Goal: Task Accomplishment & Management: Manage account settings

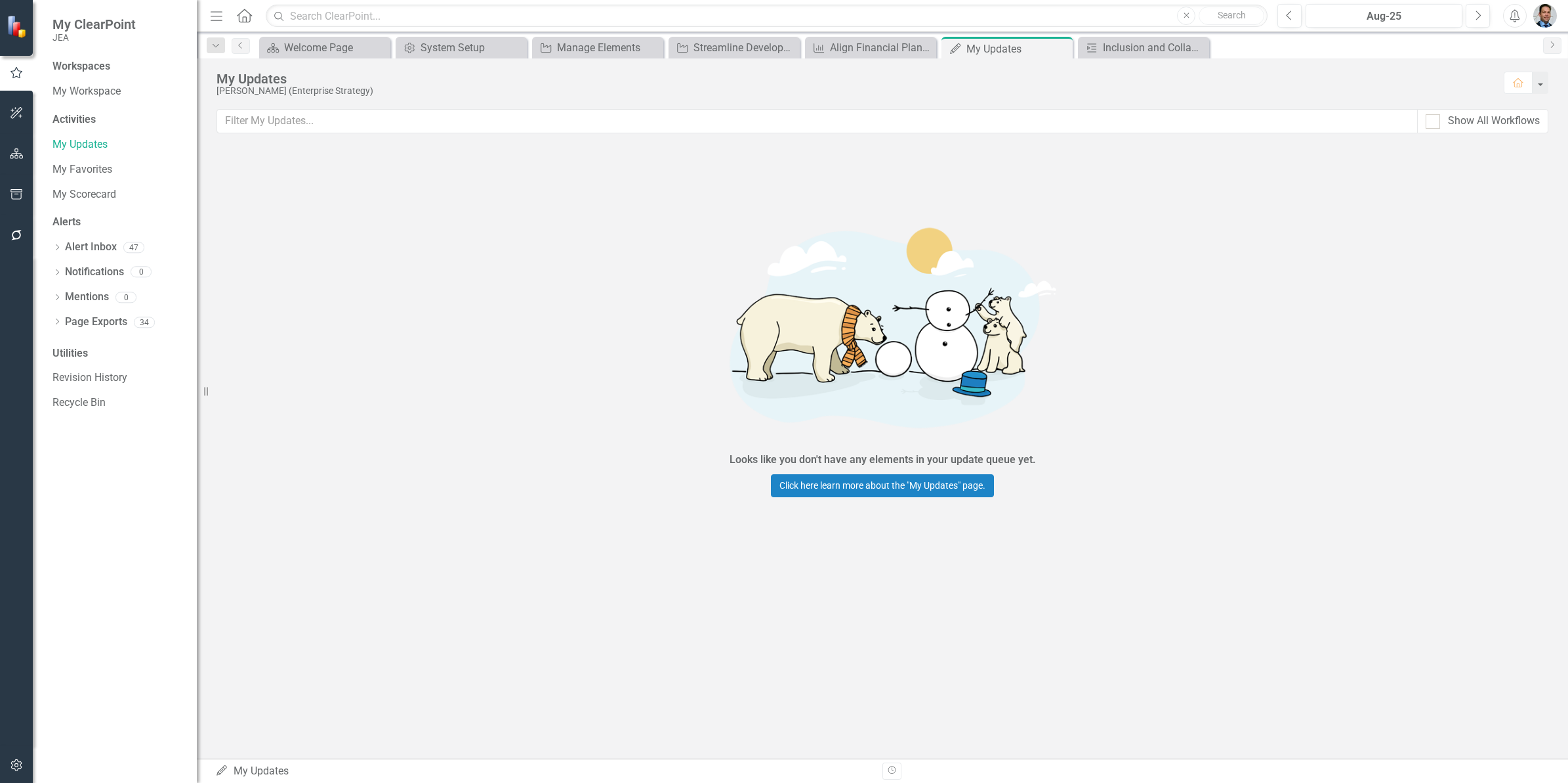
click at [629, 290] on div "Looks like you don't have any elements in your update queue yet. Click here lea…" at bounding box center [883, 352] width 1372 height 411
click at [15, 149] on icon "button" at bounding box center [16, 153] width 14 height 10
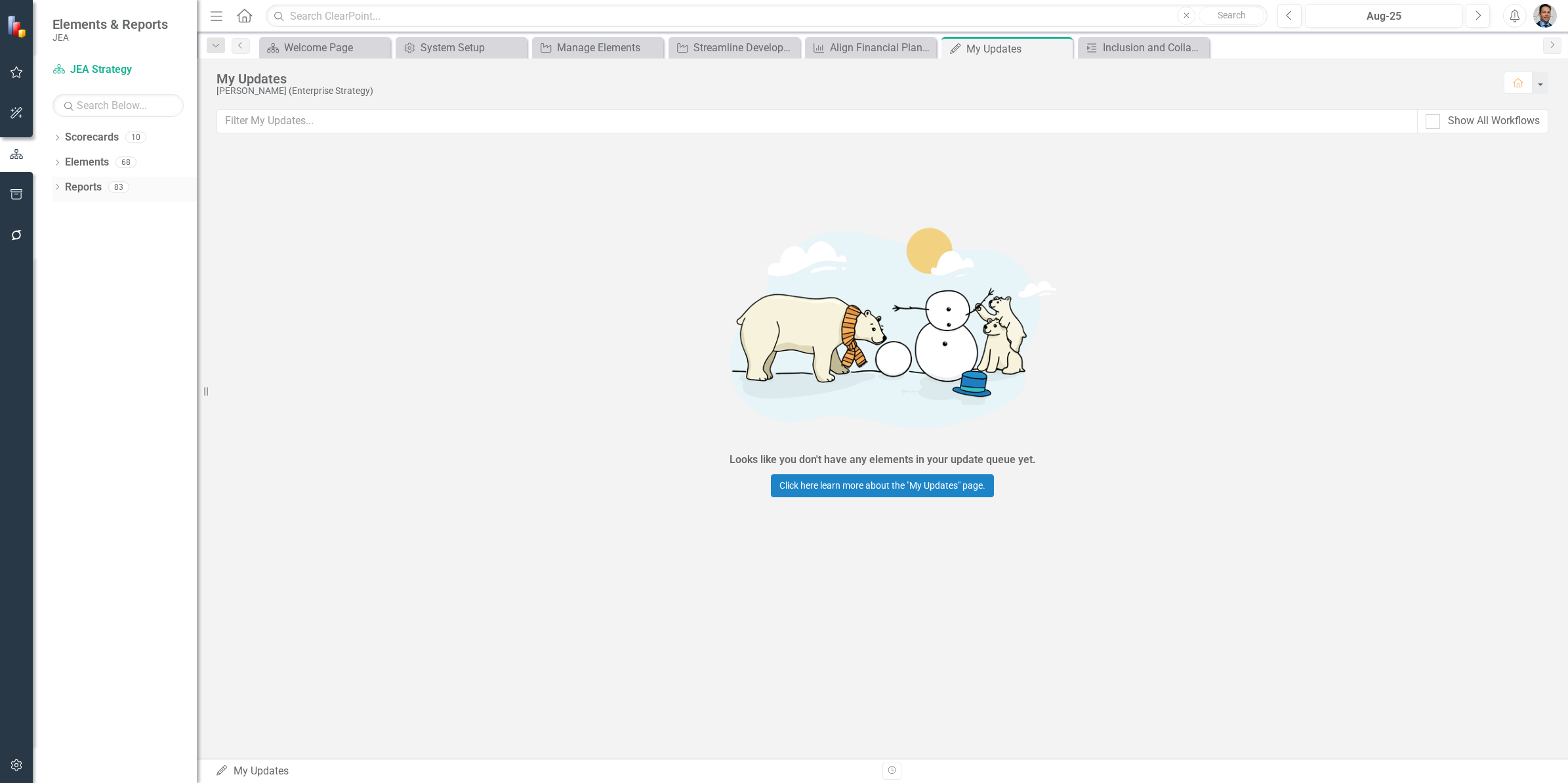
click at [84, 184] on link "Reports" at bounding box center [83, 187] width 37 height 15
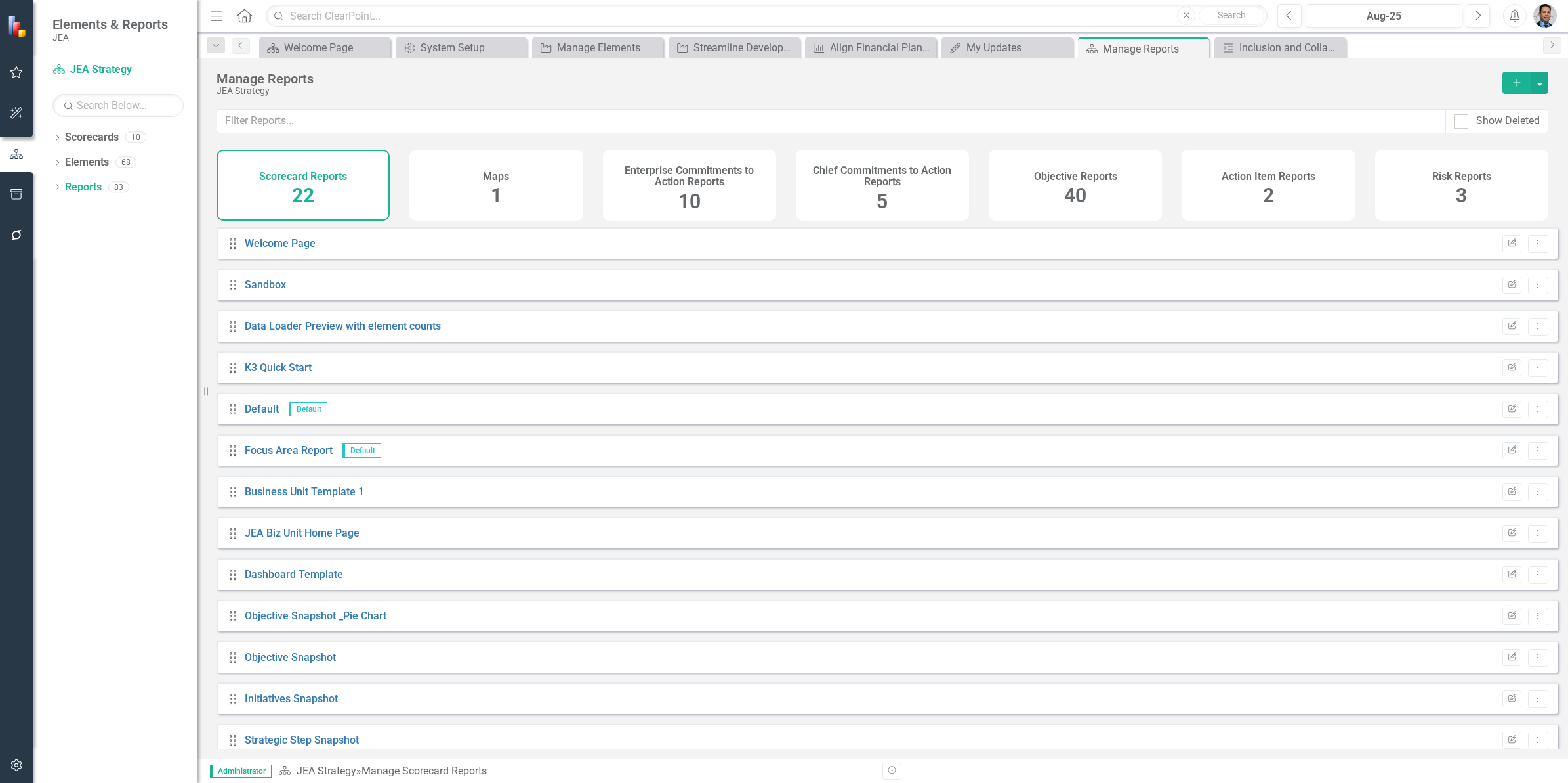
click at [312, 182] on div "22" at bounding box center [303, 196] width 23 height 28
click at [302, 332] on link "Data Loader Preview with element counts" at bounding box center [343, 325] width 196 height 12
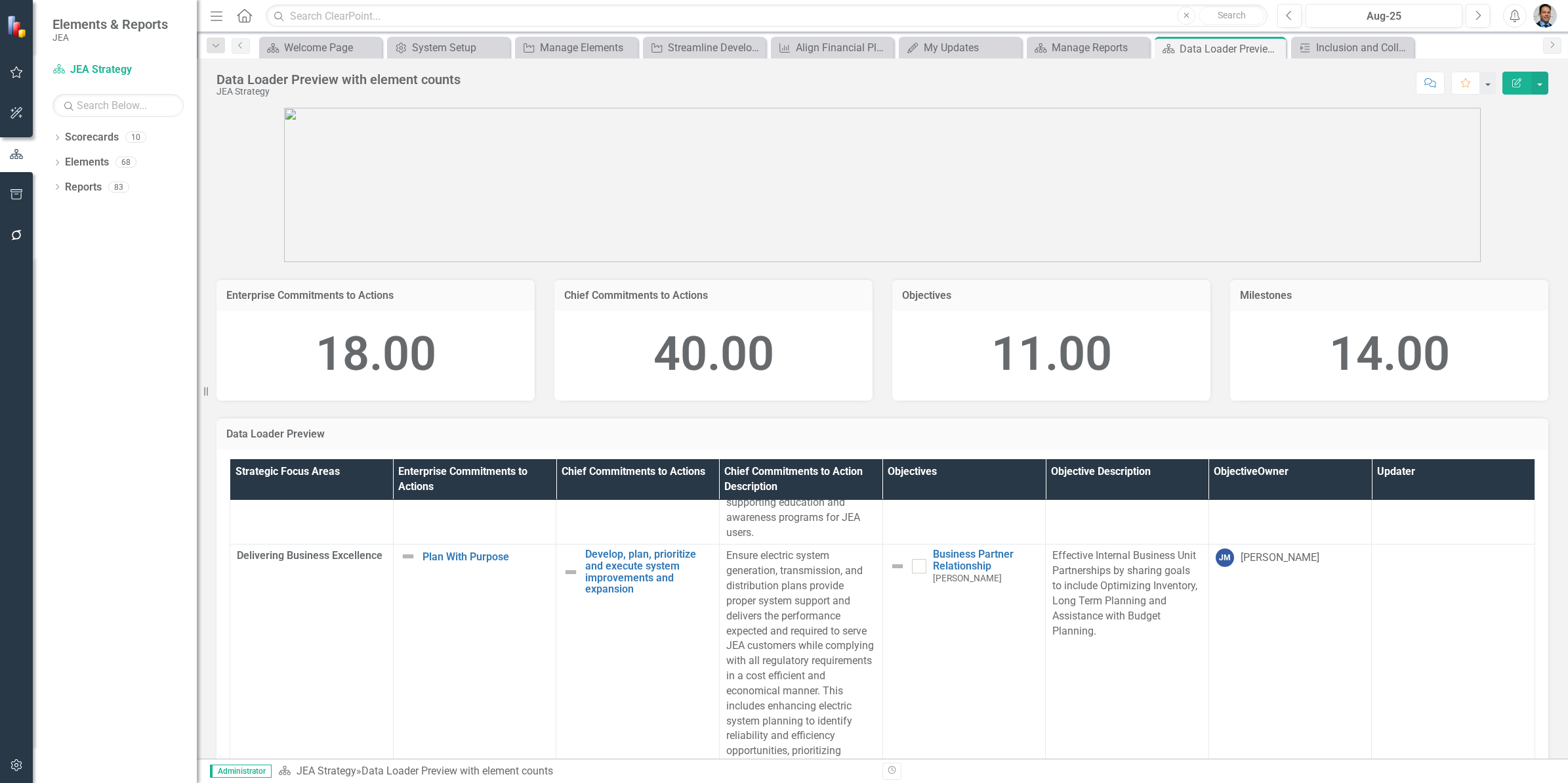
scroll to position [1067, 0]
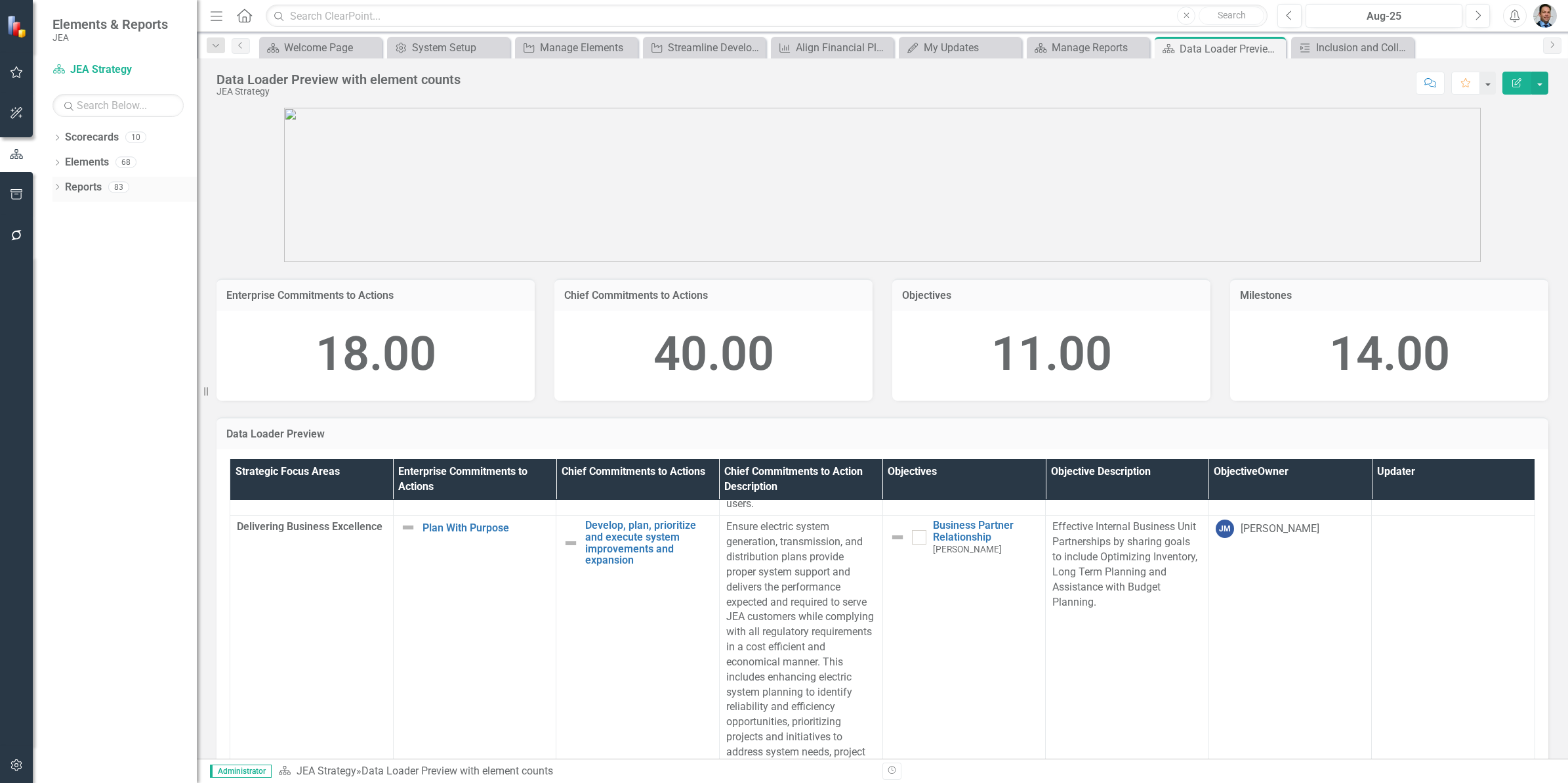
click at [76, 189] on link "Reports" at bounding box center [83, 187] width 37 height 15
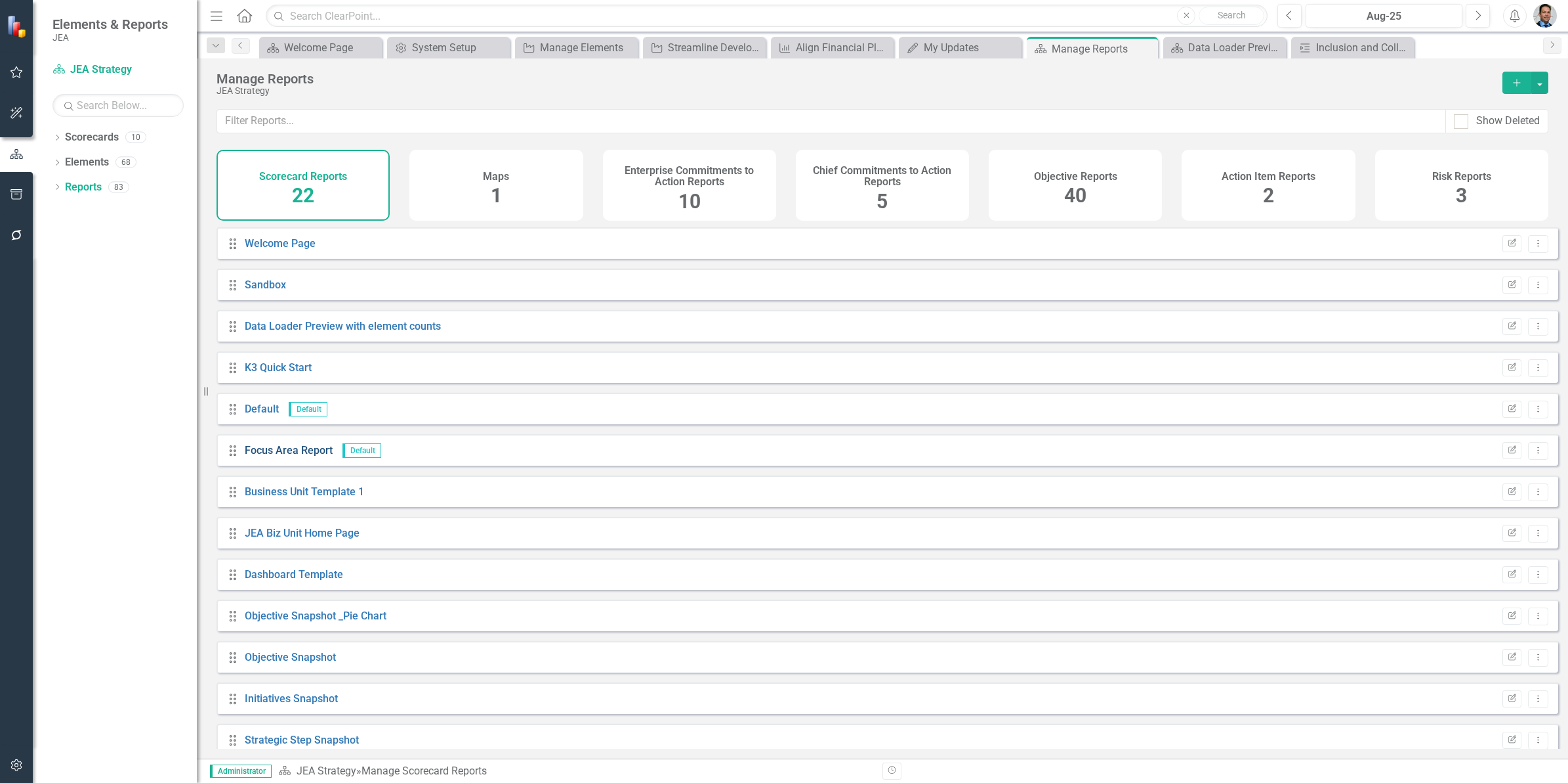
click at [271, 456] on link "Focus Area Report" at bounding box center [289, 449] width 88 height 12
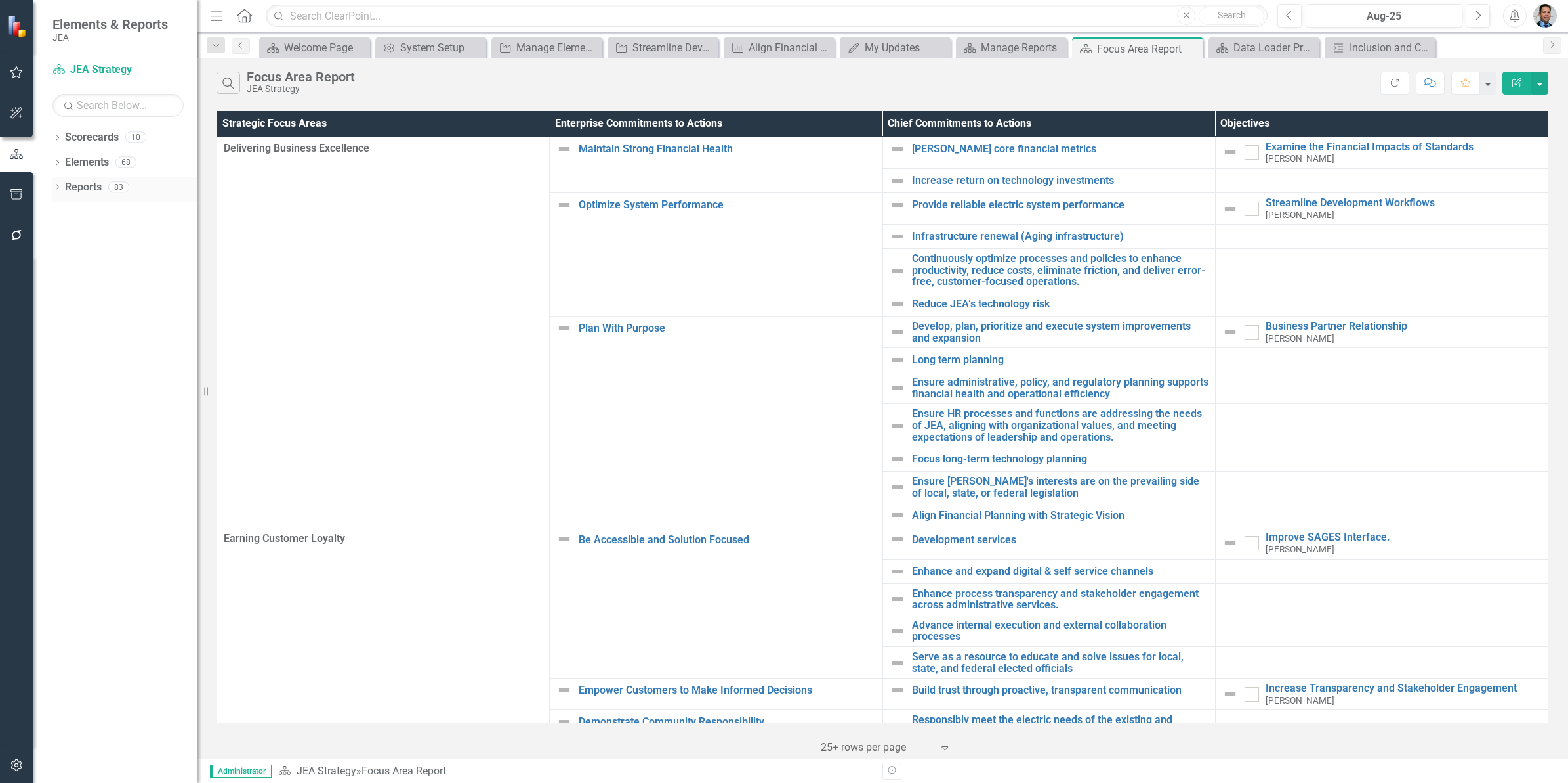
click at [80, 180] on link "Reports" at bounding box center [83, 187] width 37 height 15
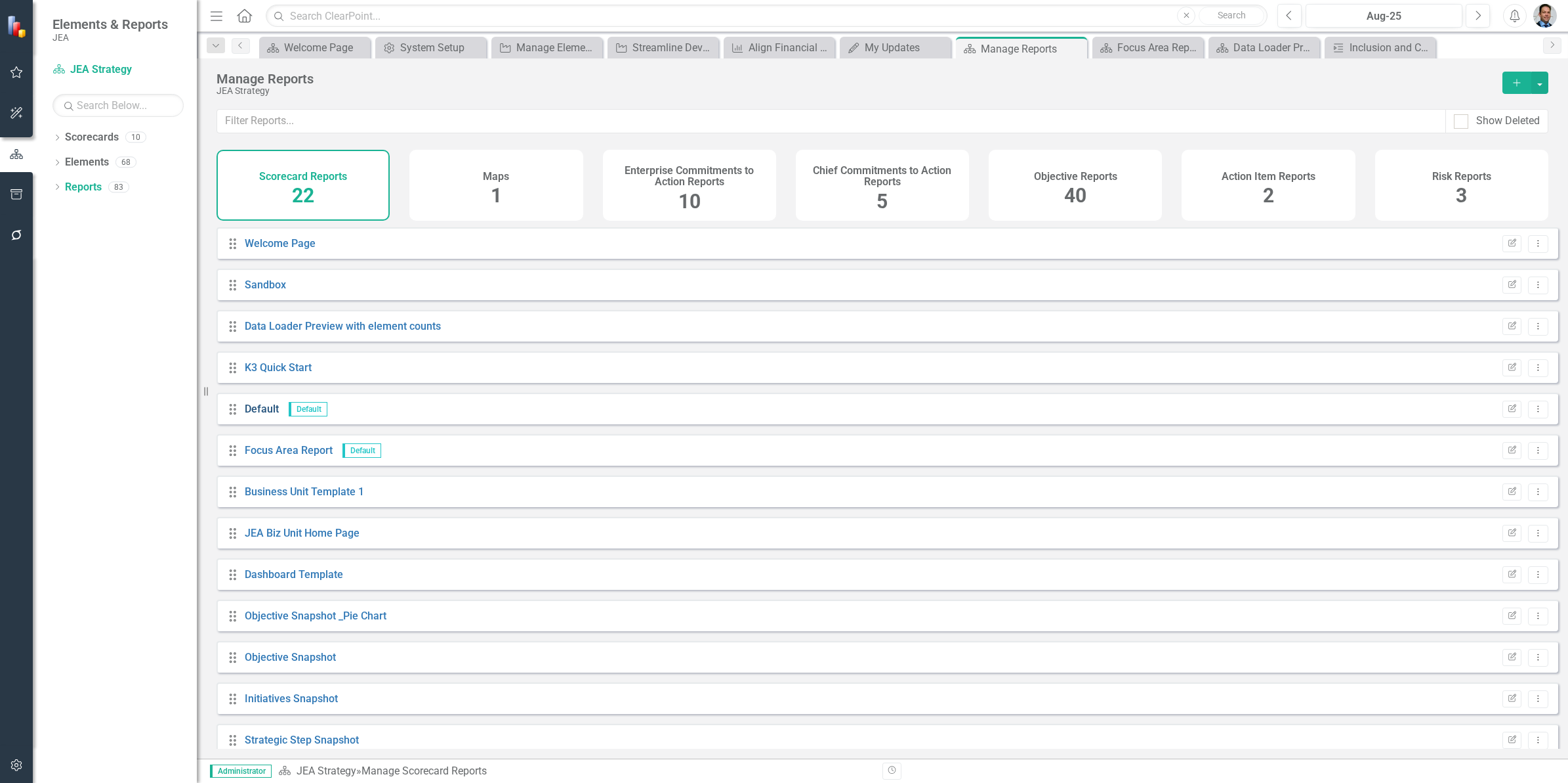
click at [263, 413] on link "Default" at bounding box center [262, 408] width 34 height 12
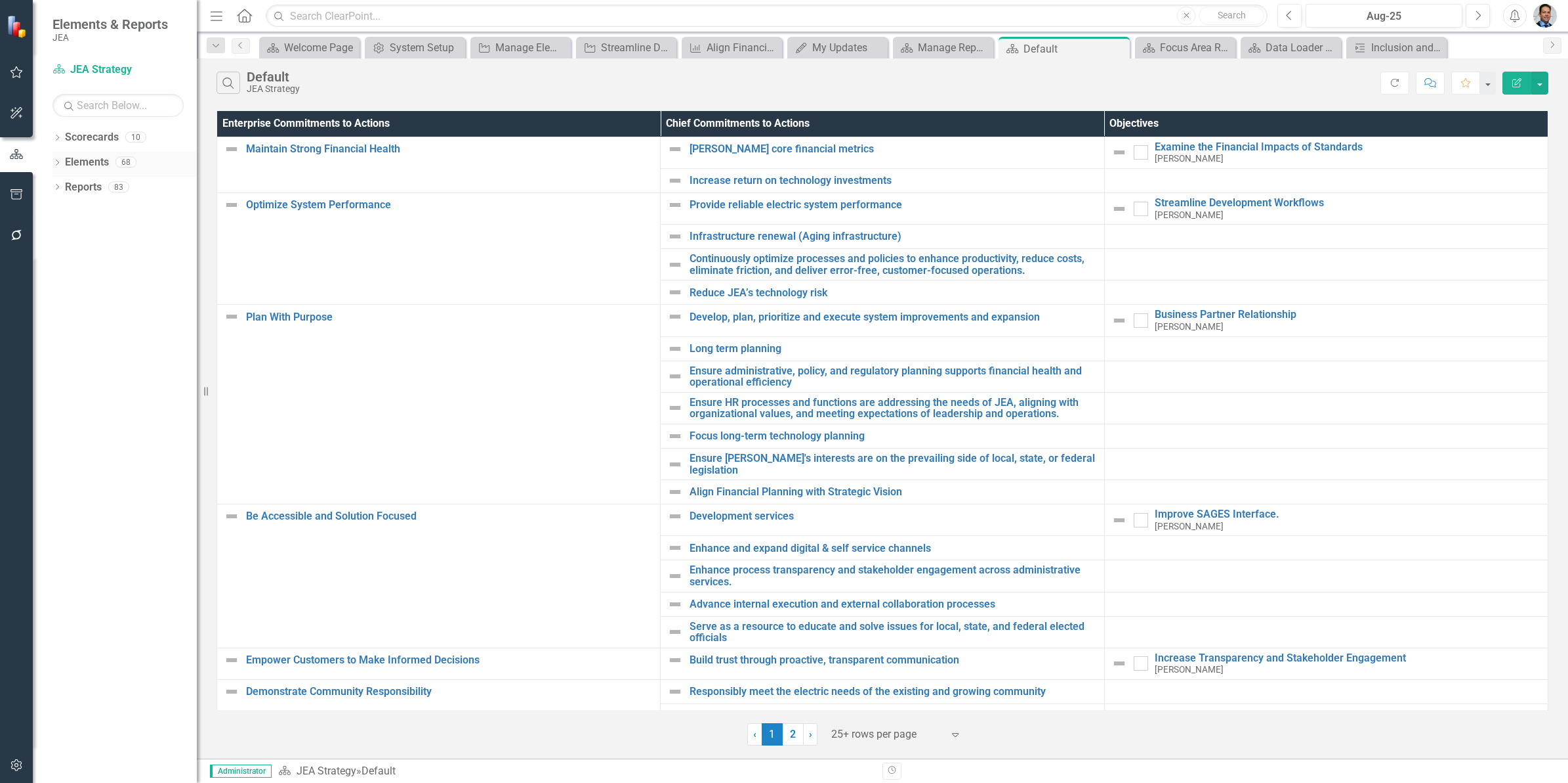
click at [80, 160] on link "Elements" at bounding box center [86, 163] width 44 height 15
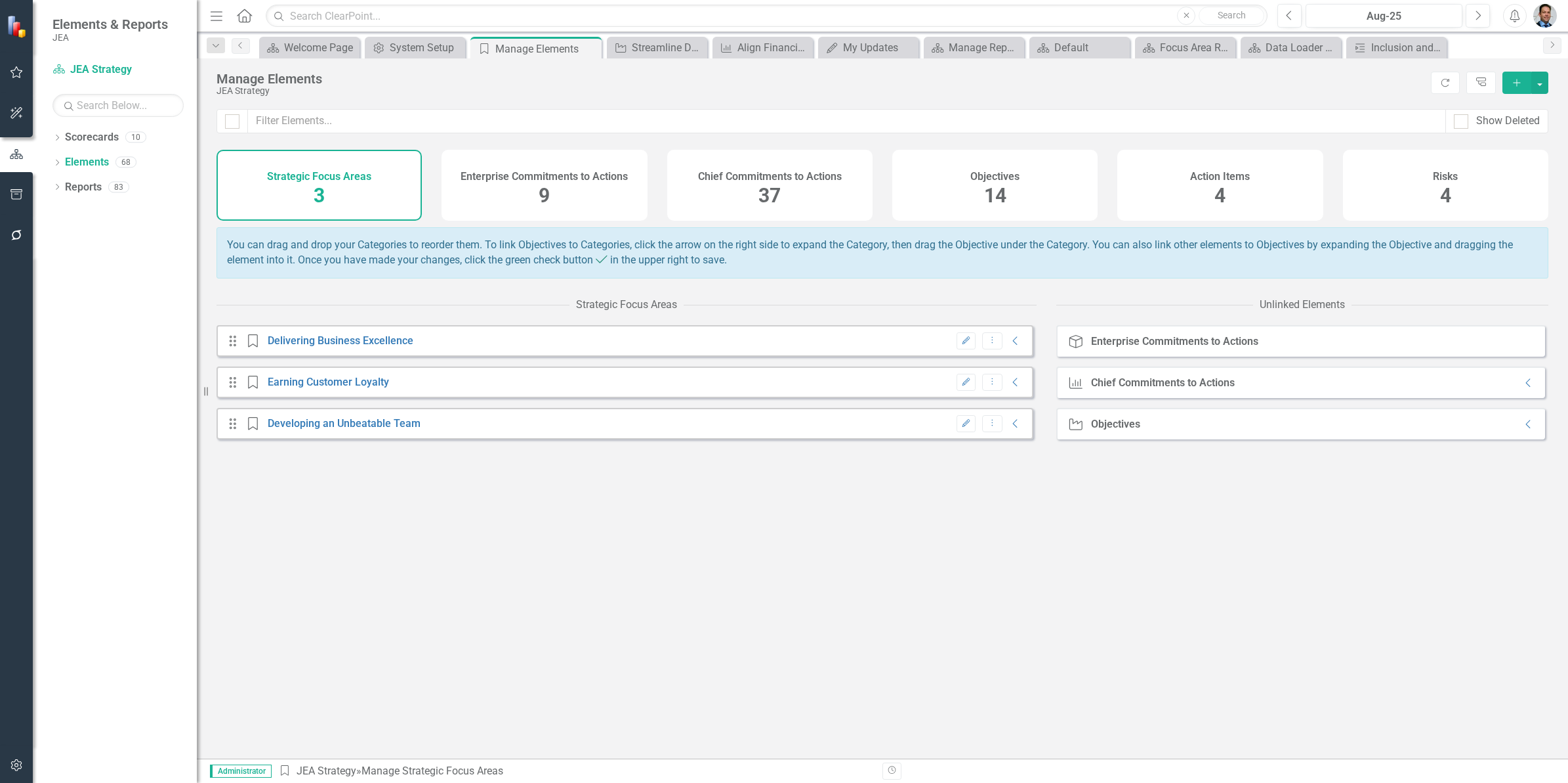
click at [989, 185] on span "14" at bounding box center [996, 196] width 23 height 23
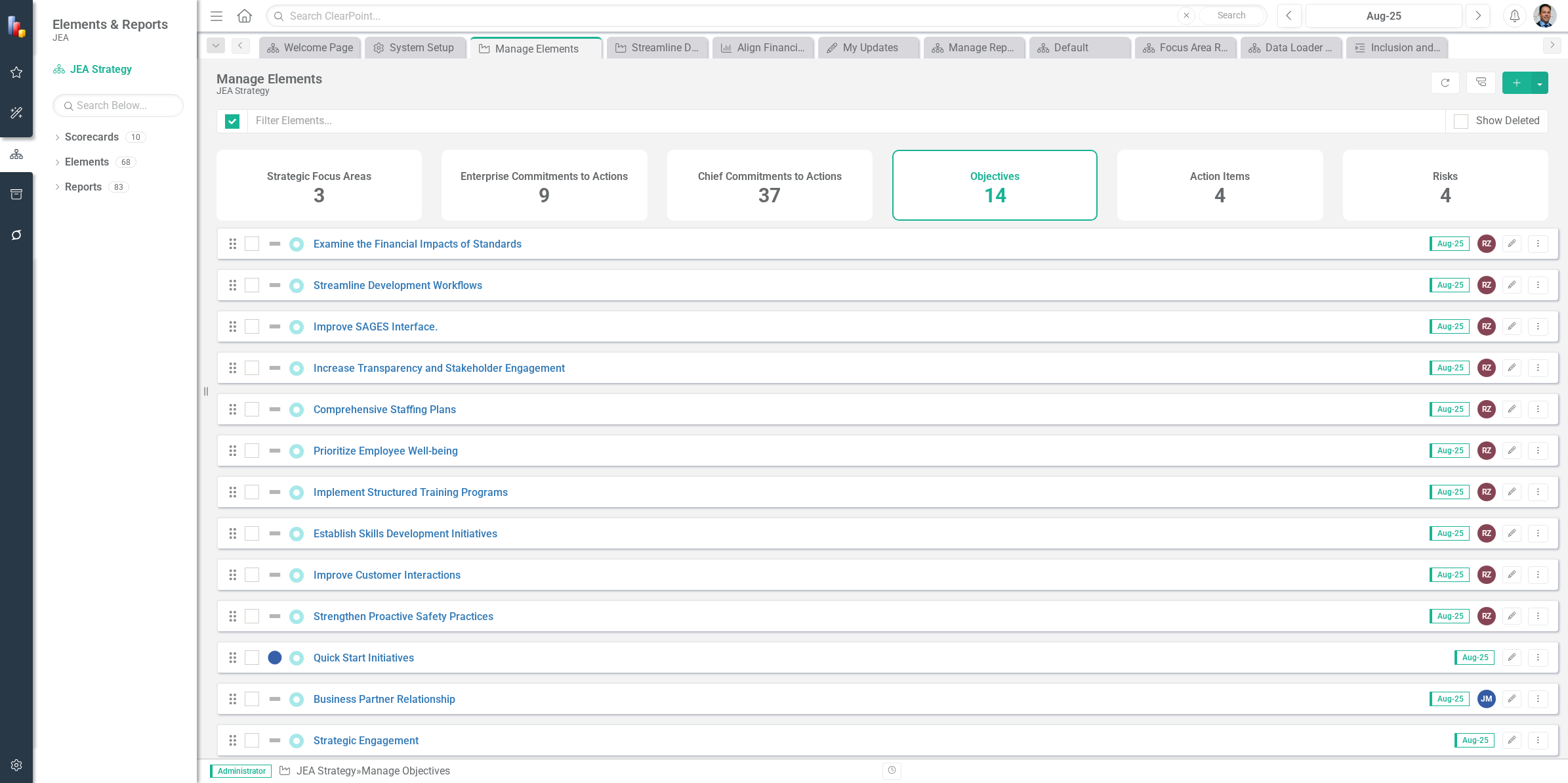
checkbox input "false"
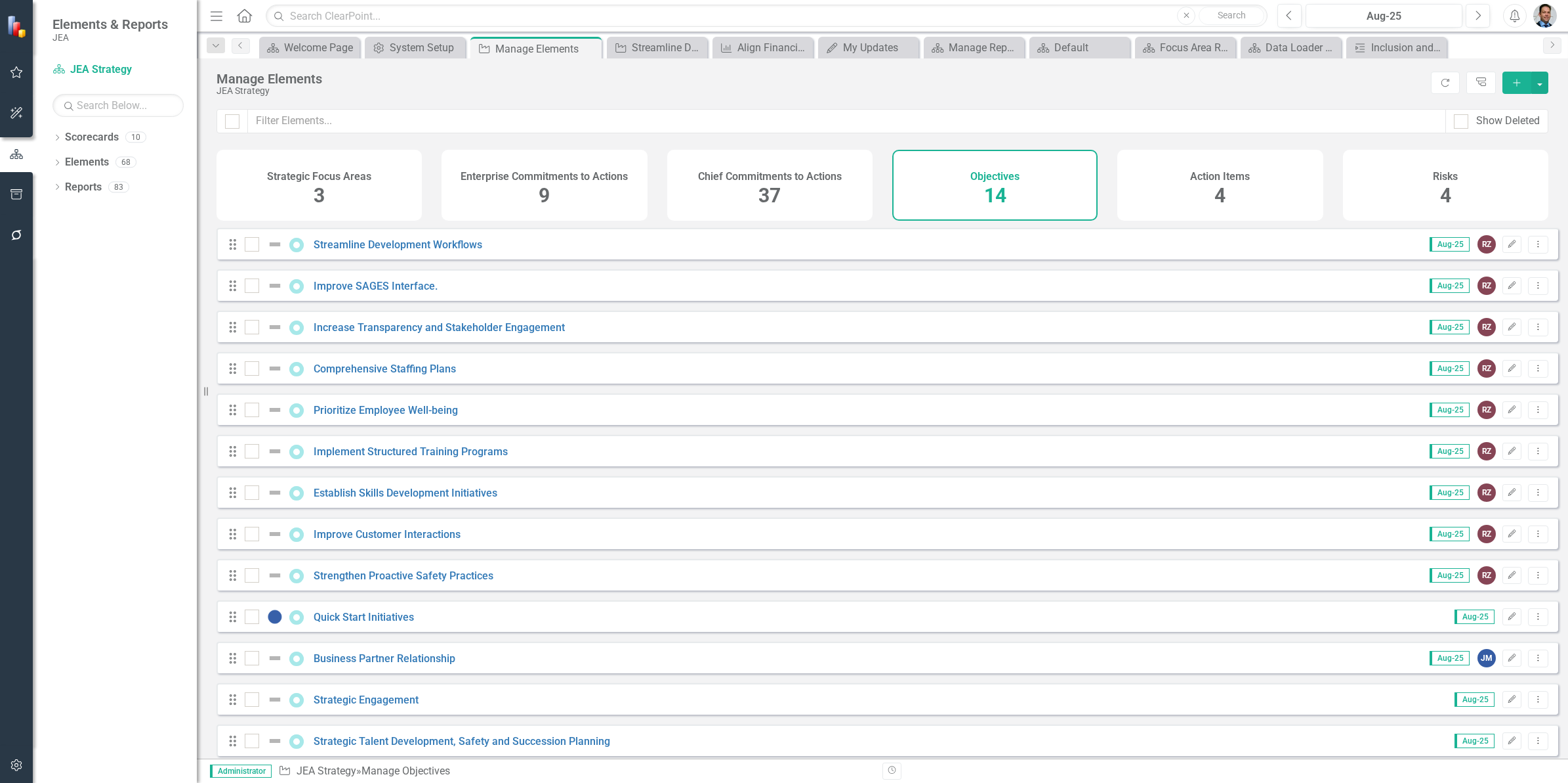
scroll to position [57, 0]
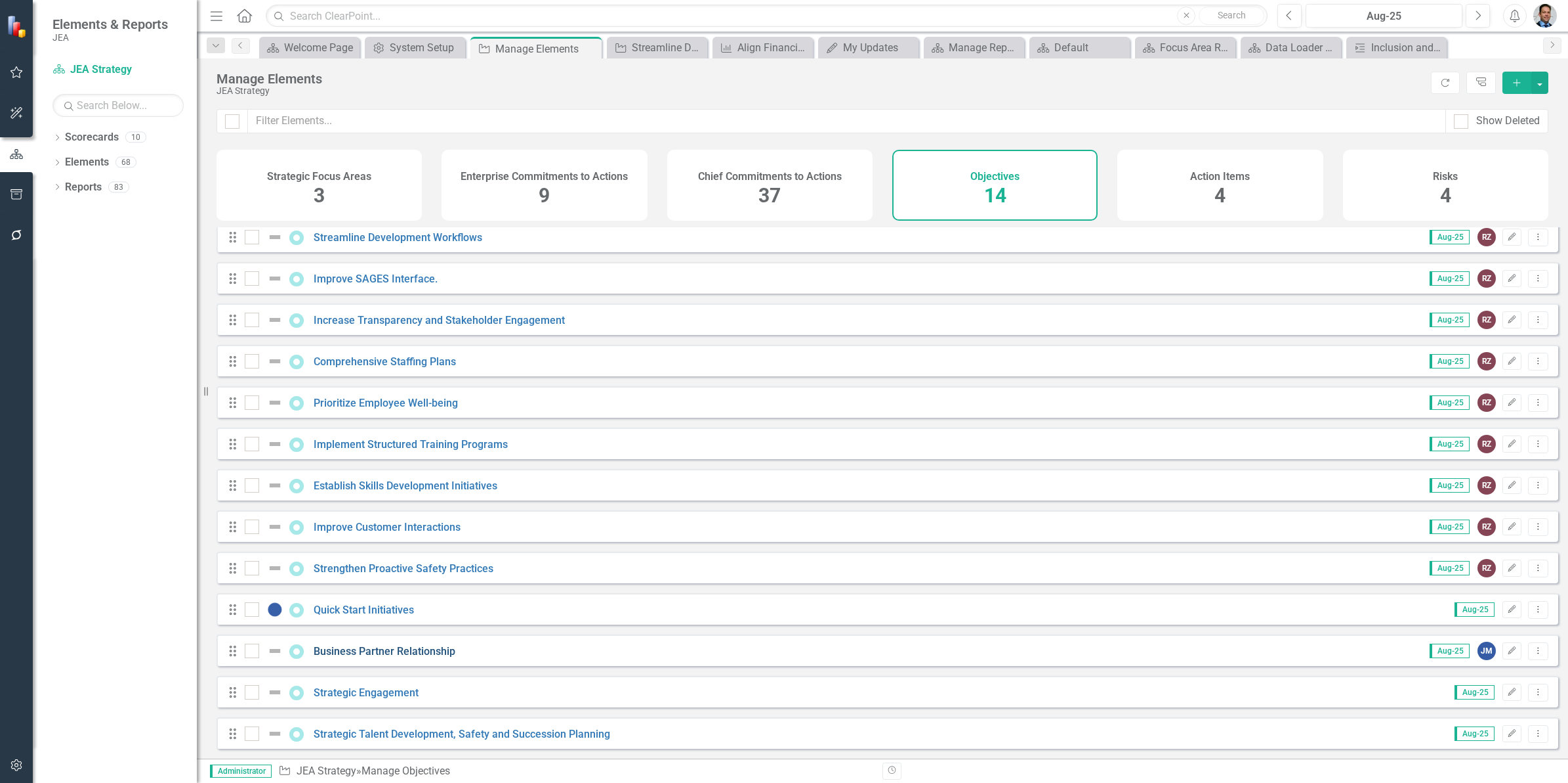
click at [427, 645] on link "Business Partner Relationship" at bounding box center [384, 650] width 142 height 12
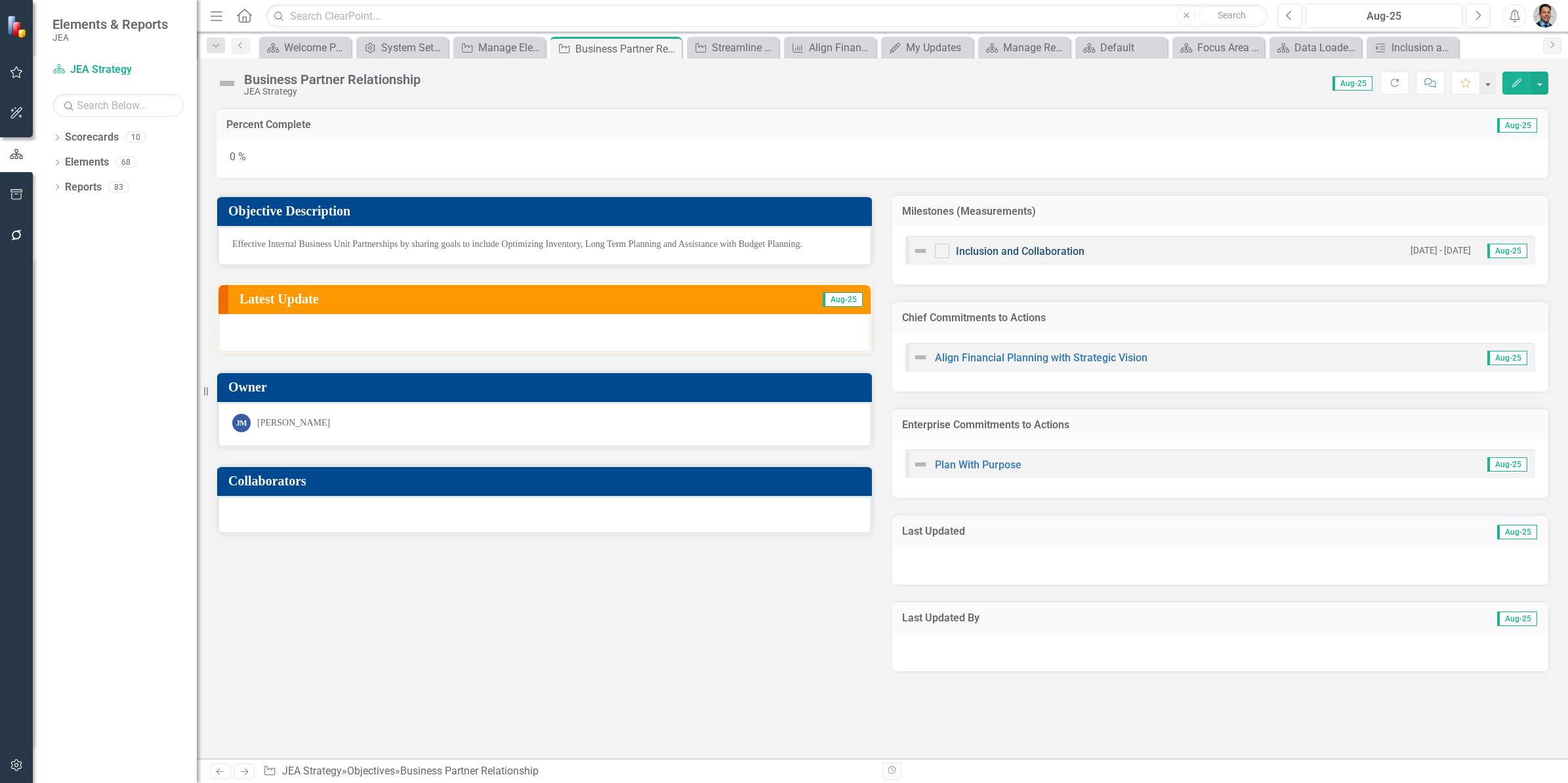
click at [1037, 251] on link "Inclusion and Collaboration" at bounding box center [1020, 251] width 129 height 12
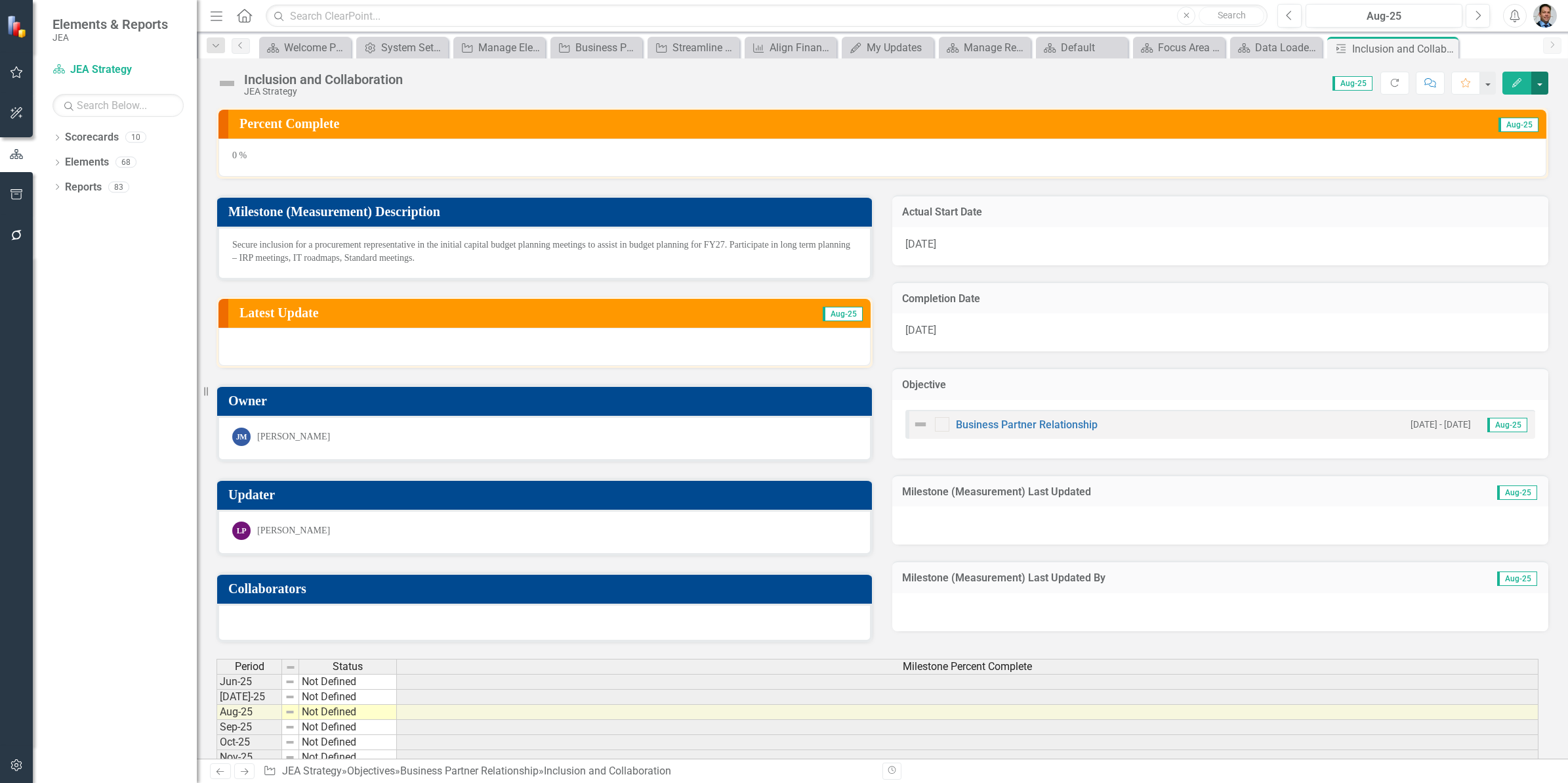
click at [1541, 84] on button "button" at bounding box center [1540, 83] width 17 height 23
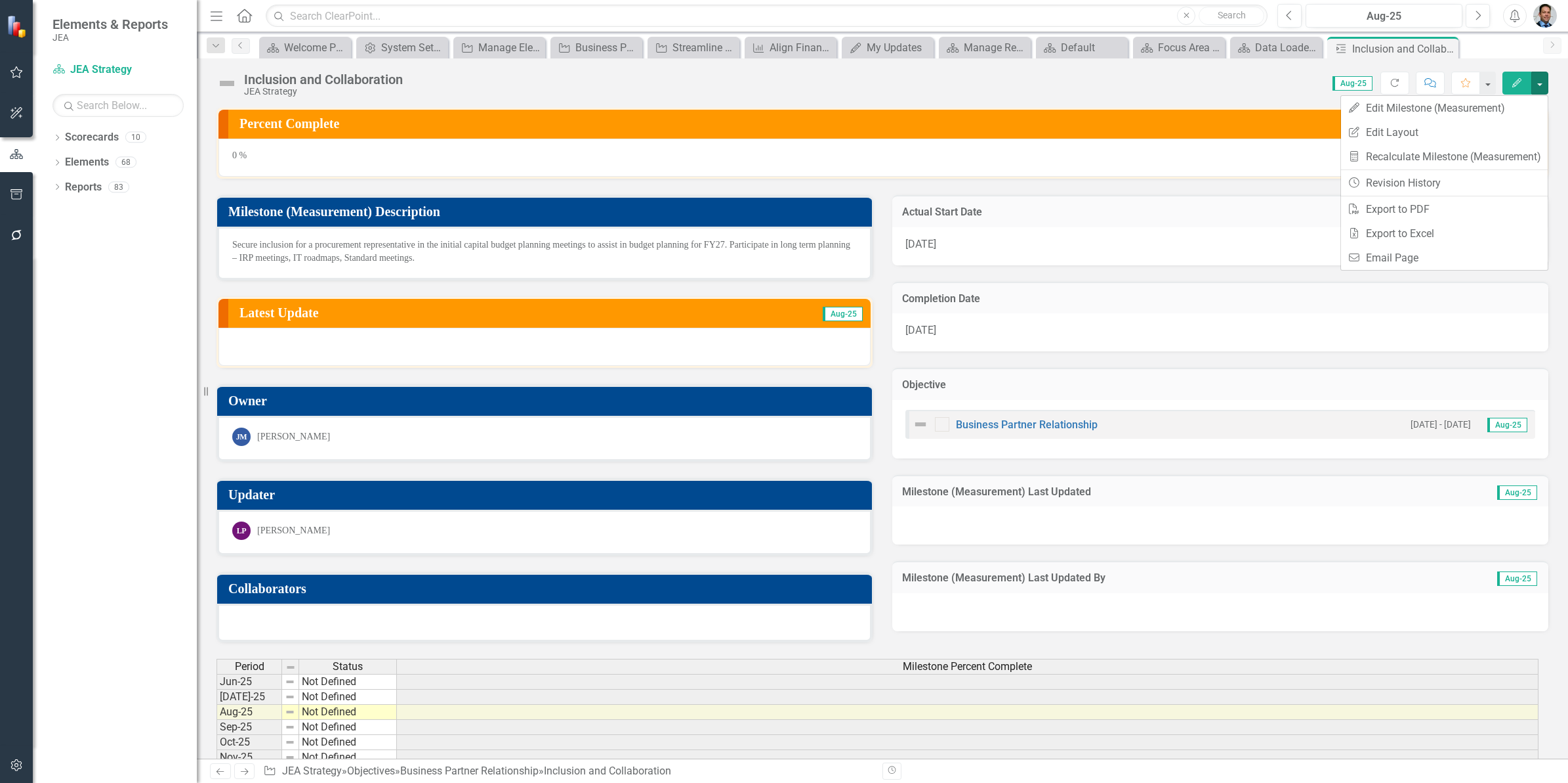
click at [1172, 77] on div "Score: N/A Aug-25 Completed Refresh Comment Favorite Edit" at bounding box center [979, 83] width 1139 height 23
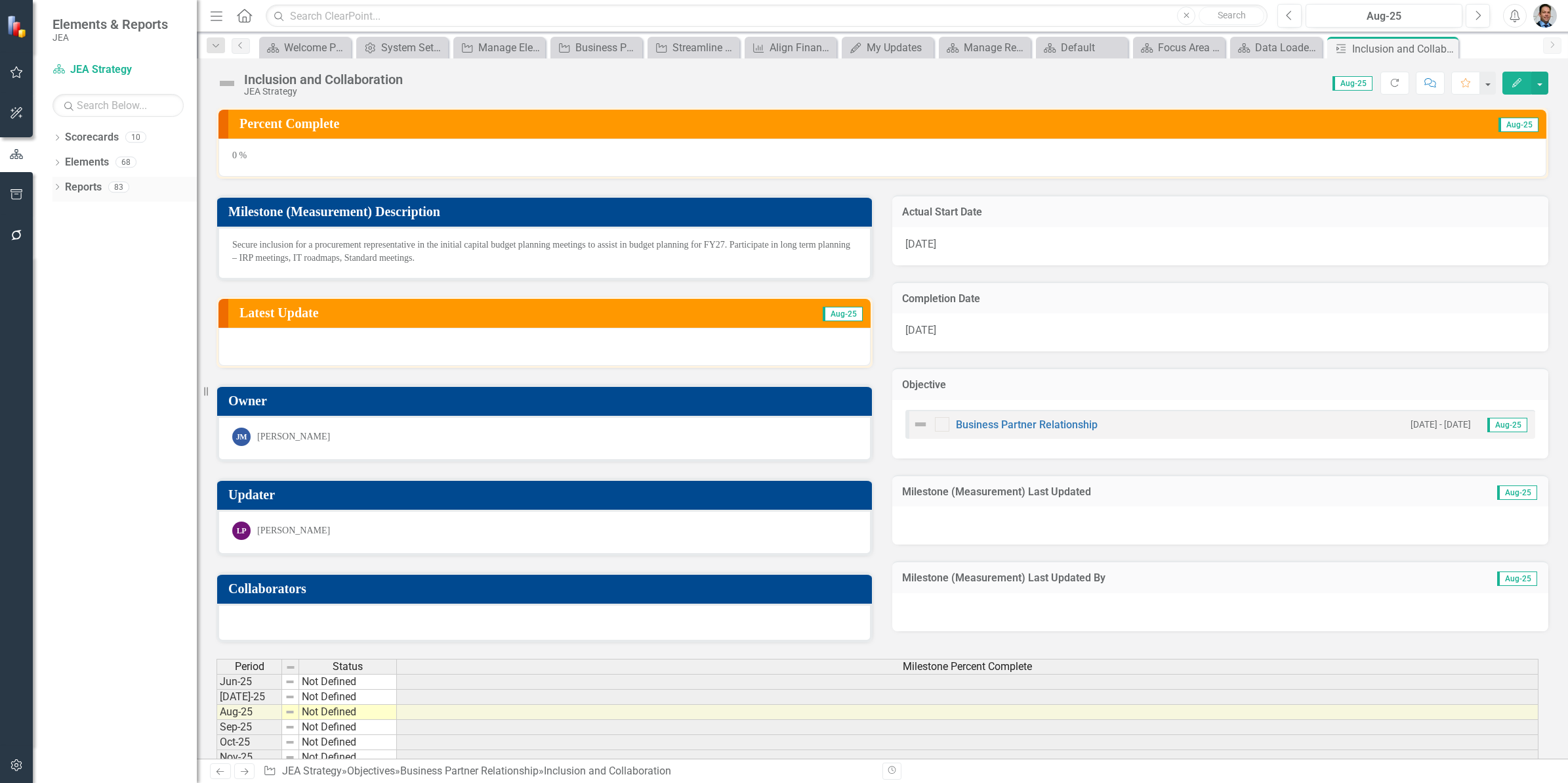
click at [92, 192] on link "Reports" at bounding box center [83, 187] width 37 height 15
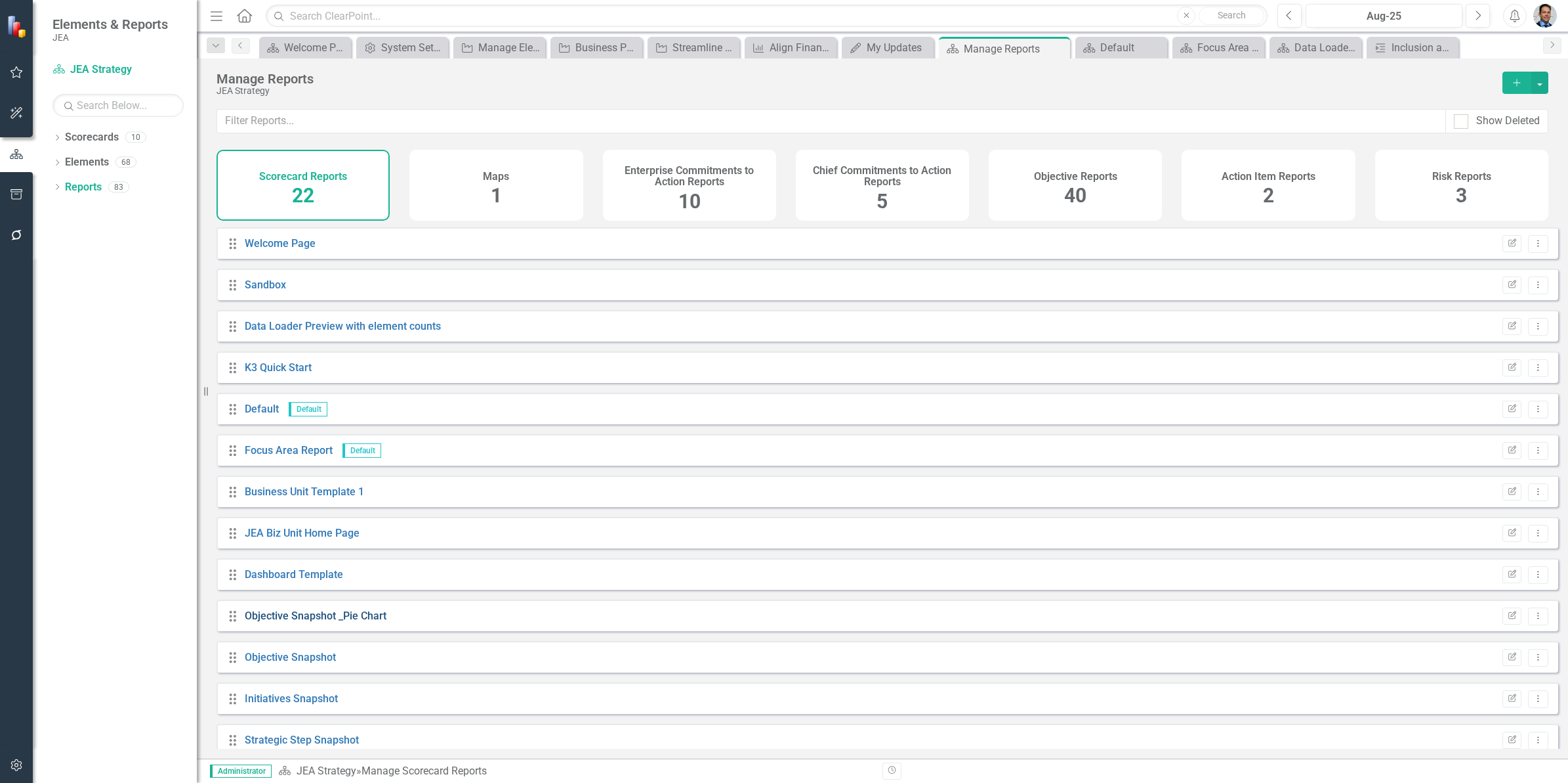
click at [313, 621] on link "Objective Snapshot _Pie Chart" at bounding box center [316, 615] width 142 height 12
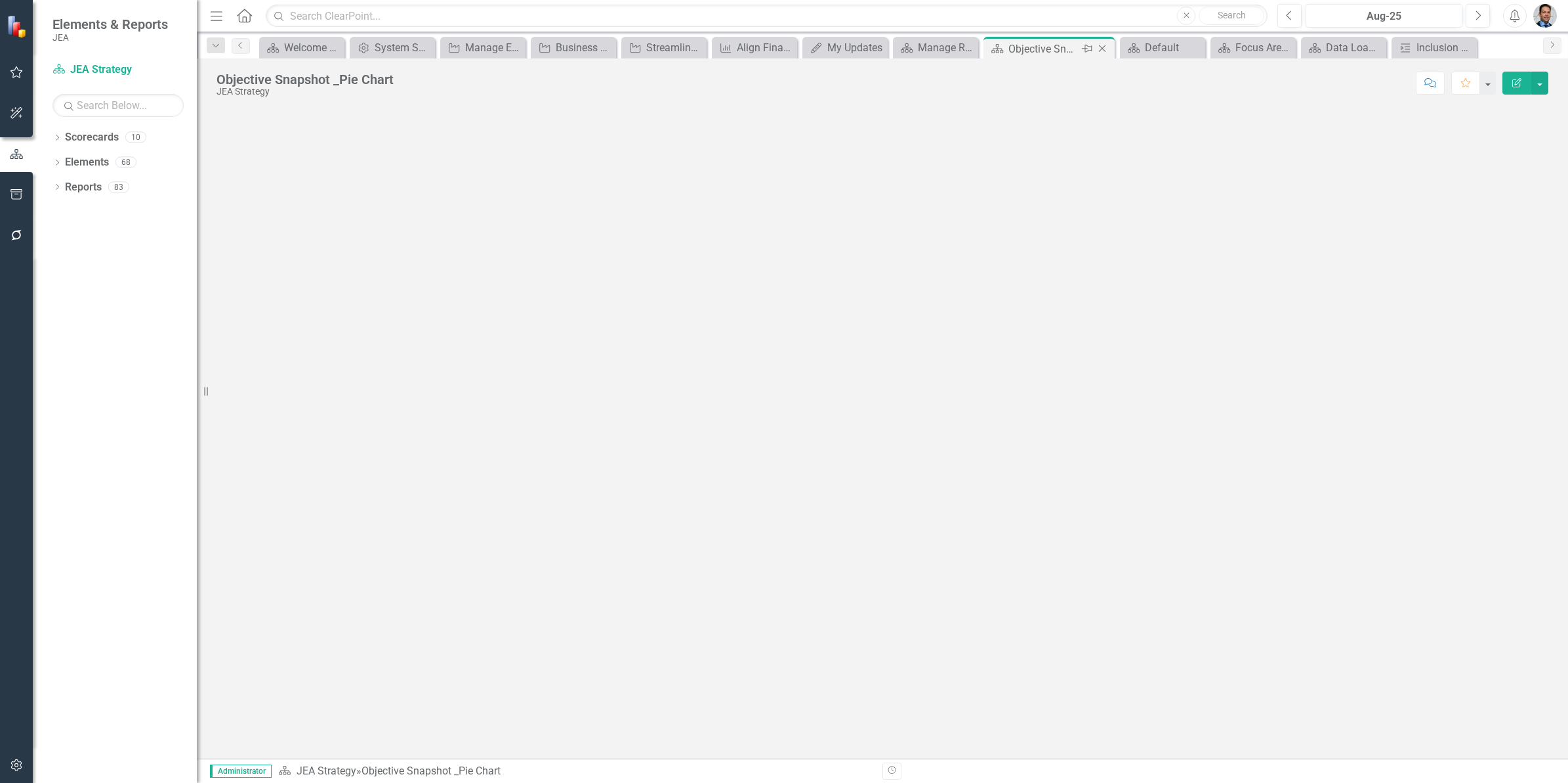
click at [1101, 46] on icon "Close" at bounding box center [1102, 48] width 13 height 10
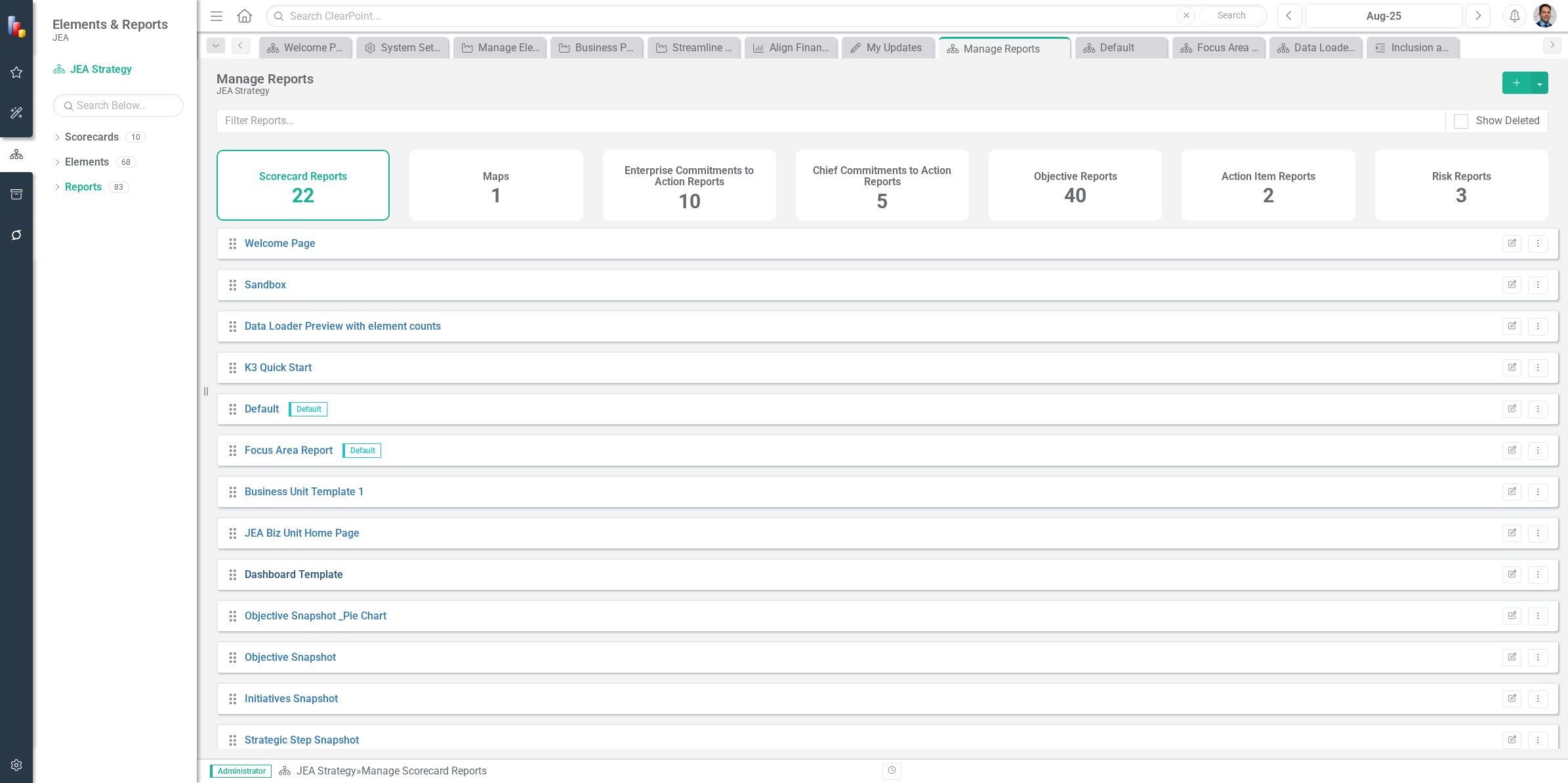
click at [297, 580] on link "Dashboard Template" at bounding box center [294, 573] width 99 height 12
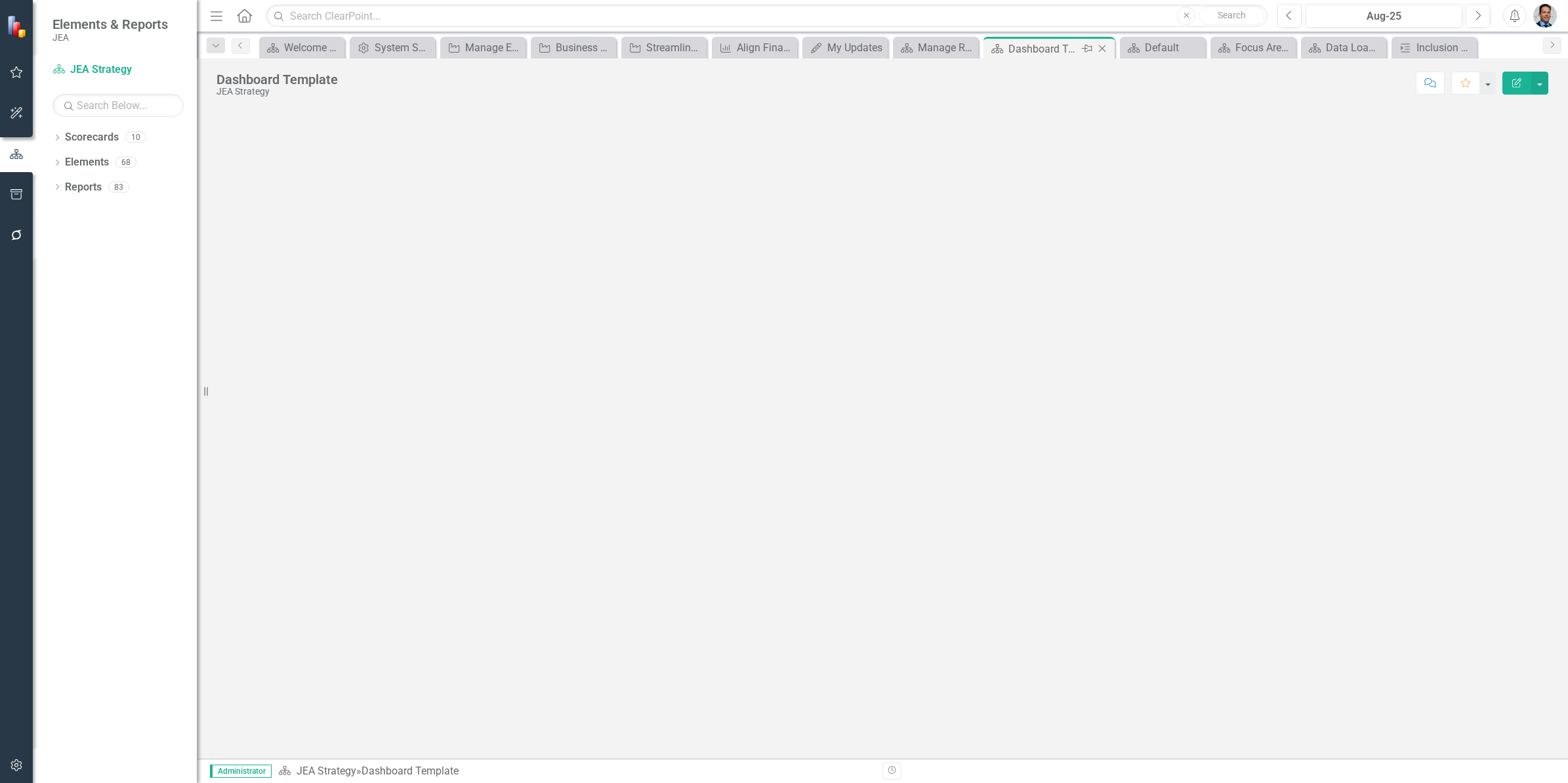
click at [1104, 51] on icon at bounding box center [1103, 49] width 8 height 8
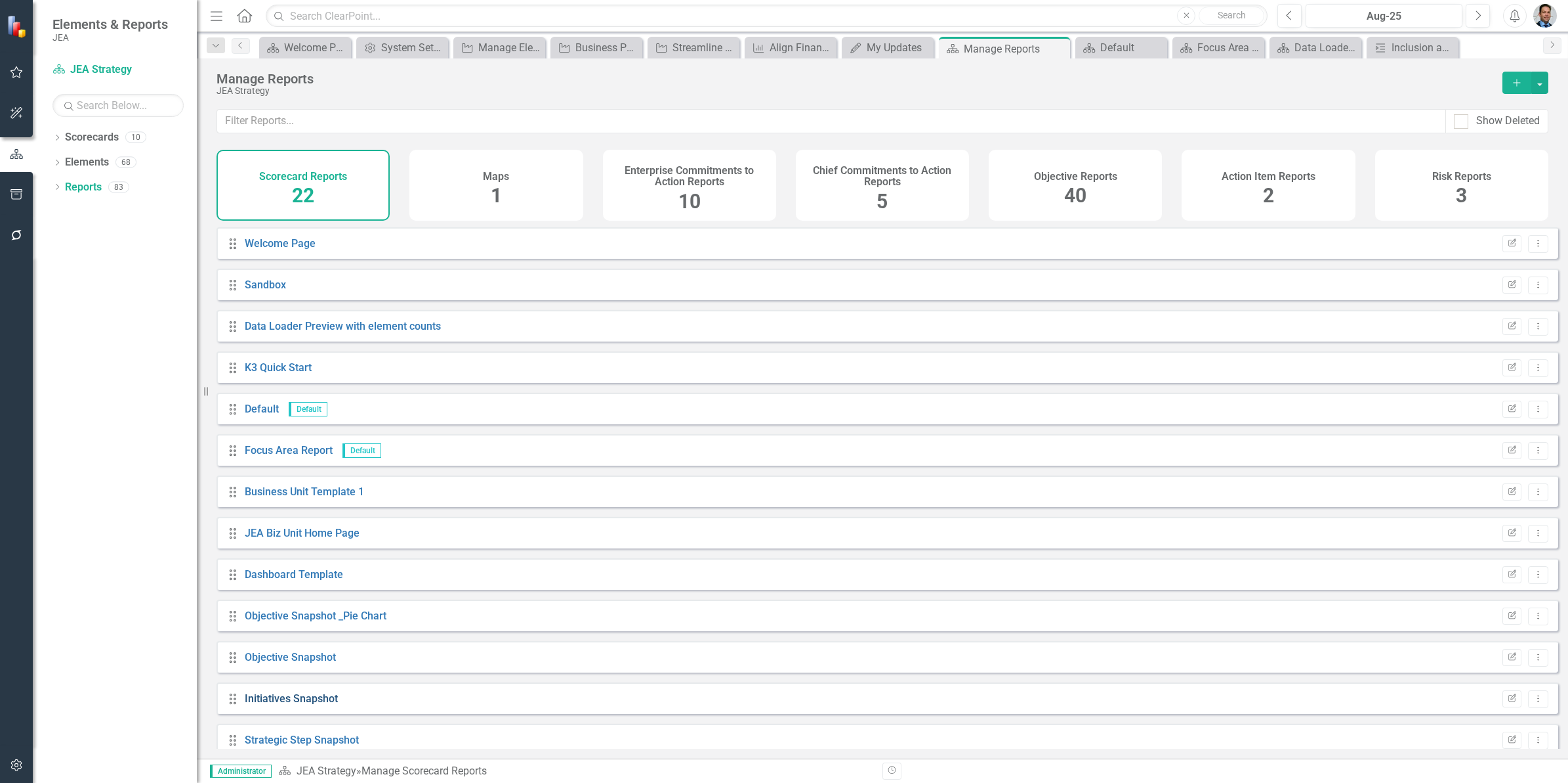
click at [279, 704] on link "Initiatives Snapshot" at bounding box center [291, 697] width 93 height 12
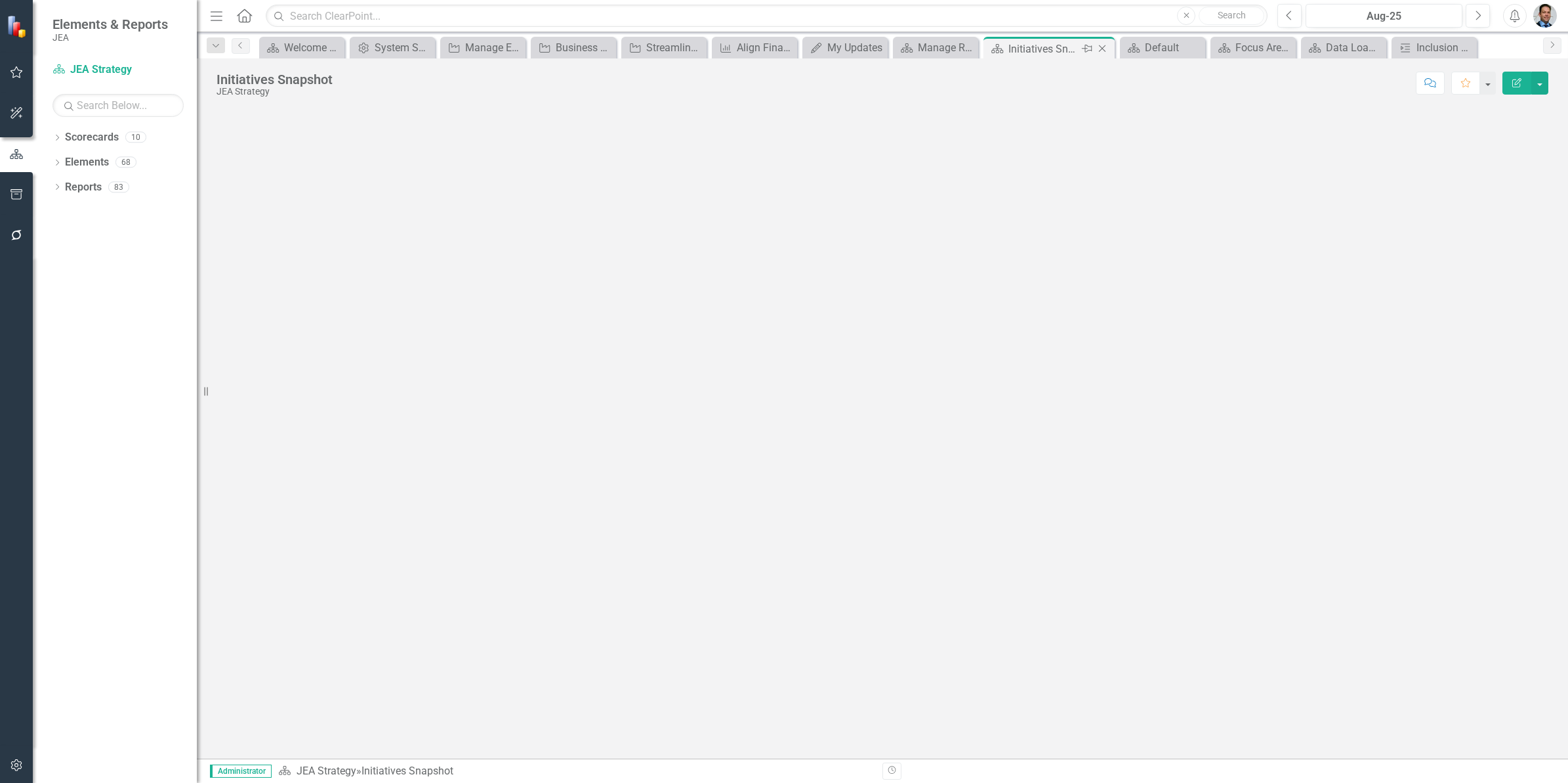
click at [1106, 51] on icon "Close" at bounding box center [1102, 48] width 13 height 10
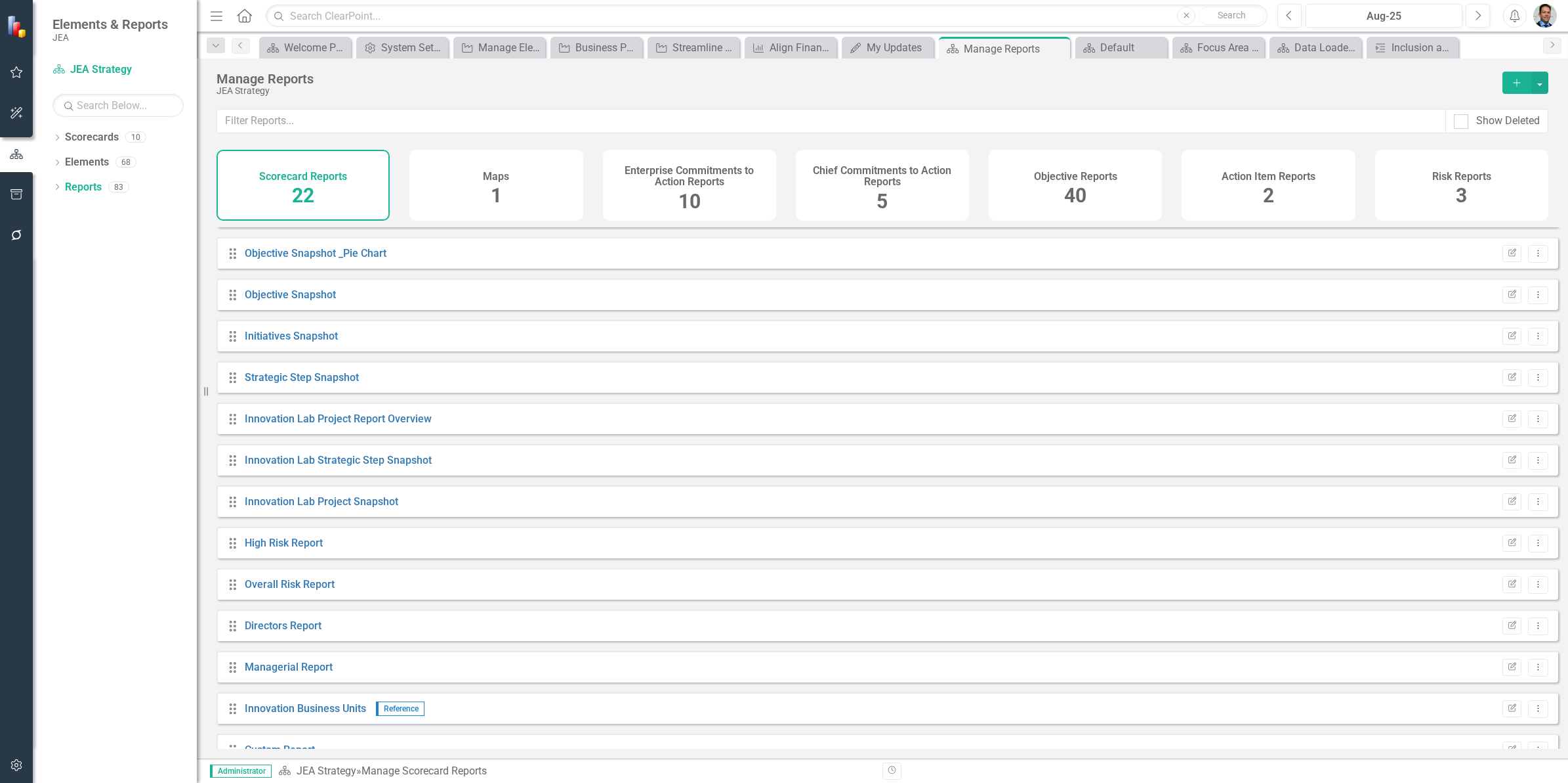
scroll to position [388, 0]
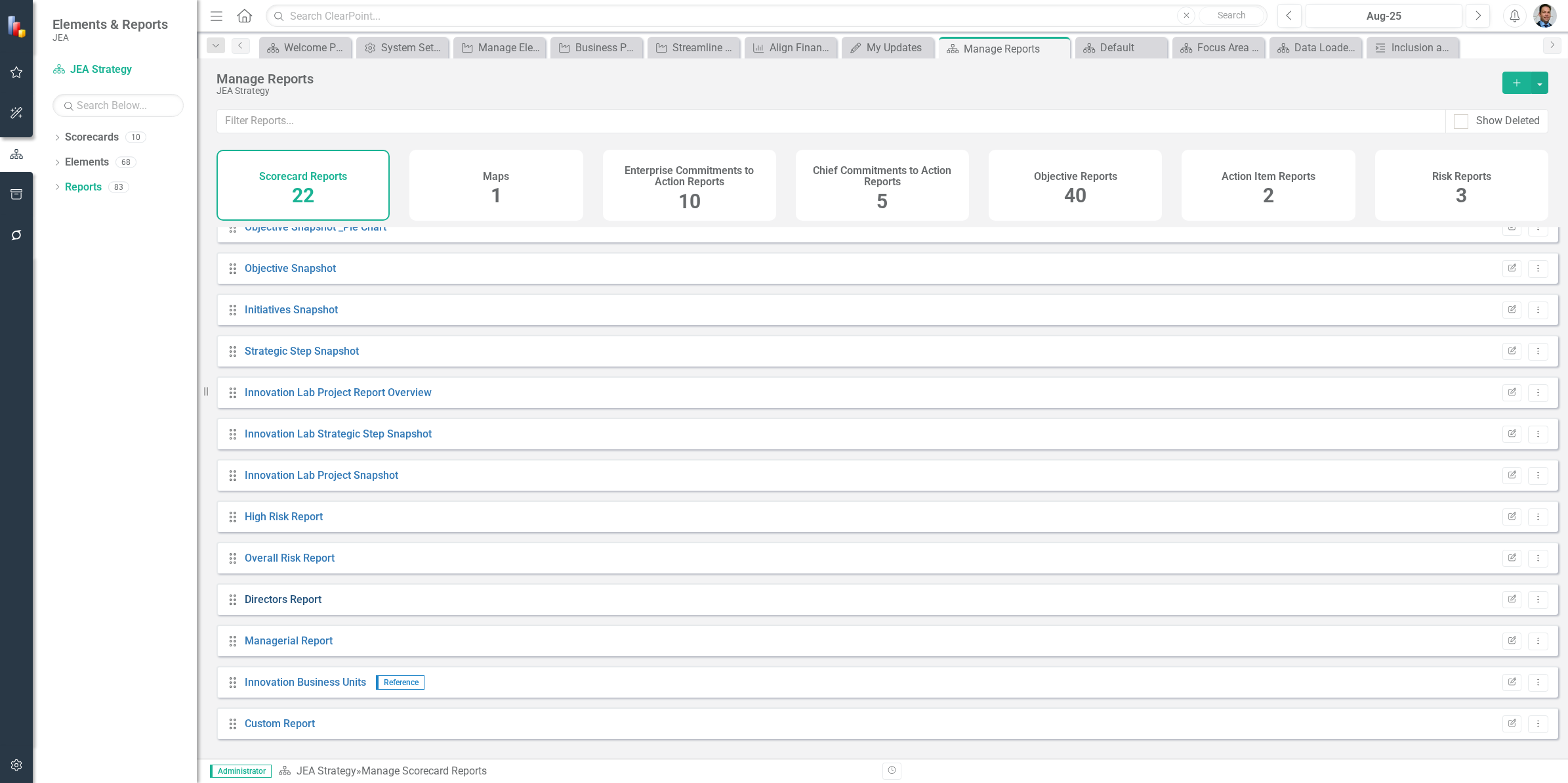
click at [292, 604] on link "Directors Report" at bounding box center [284, 599] width 77 height 12
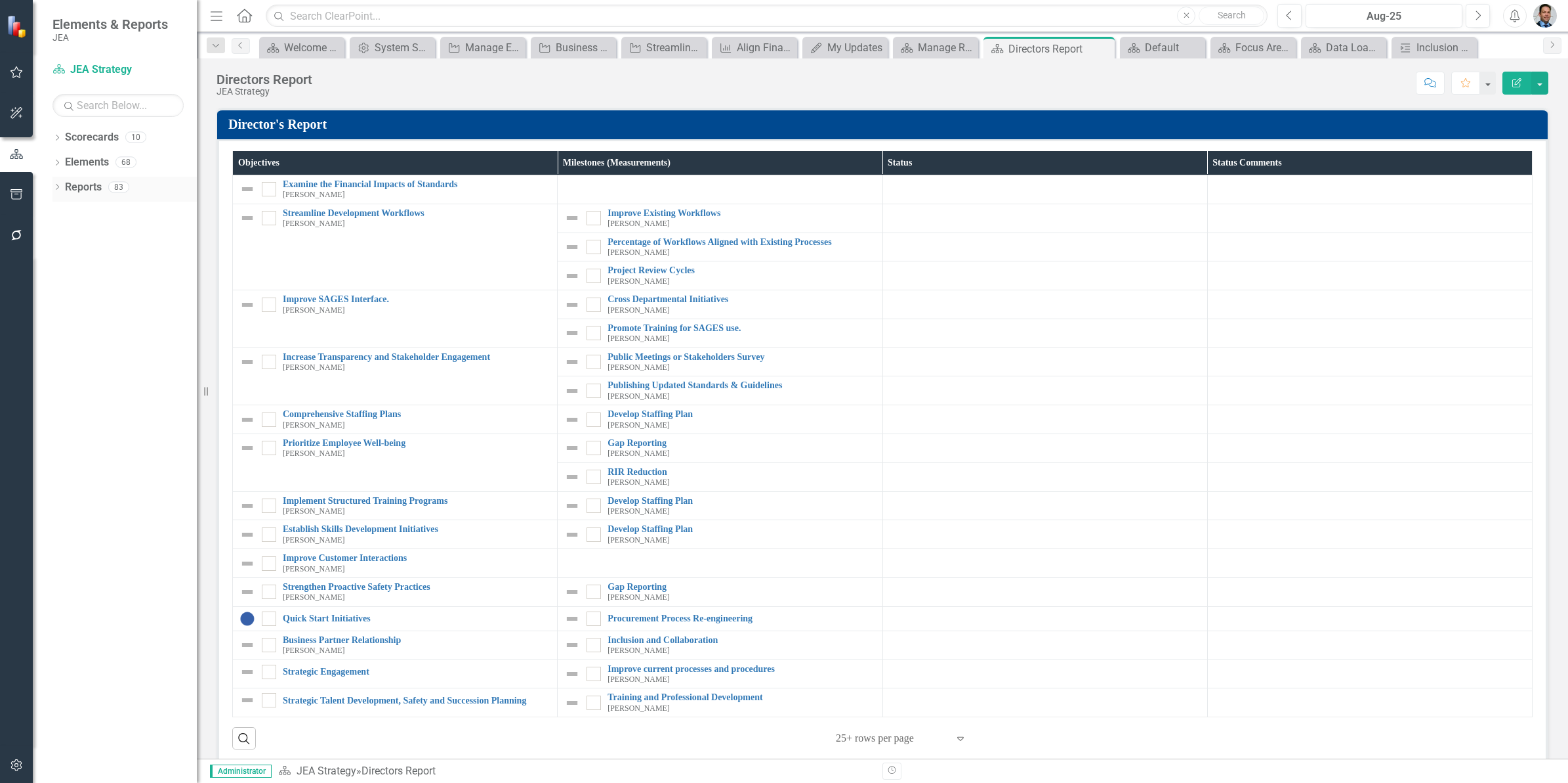
click at [80, 185] on link "Reports" at bounding box center [83, 187] width 37 height 15
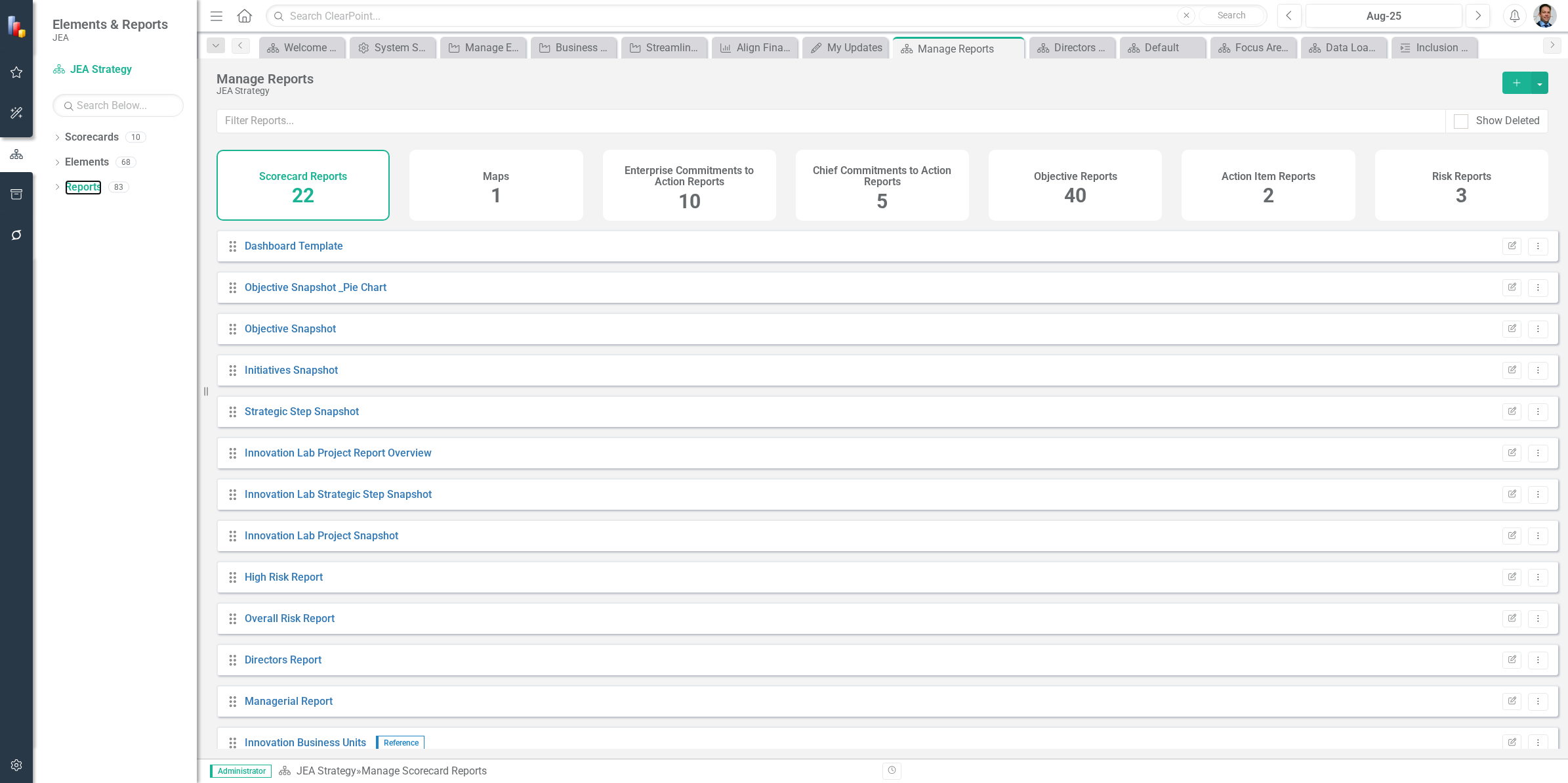
scroll to position [388, 0]
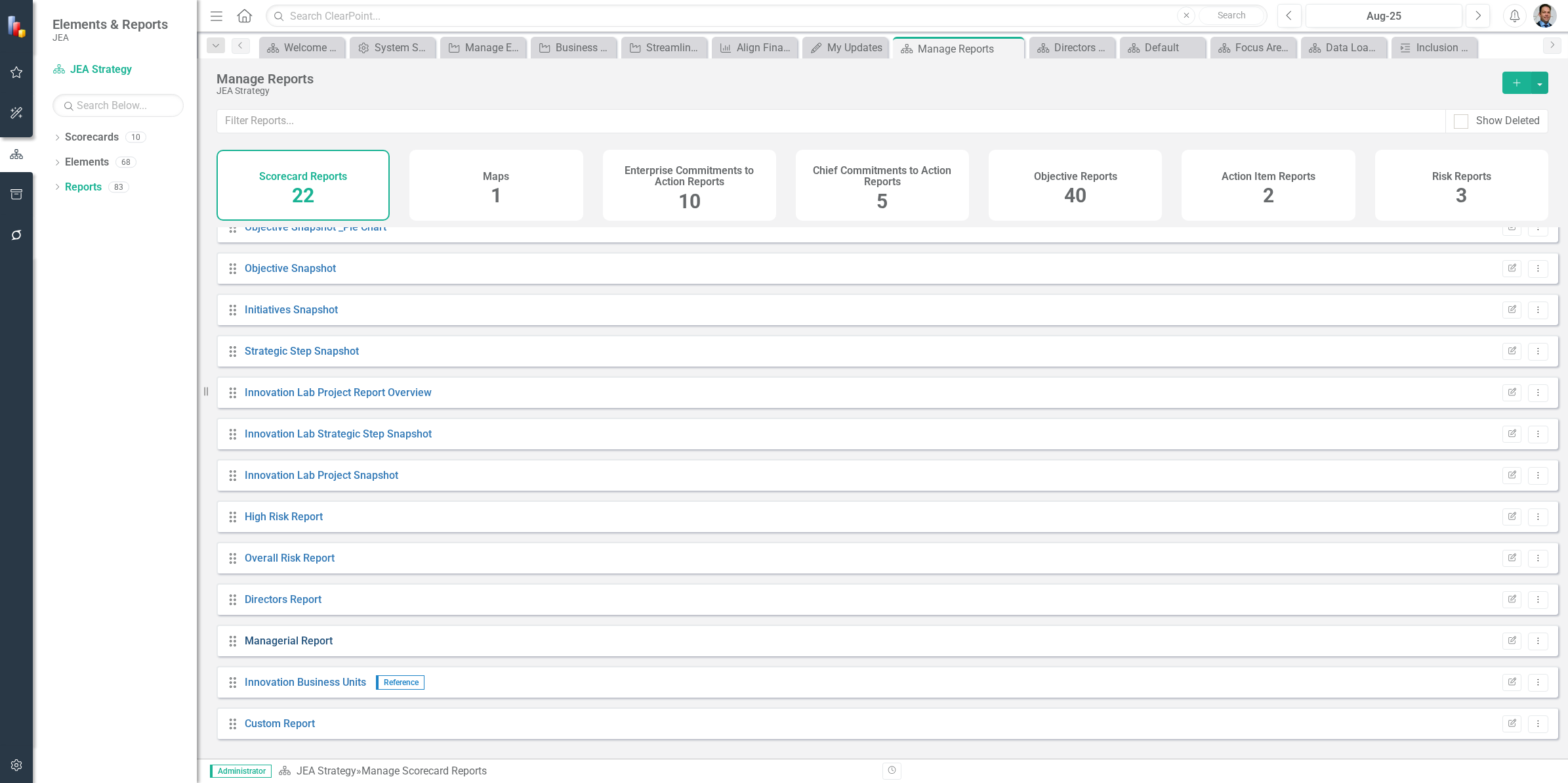
click at [277, 647] on link "Managerial Report" at bounding box center [289, 640] width 88 height 12
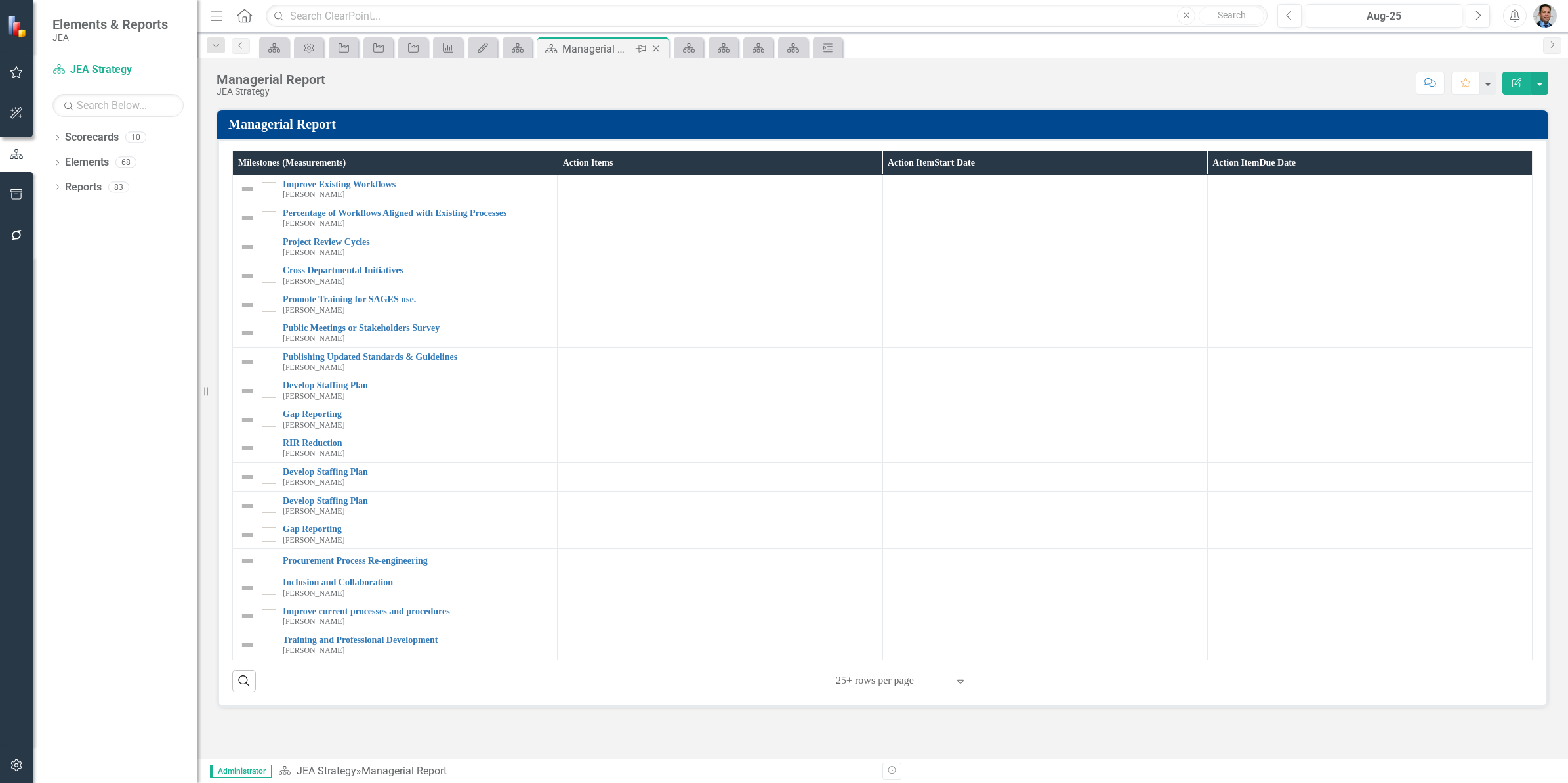
click at [655, 46] on icon "Close" at bounding box center [656, 48] width 13 height 10
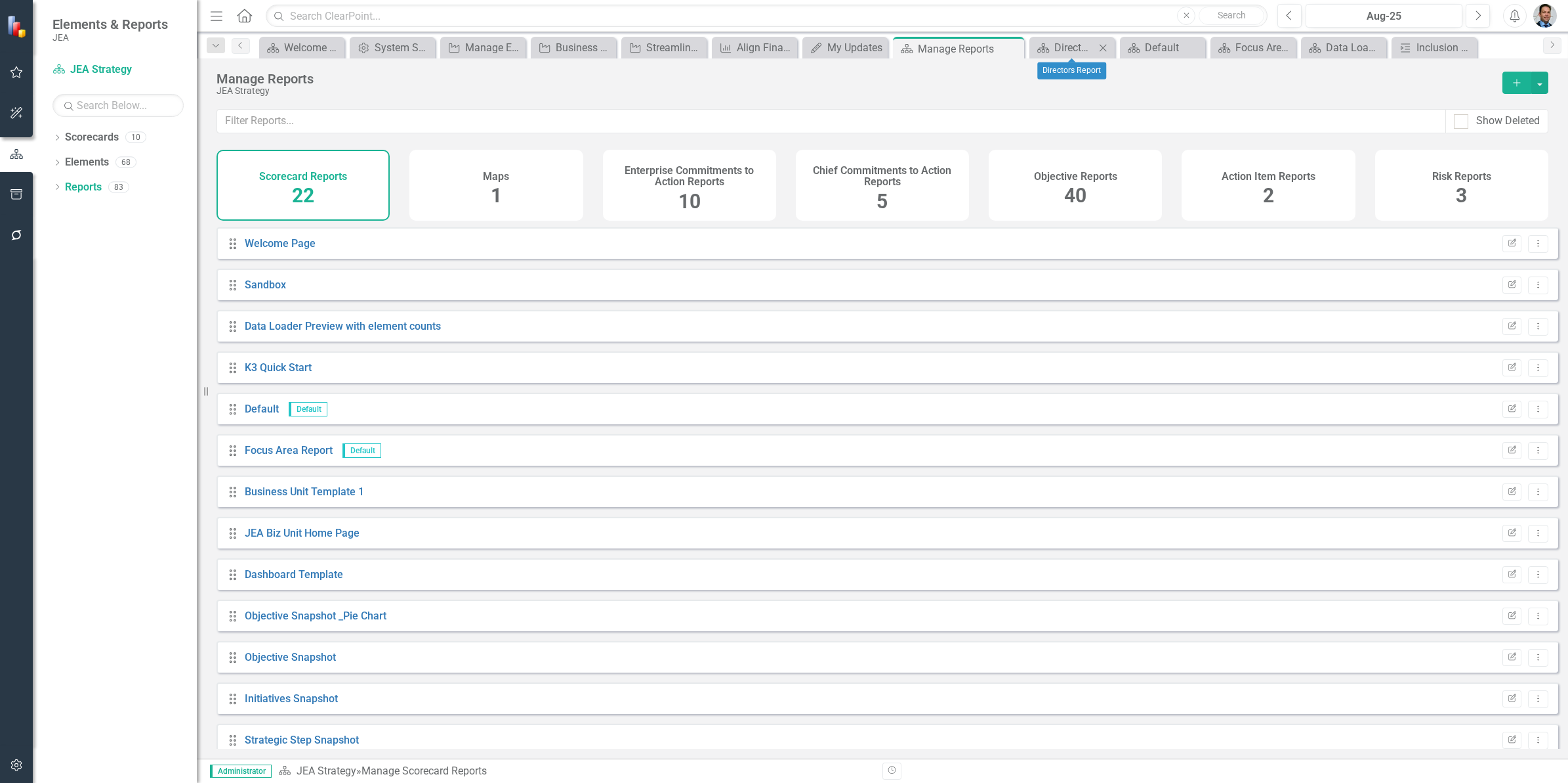
click at [1100, 47] on icon "Close" at bounding box center [1103, 47] width 13 height 10
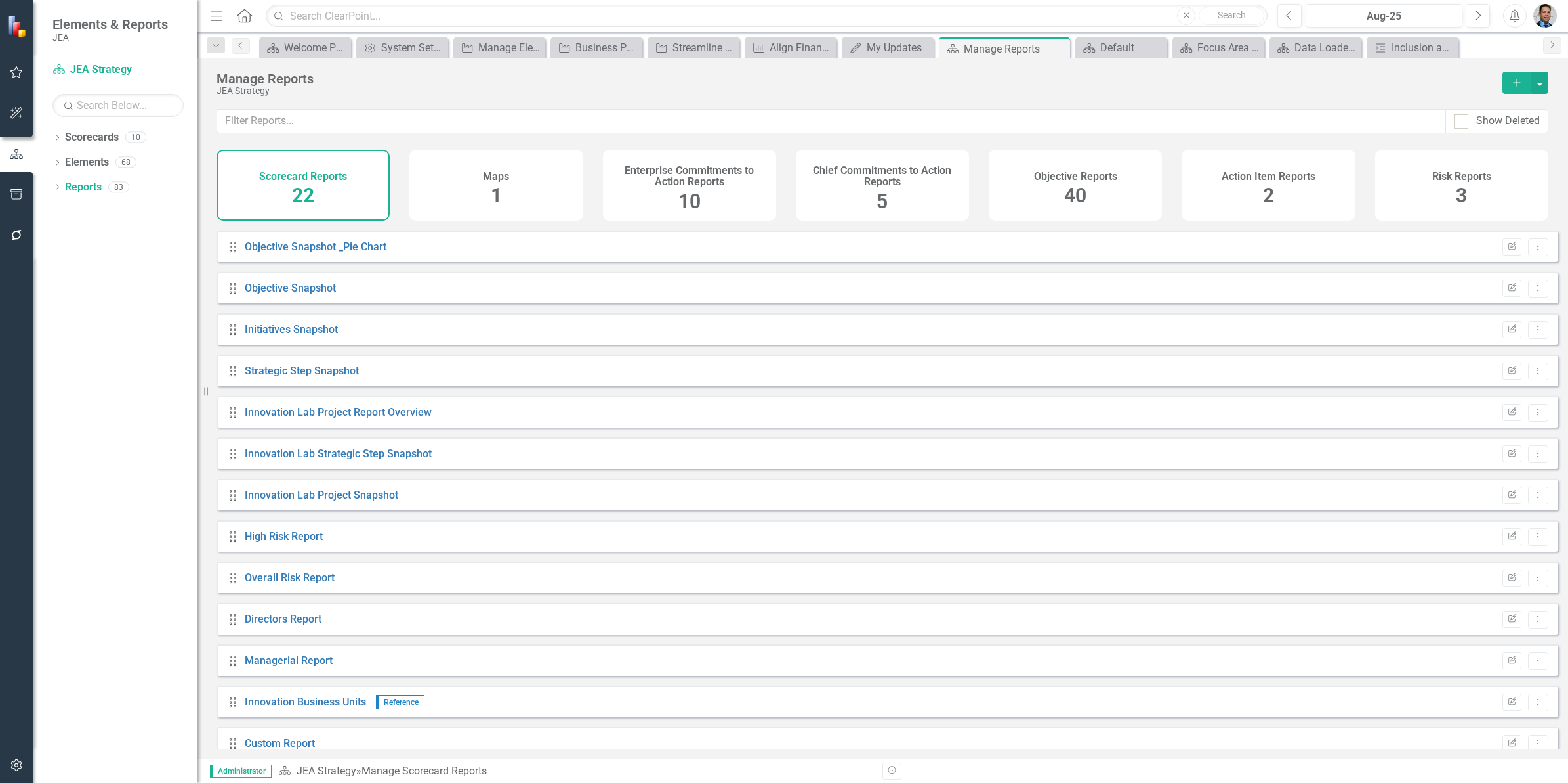
scroll to position [388, 0]
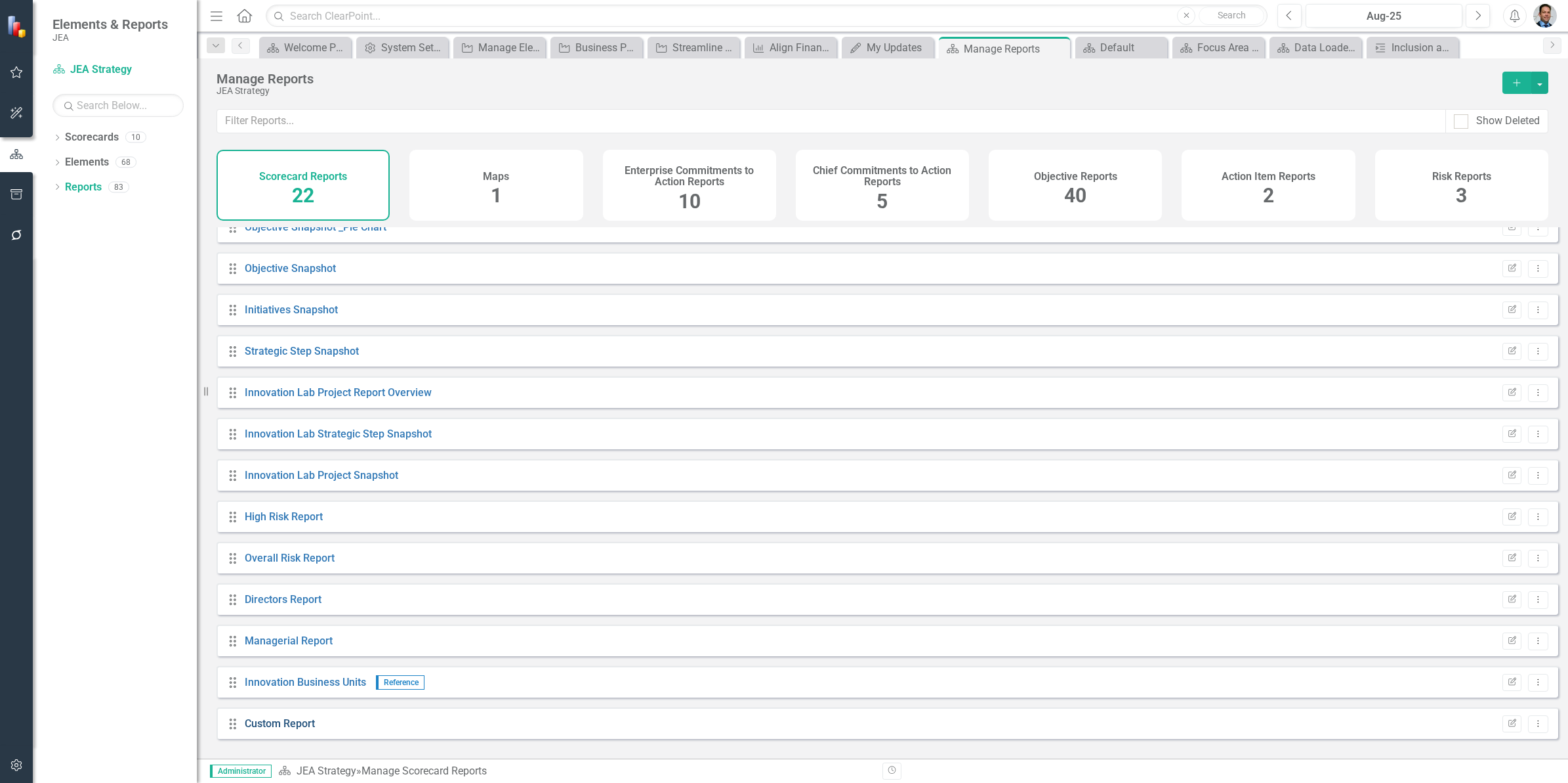
click at [269, 729] on link "Custom Report" at bounding box center [280, 723] width 70 height 12
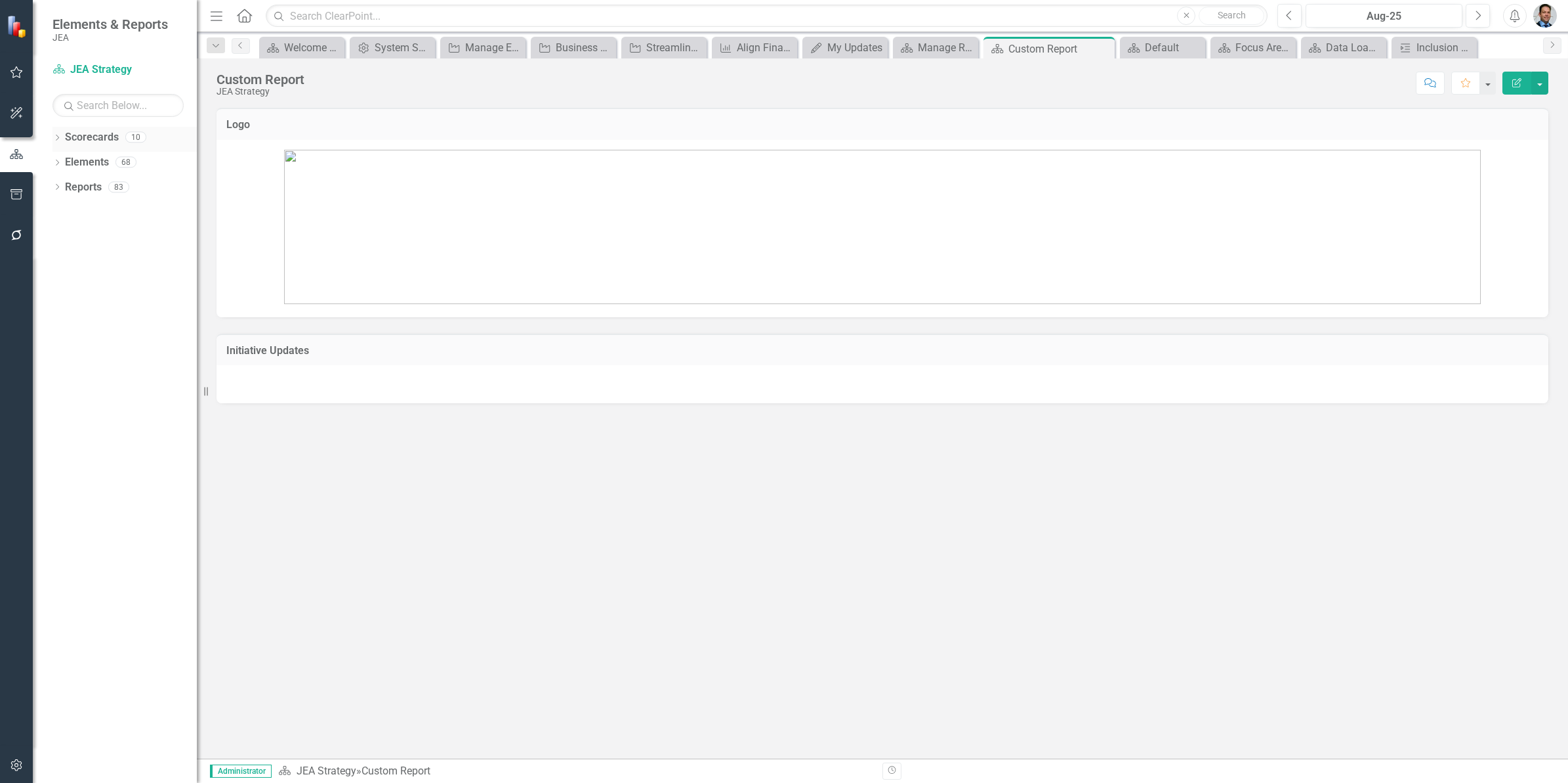
click at [54, 136] on icon "Dropdown" at bounding box center [57, 139] width 9 height 8
click at [67, 160] on icon "Dropdown" at bounding box center [64, 162] width 9 height 8
click at [123, 280] on link "Water" at bounding box center [141, 287] width 112 height 15
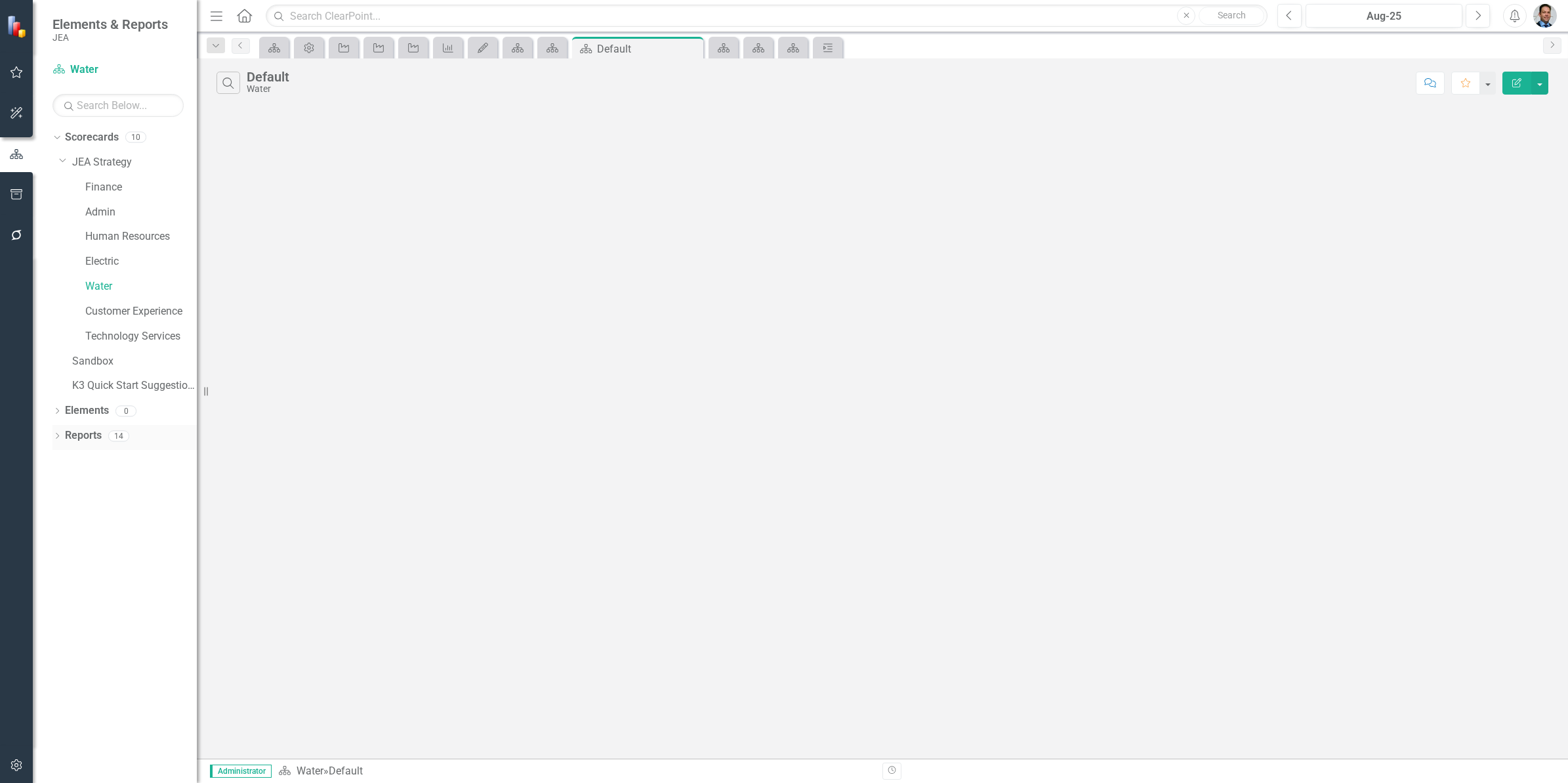
click at [89, 434] on link "Reports" at bounding box center [83, 435] width 37 height 15
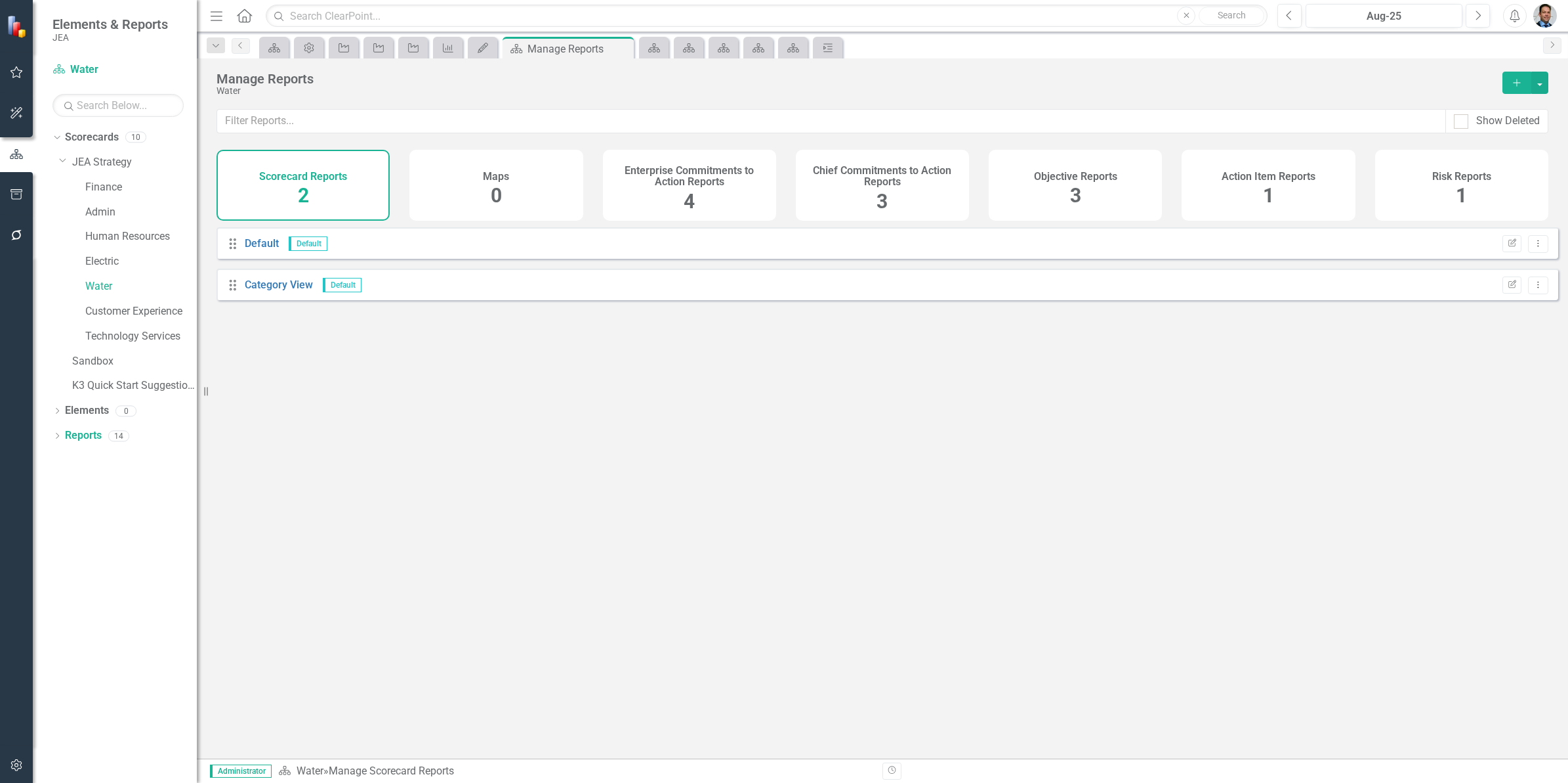
click at [1041, 185] on div "Objective Reports 3" at bounding box center [1076, 184] width 173 height 70
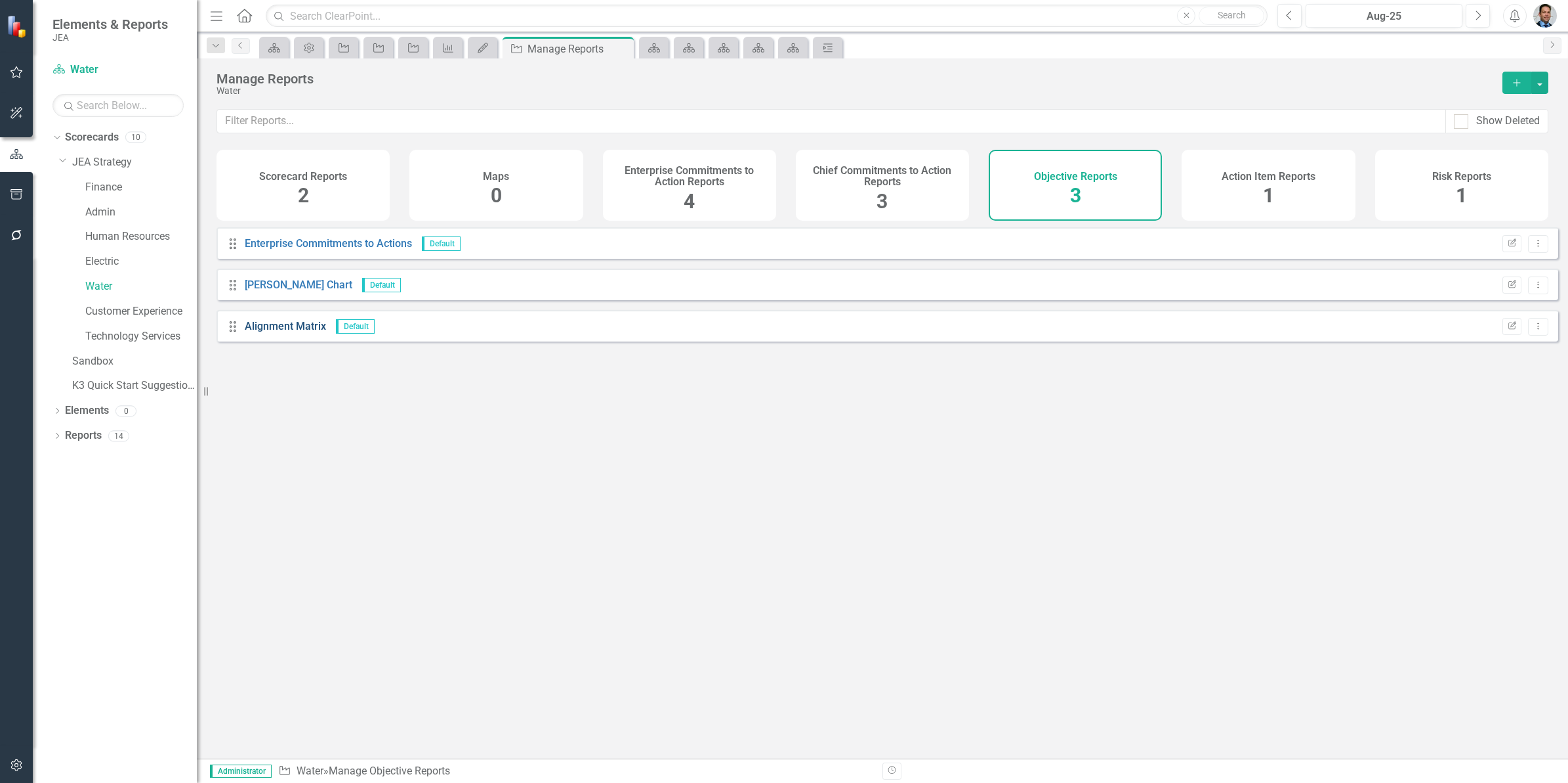
click at [280, 332] on link "Alignment Matrix" at bounding box center [286, 325] width 82 height 12
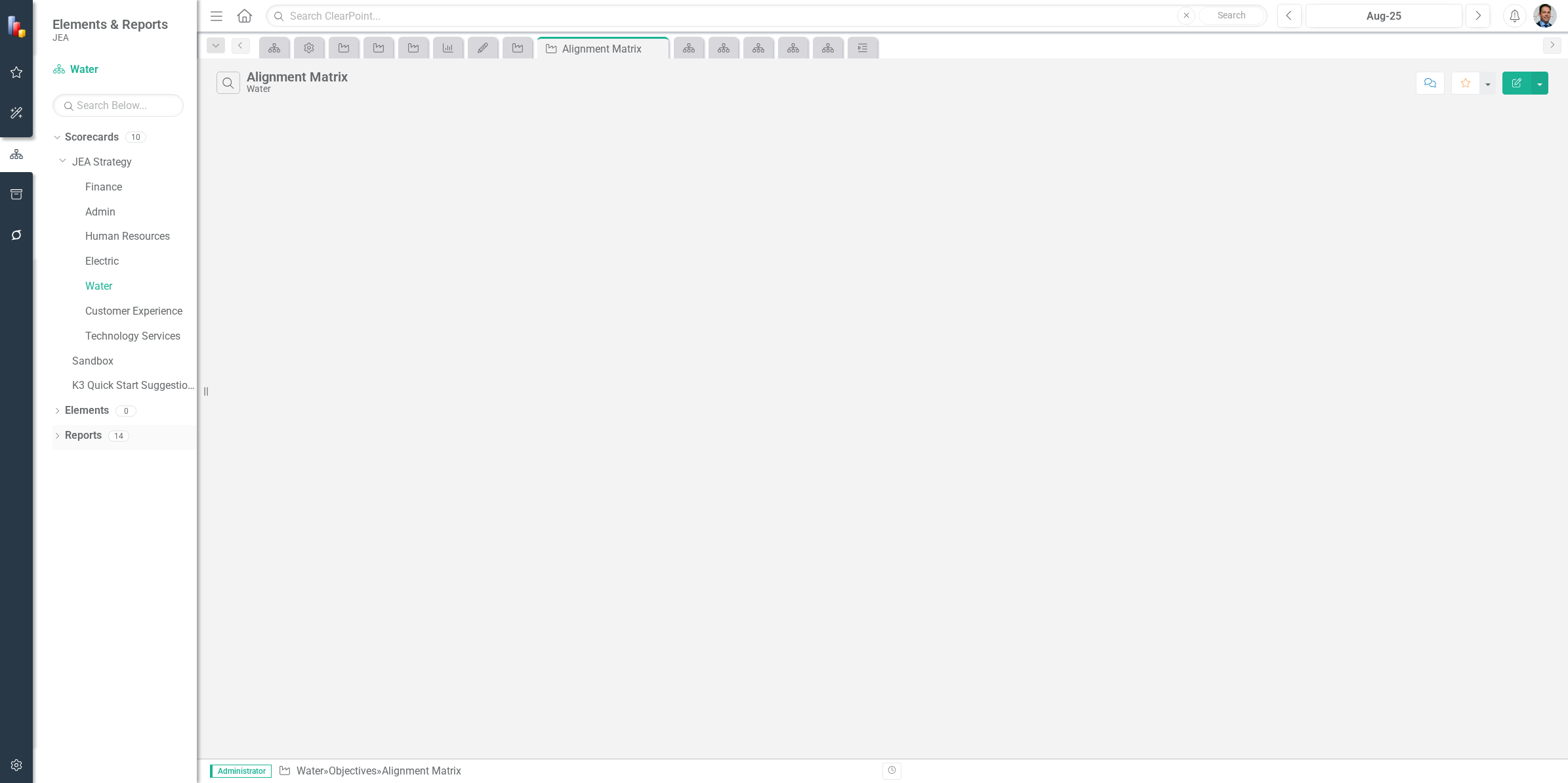
click at [70, 436] on link "Reports" at bounding box center [83, 435] width 37 height 15
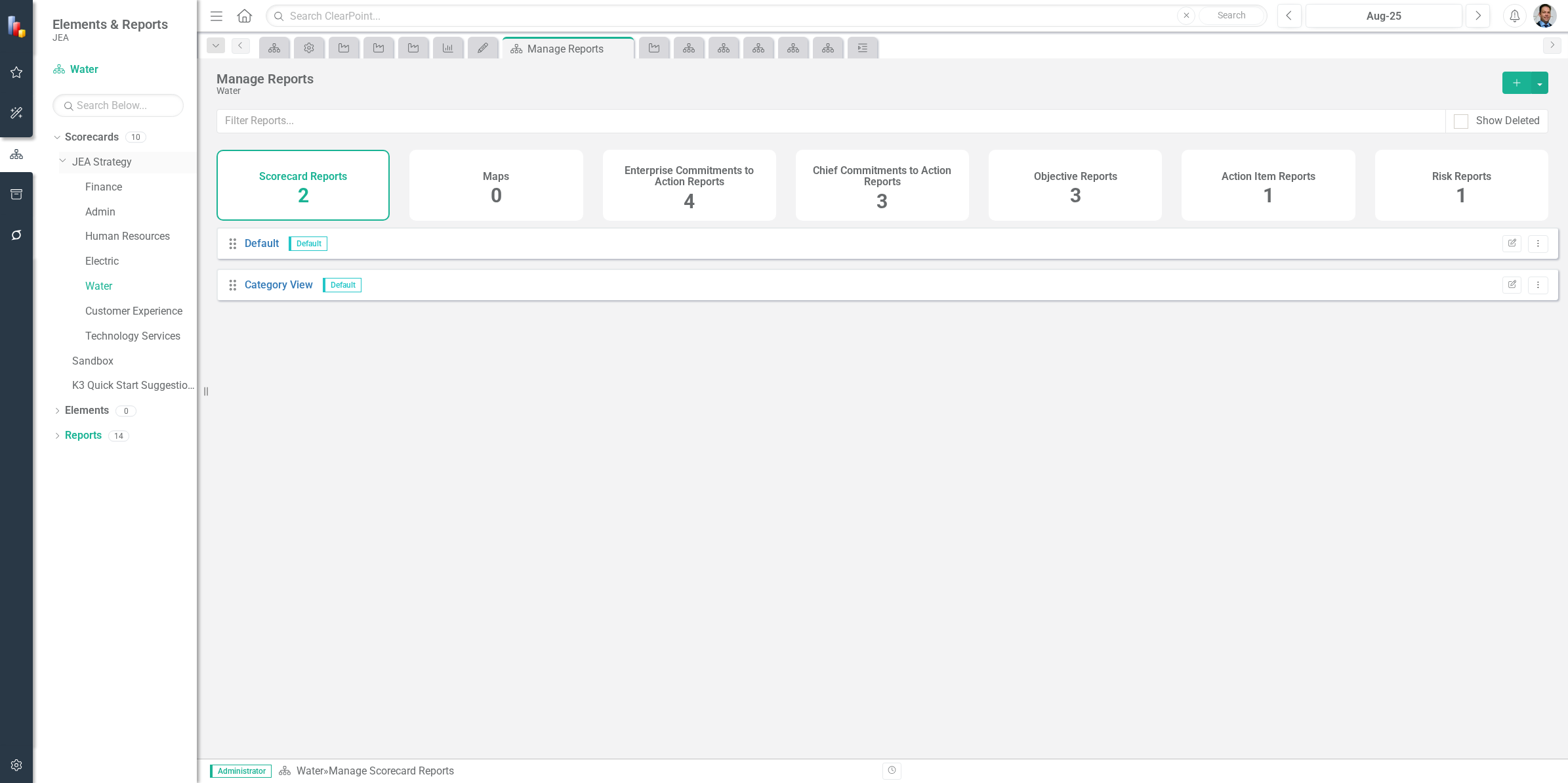
click at [101, 152] on div "Dropdown JEA Strategy" at bounding box center [128, 162] width 138 height 22
click at [526, 48] on link "Scorecard" at bounding box center [517, 47] width 23 height 16
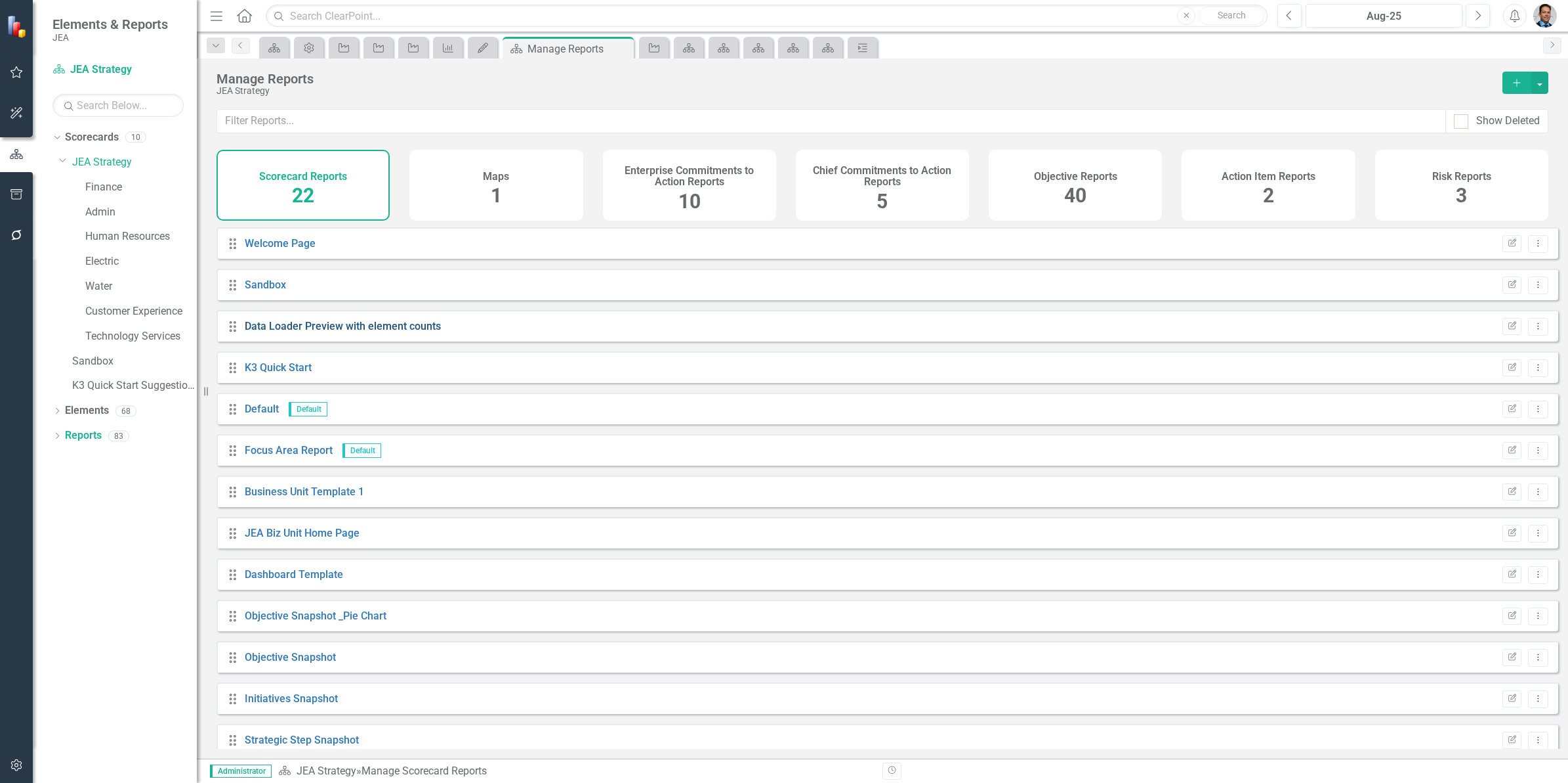
click at [380, 332] on link "Data Loader Preview with element counts" at bounding box center [343, 325] width 196 height 12
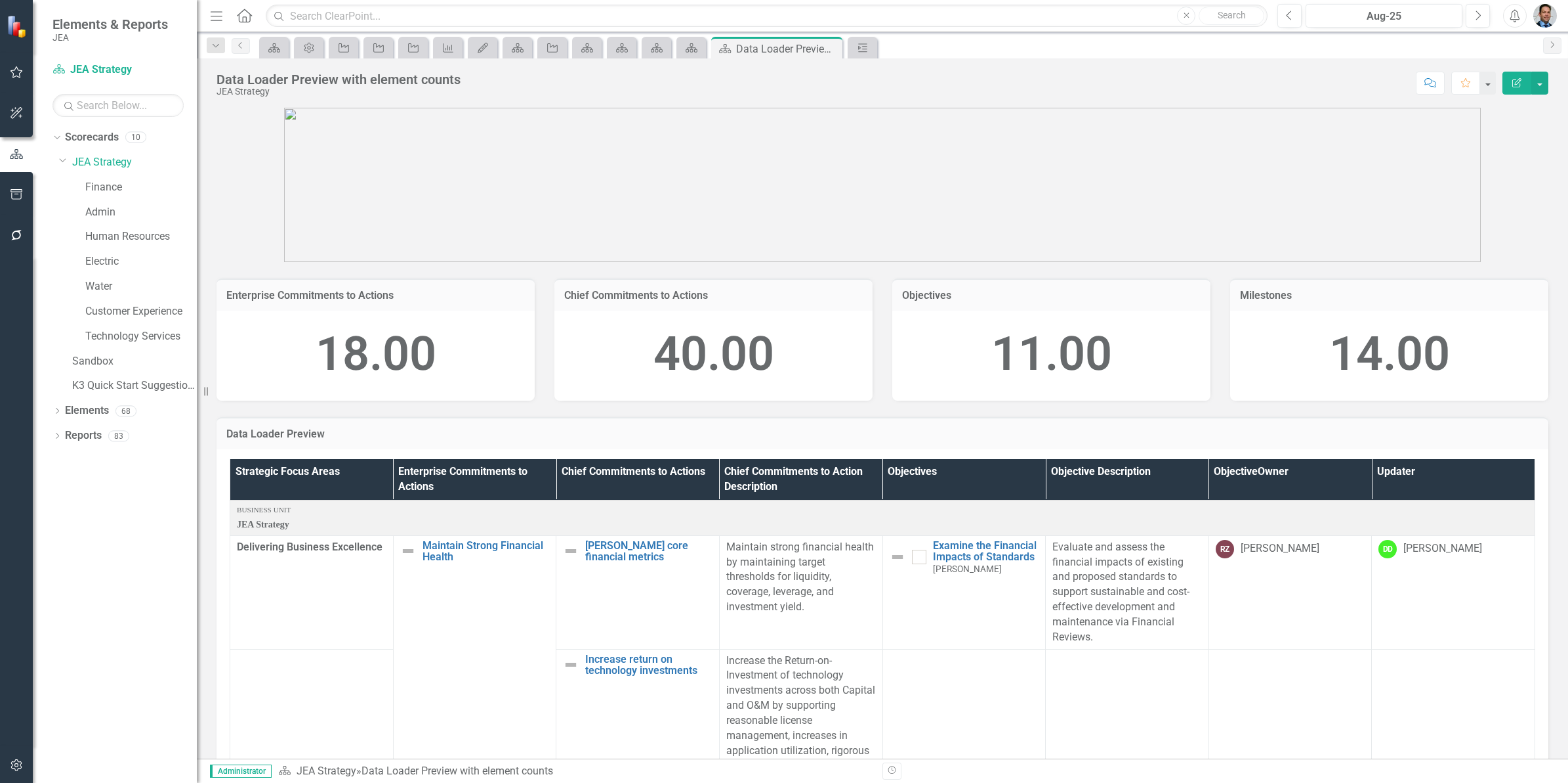
click at [1276, 470] on th "Objective Owner" at bounding box center [1290, 478] width 163 height 40
click at [85, 431] on link "Reports" at bounding box center [83, 435] width 37 height 15
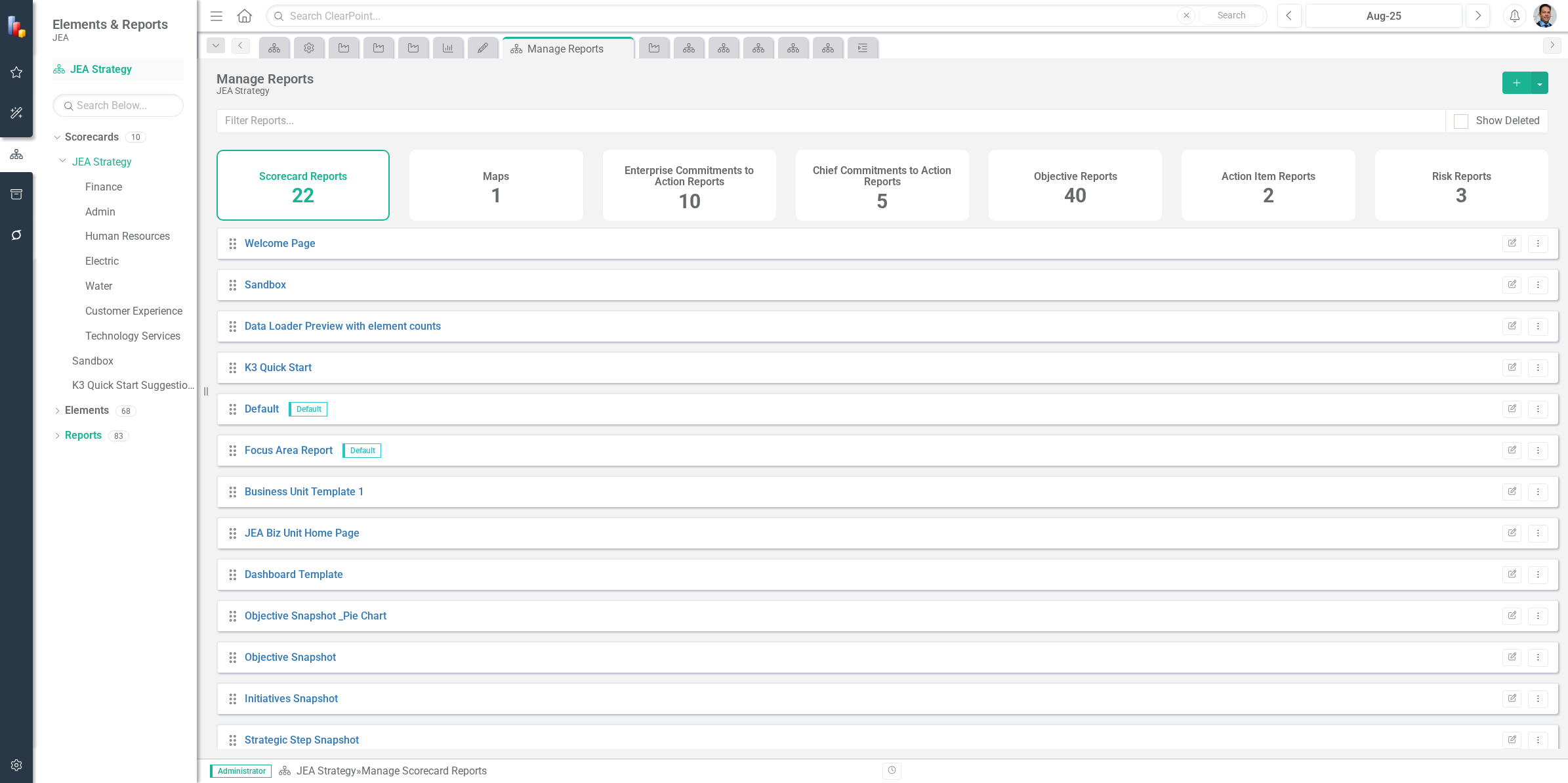
click at [90, 64] on link "Scorecard JEA Strategy" at bounding box center [118, 70] width 132 height 15
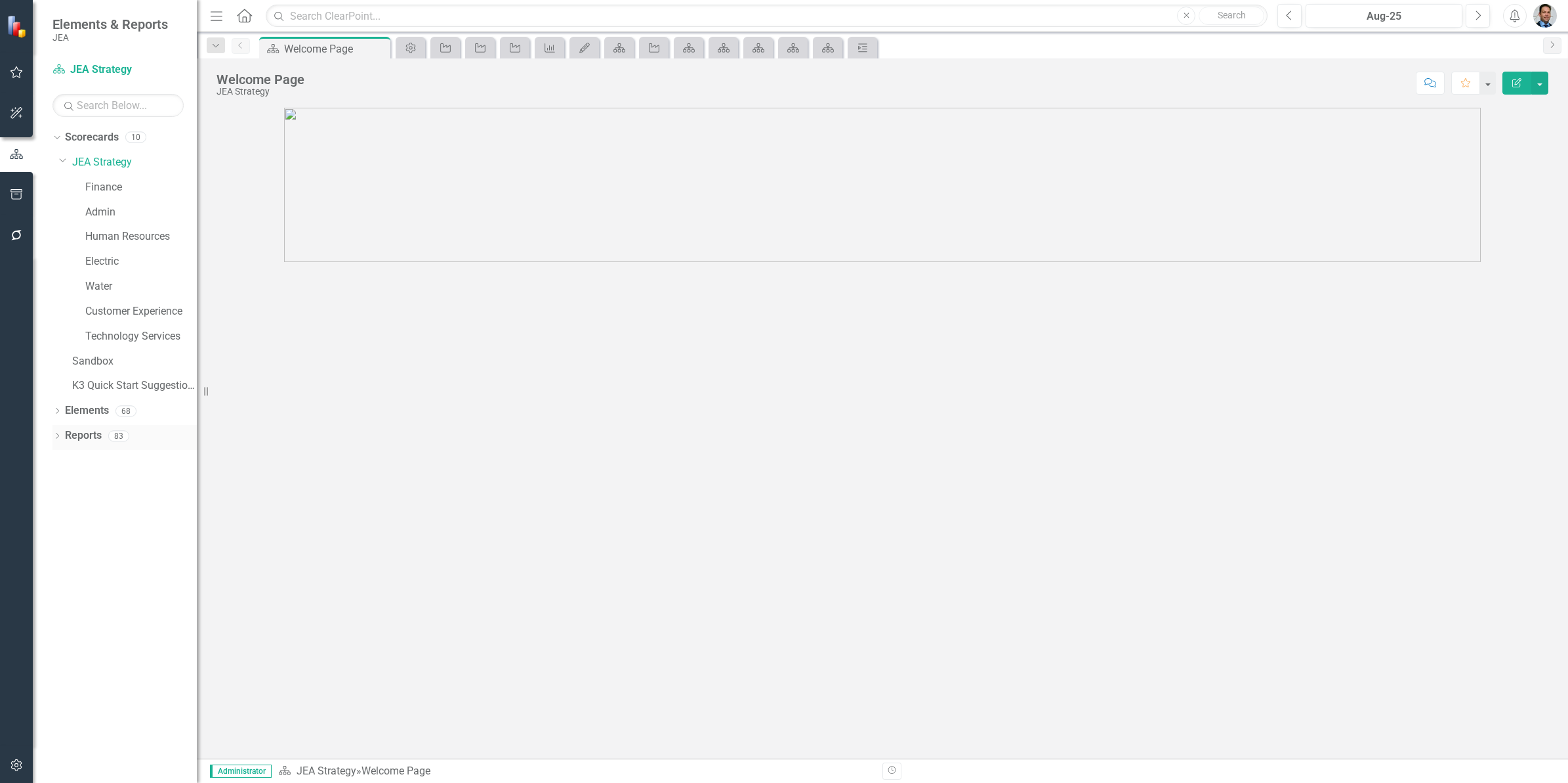
click at [73, 432] on link "Reports" at bounding box center [83, 435] width 37 height 15
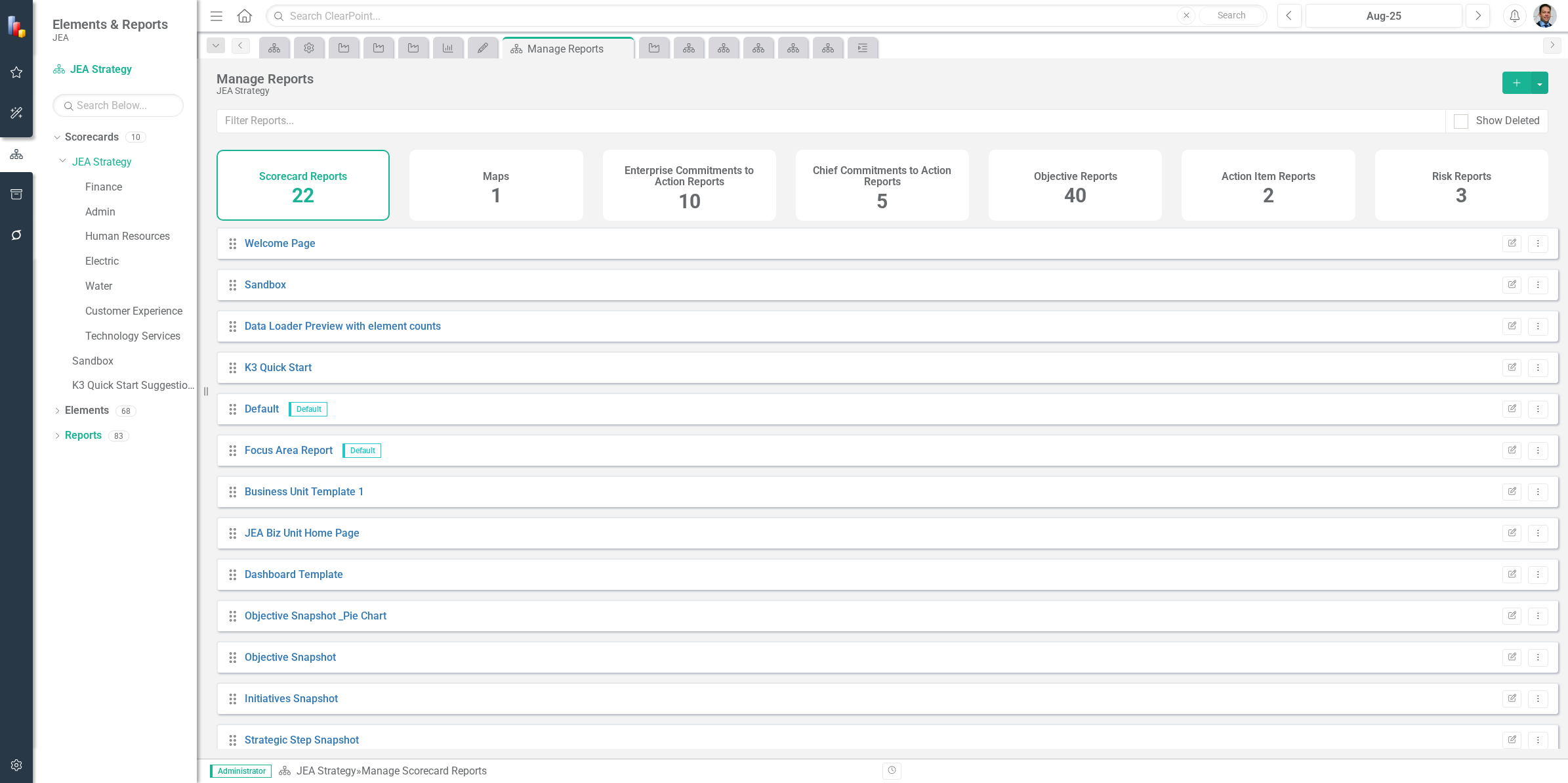
click at [870, 189] on div "Chief Commitments to Action Reports 5" at bounding box center [882, 184] width 173 height 70
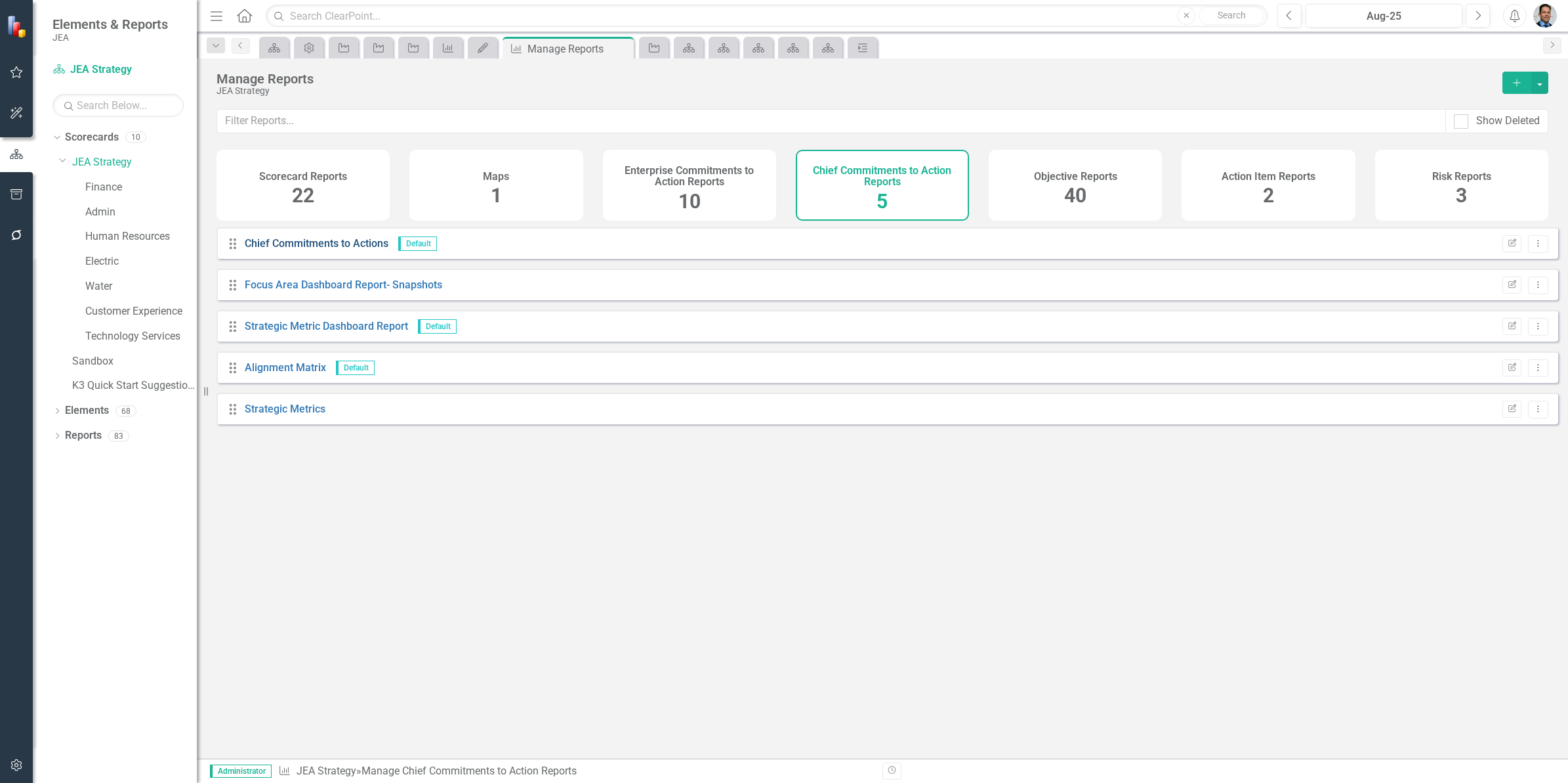
click at [325, 247] on link "Chief Commitments to Actions" at bounding box center [317, 243] width 144 height 12
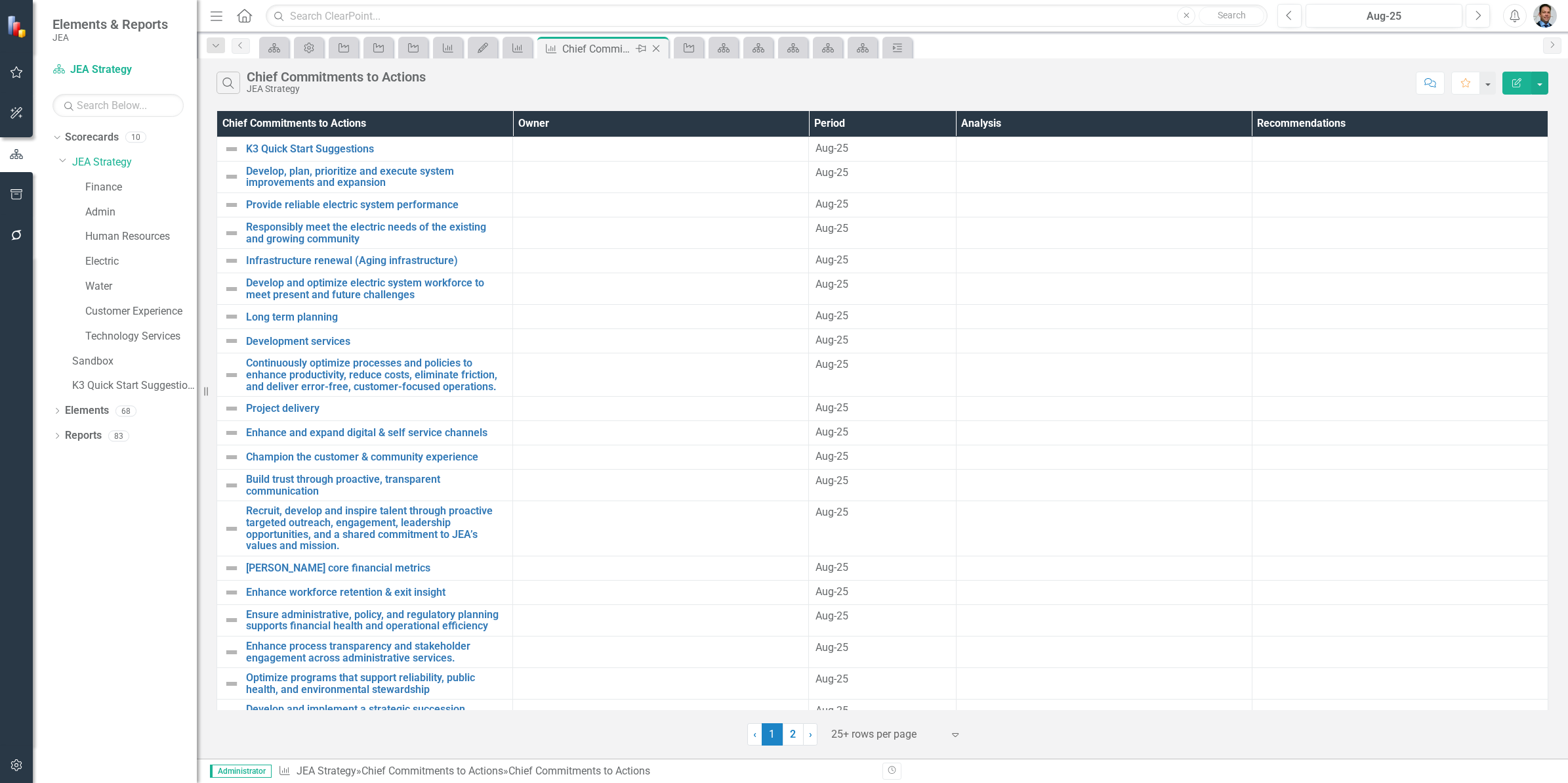
click at [656, 51] on icon "Close" at bounding box center [656, 48] width 13 height 10
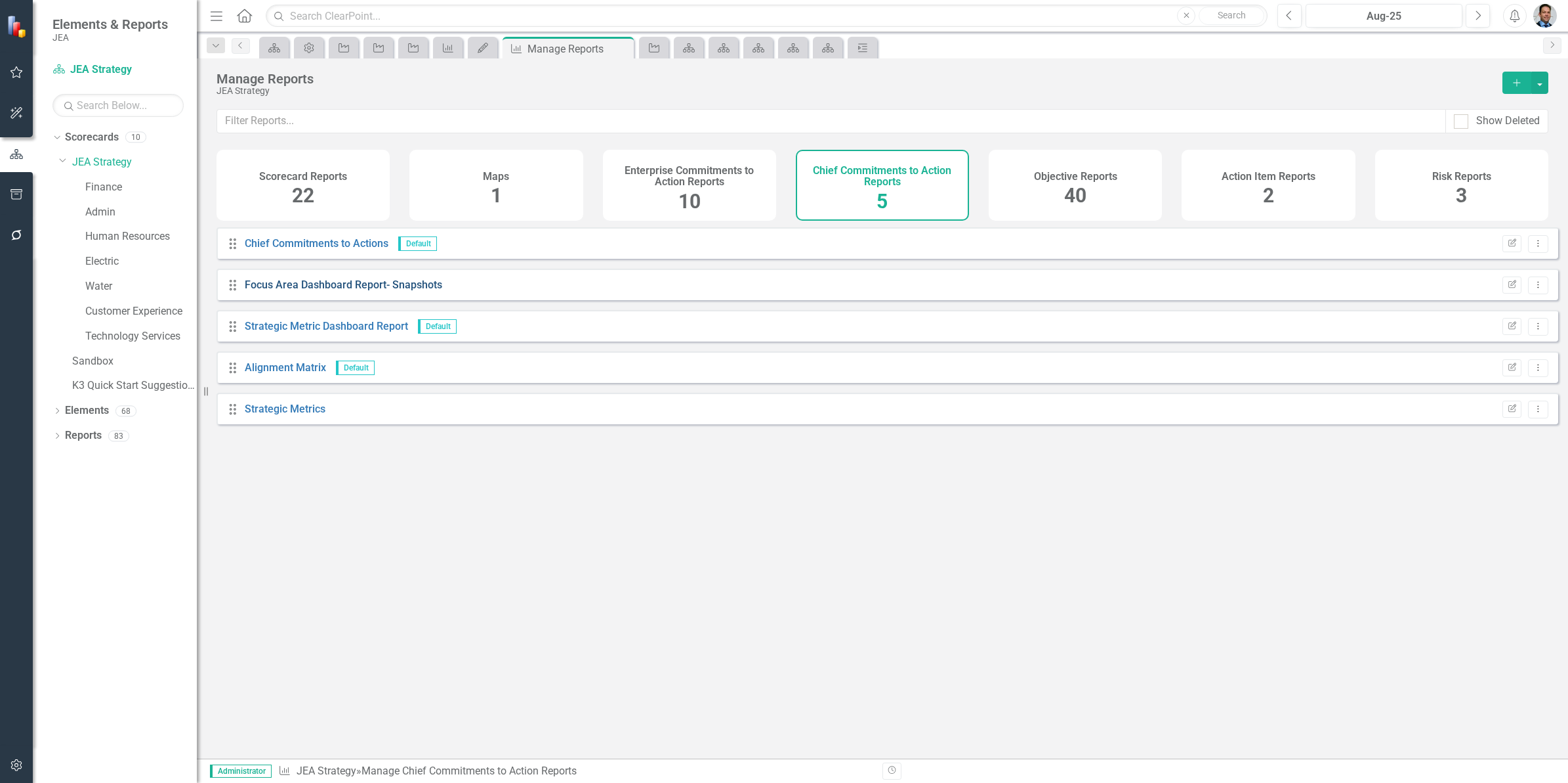
click at [303, 290] on link "Focus Area Dashboard Report- Snapshots" at bounding box center [344, 284] width 197 height 12
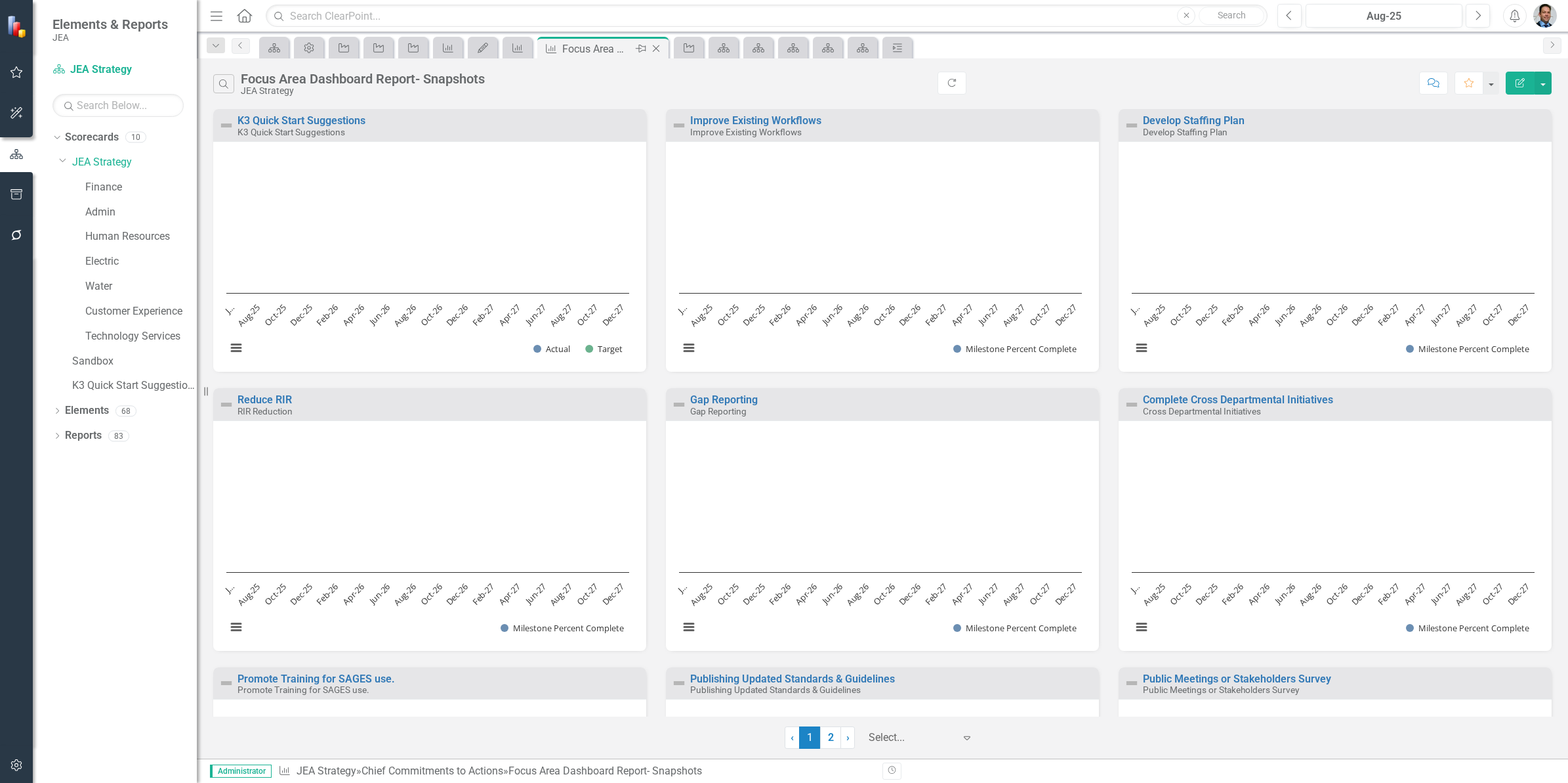
click at [651, 47] on icon "Close" at bounding box center [656, 48] width 13 height 10
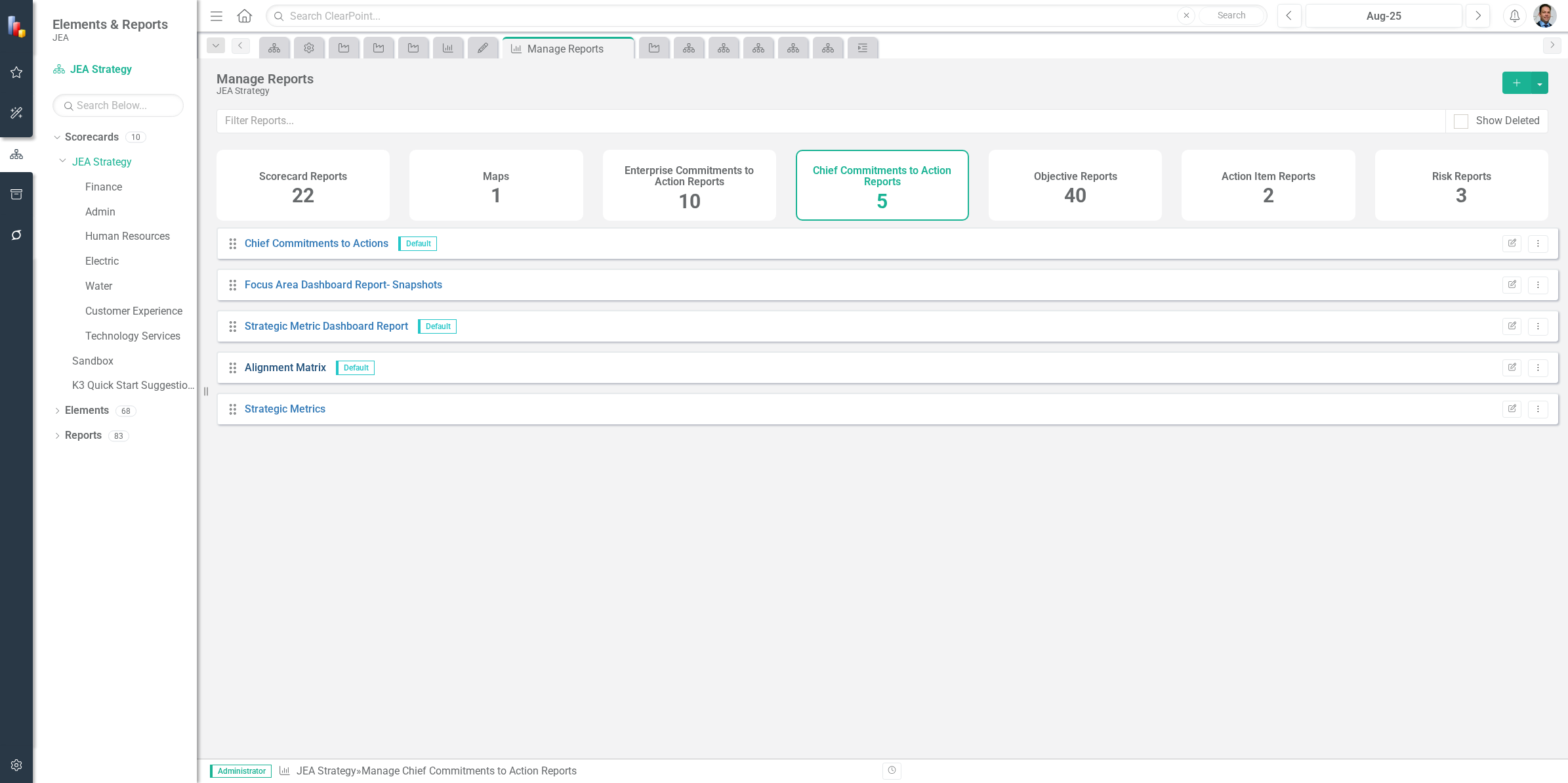
click at [302, 373] on link "Alignment Matrix" at bounding box center [286, 367] width 82 height 12
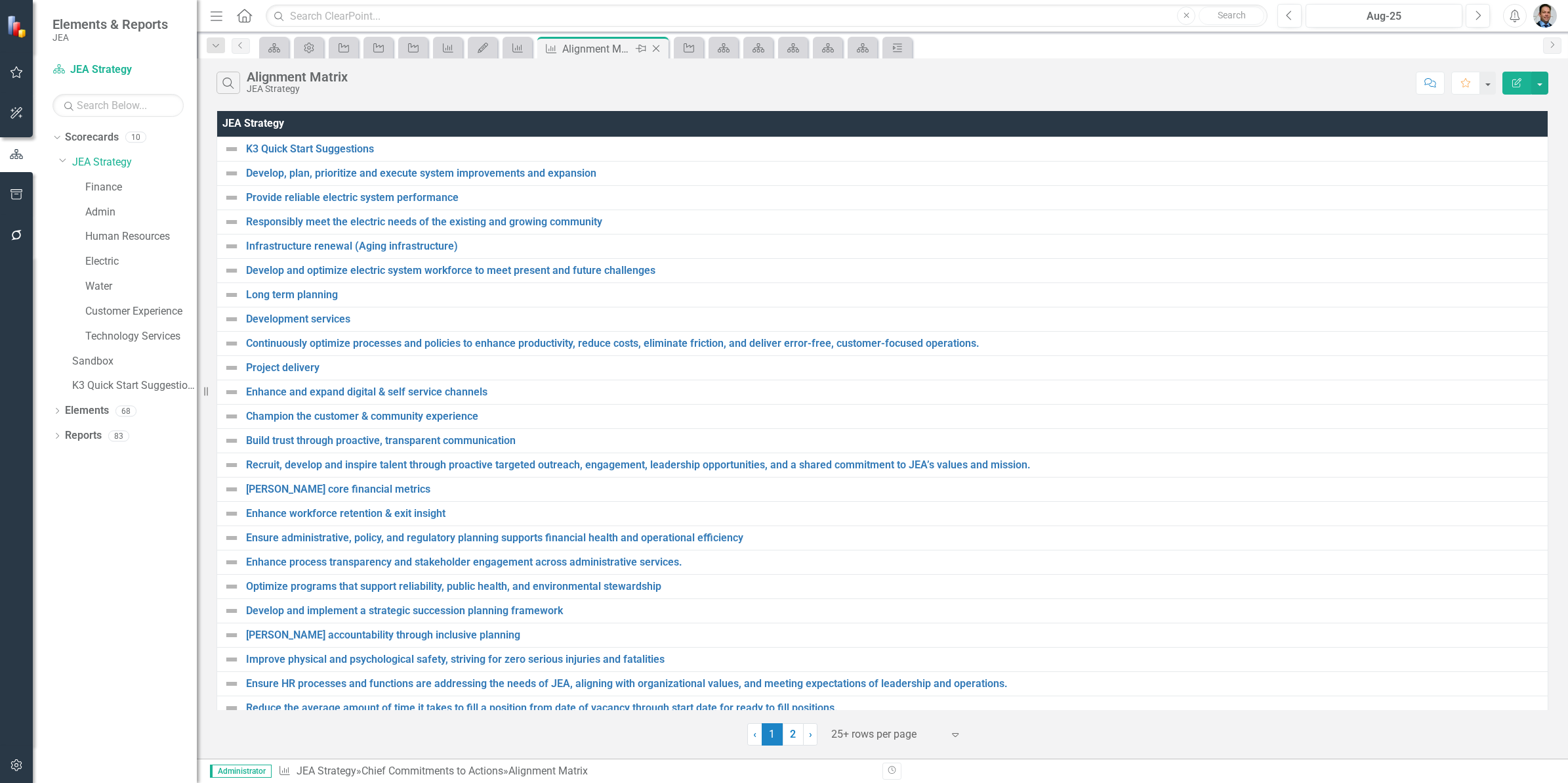
click at [657, 47] on icon "Close" at bounding box center [656, 48] width 13 height 10
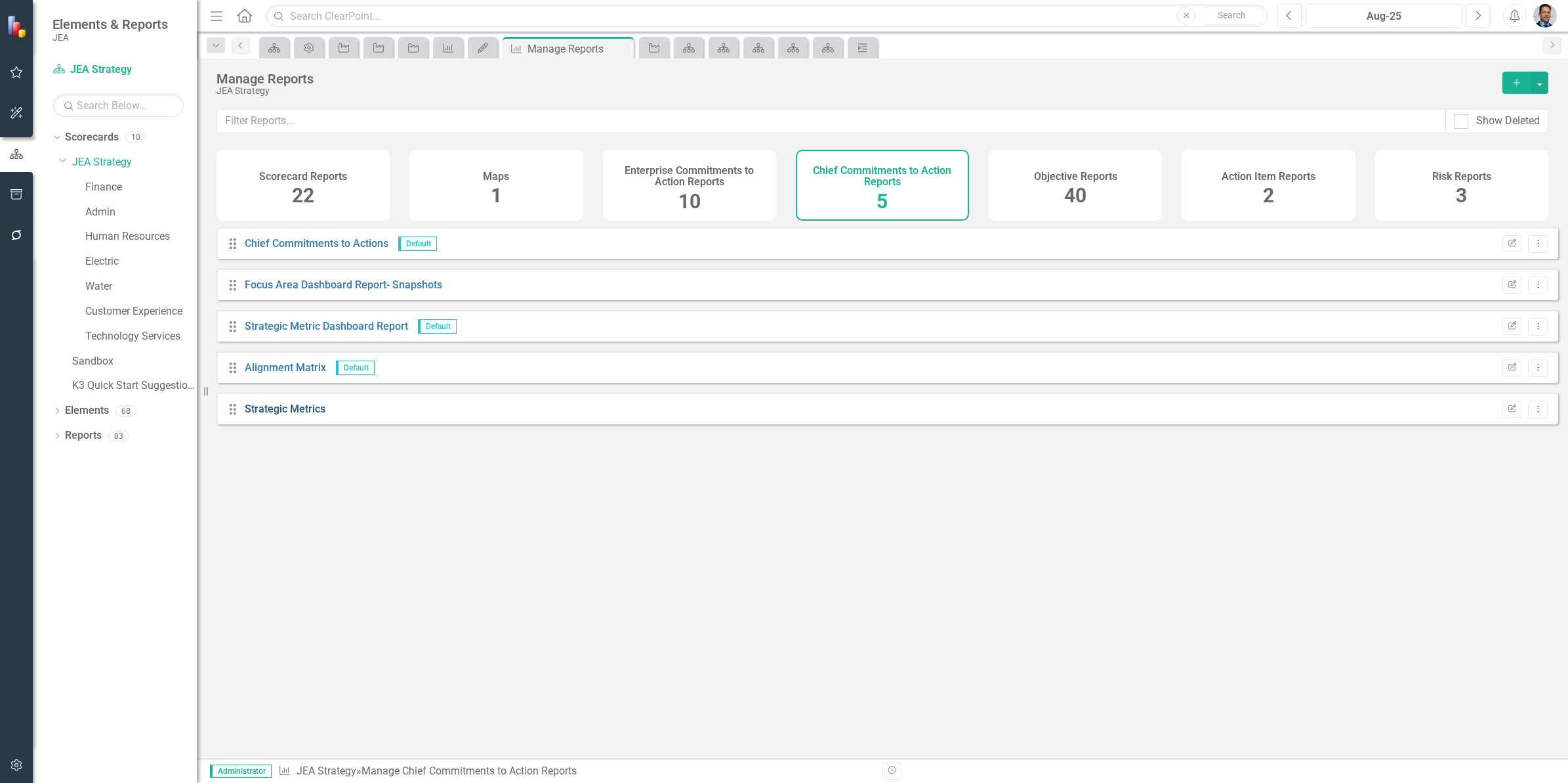
click at [282, 415] on link "Strategic Metrics" at bounding box center [286, 408] width 81 height 12
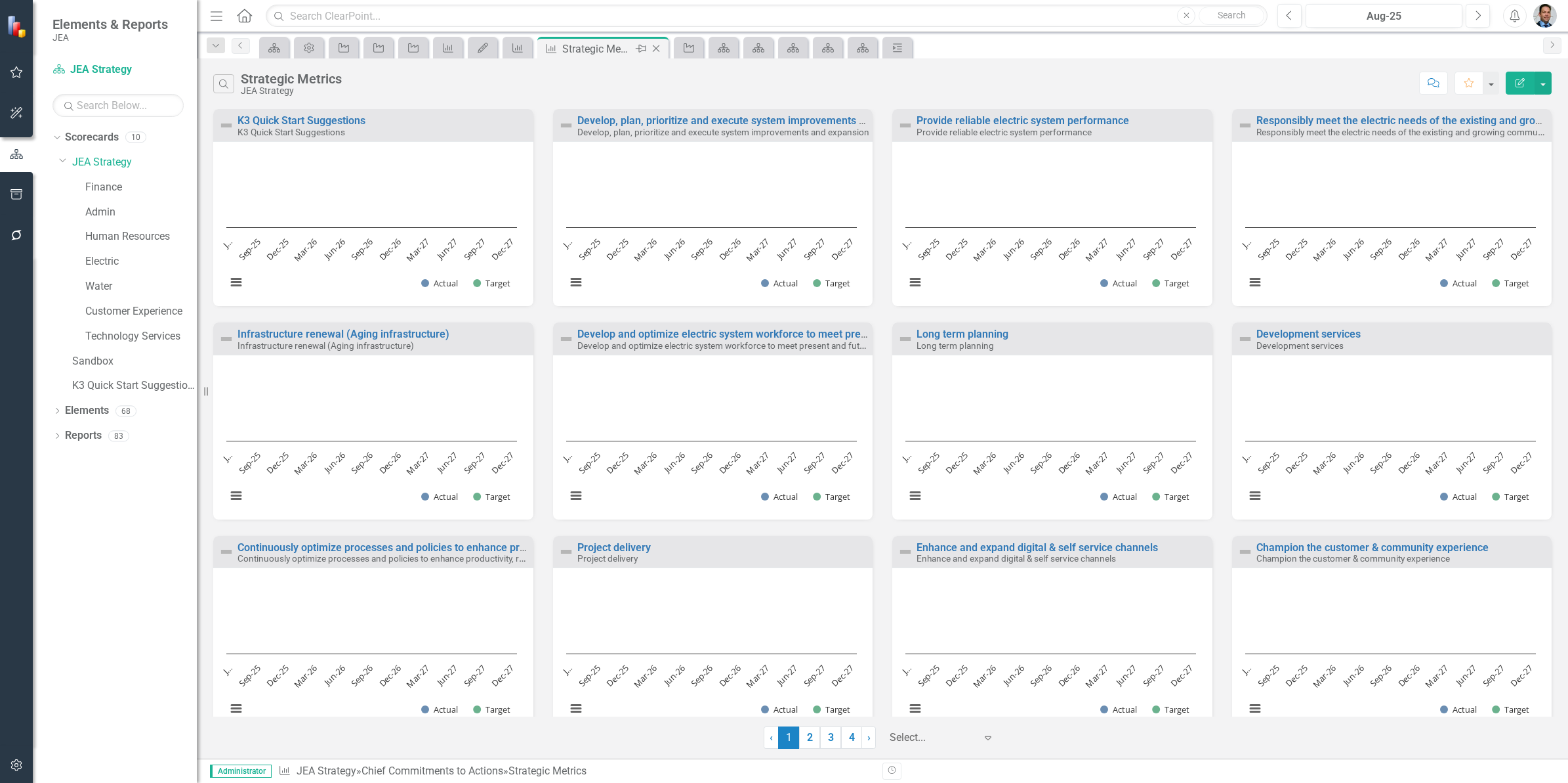
click at [657, 50] on icon at bounding box center [657, 49] width 8 height 8
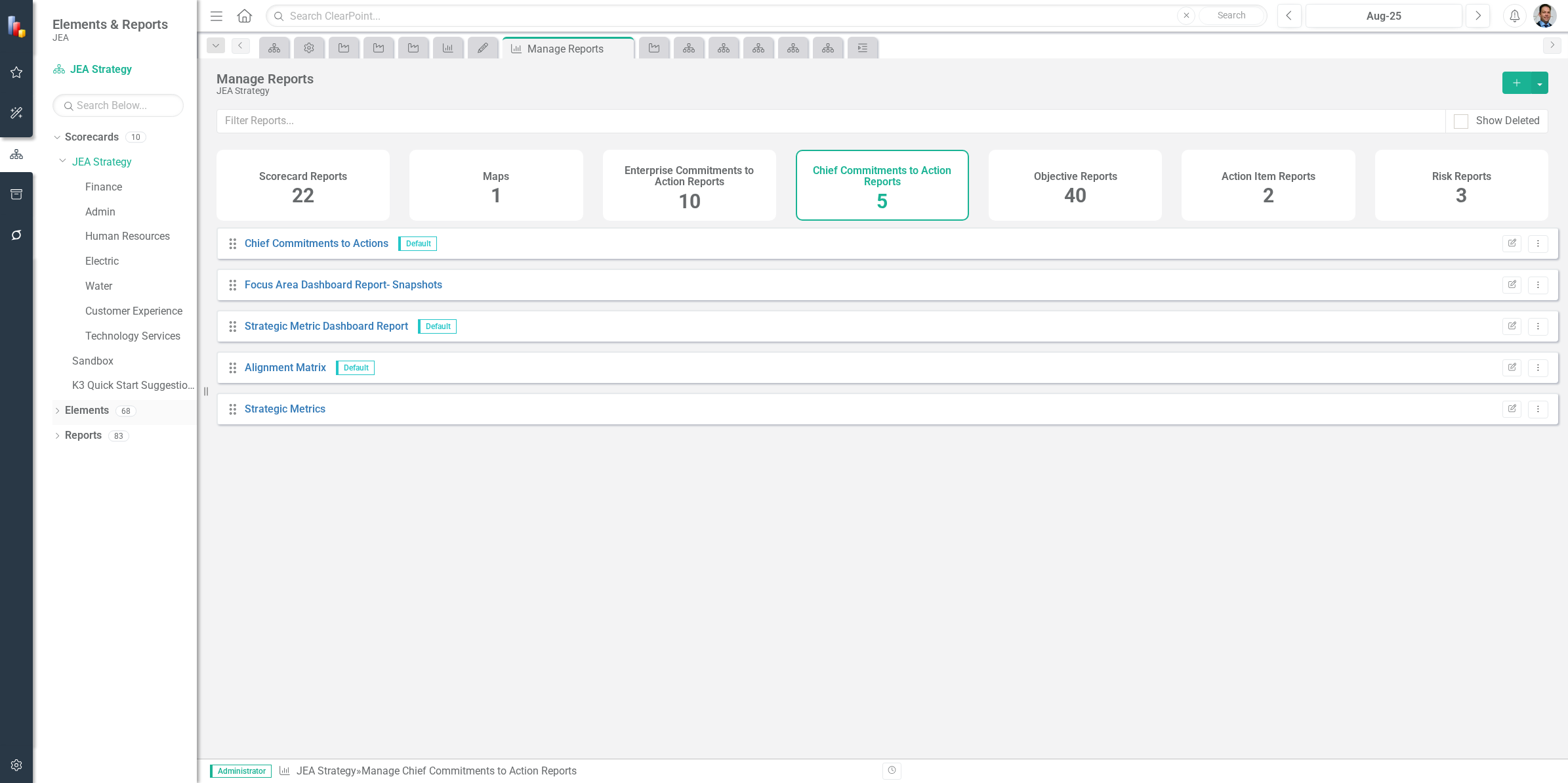
click at [87, 409] on link "Elements" at bounding box center [86, 411] width 44 height 15
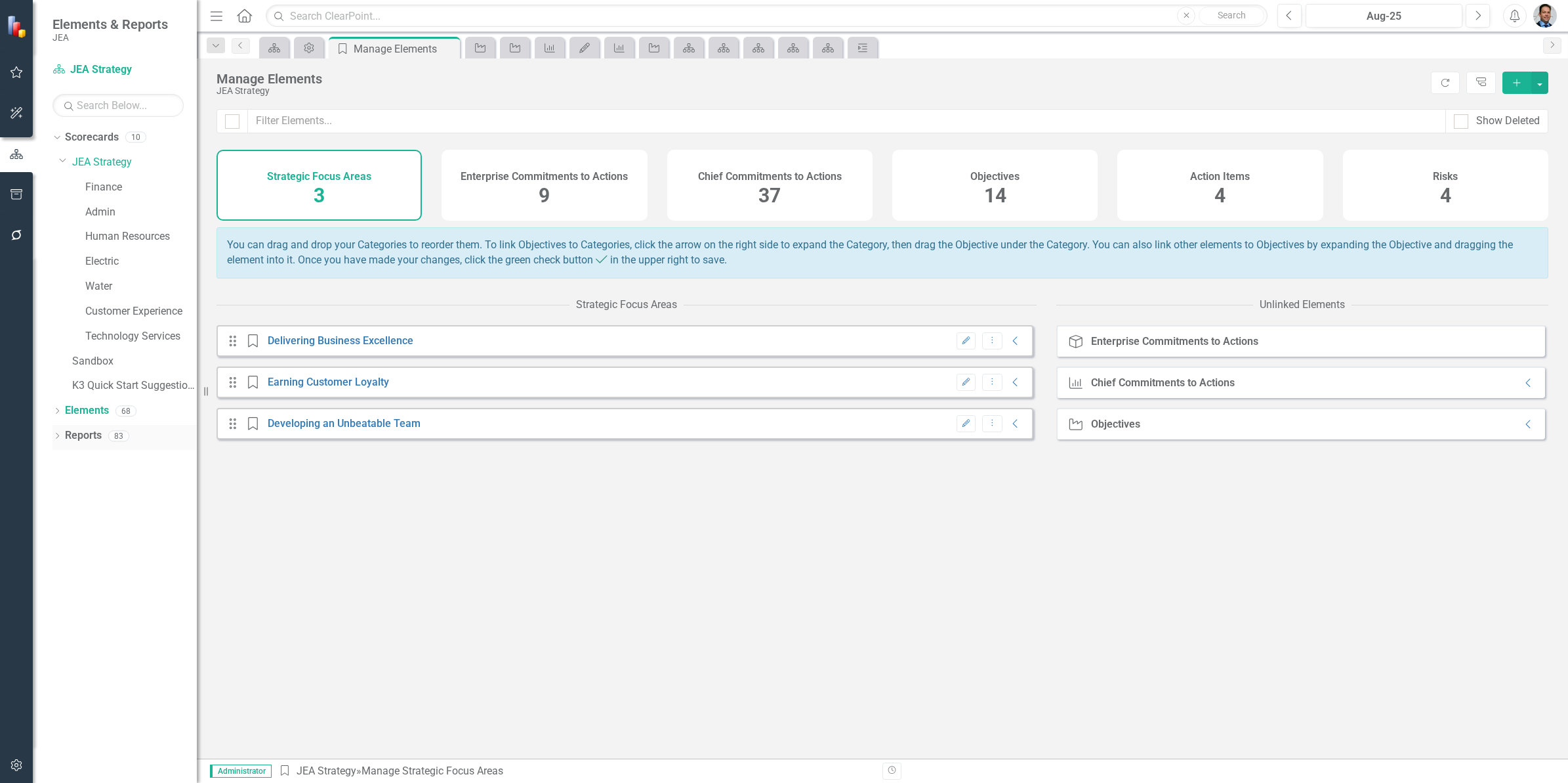
click at [81, 428] on link "Reports" at bounding box center [83, 435] width 37 height 15
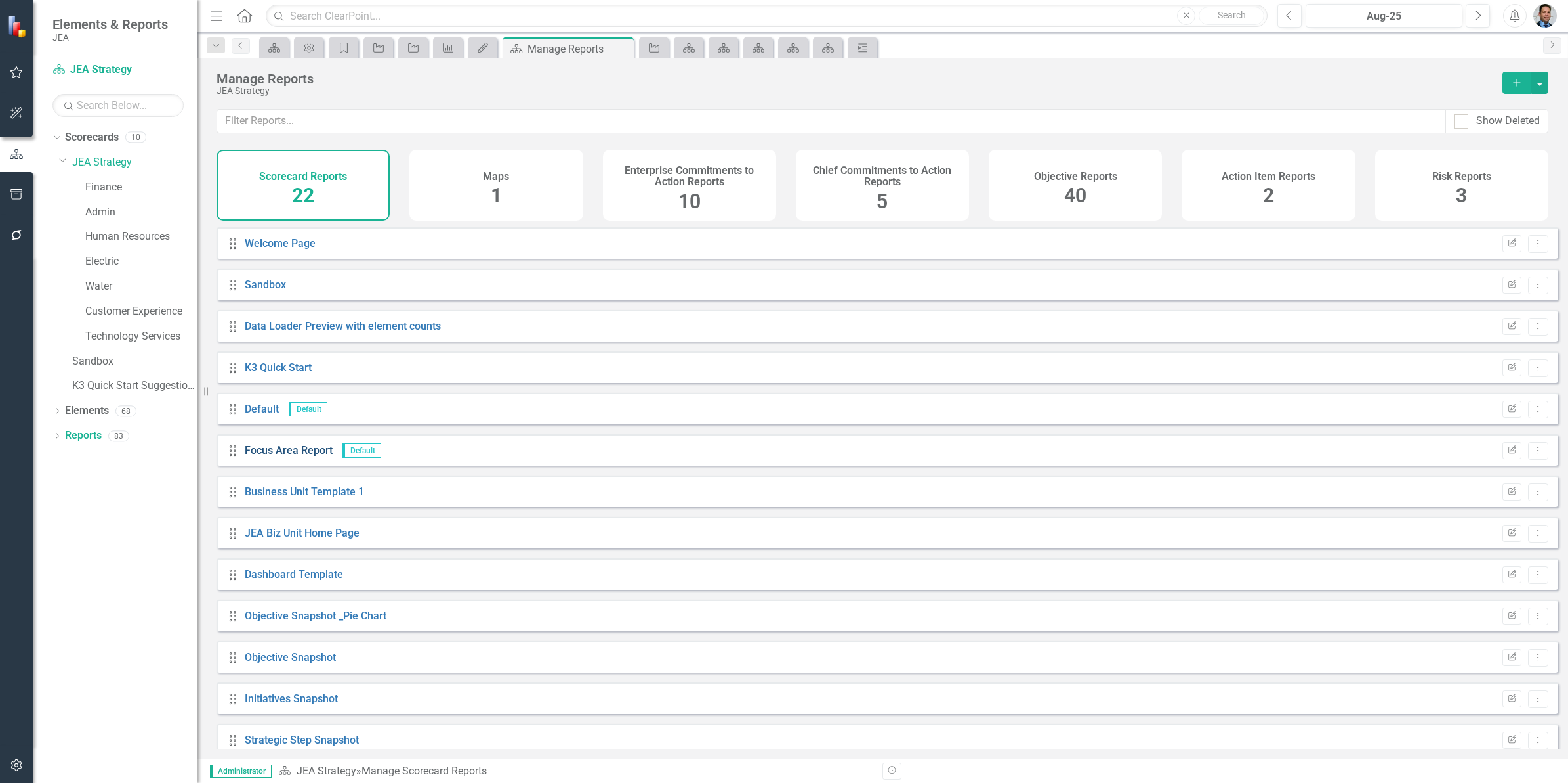
click at [260, 456] on link "Focus Area Report" at bounding box center [289, 449] width 88 height 12
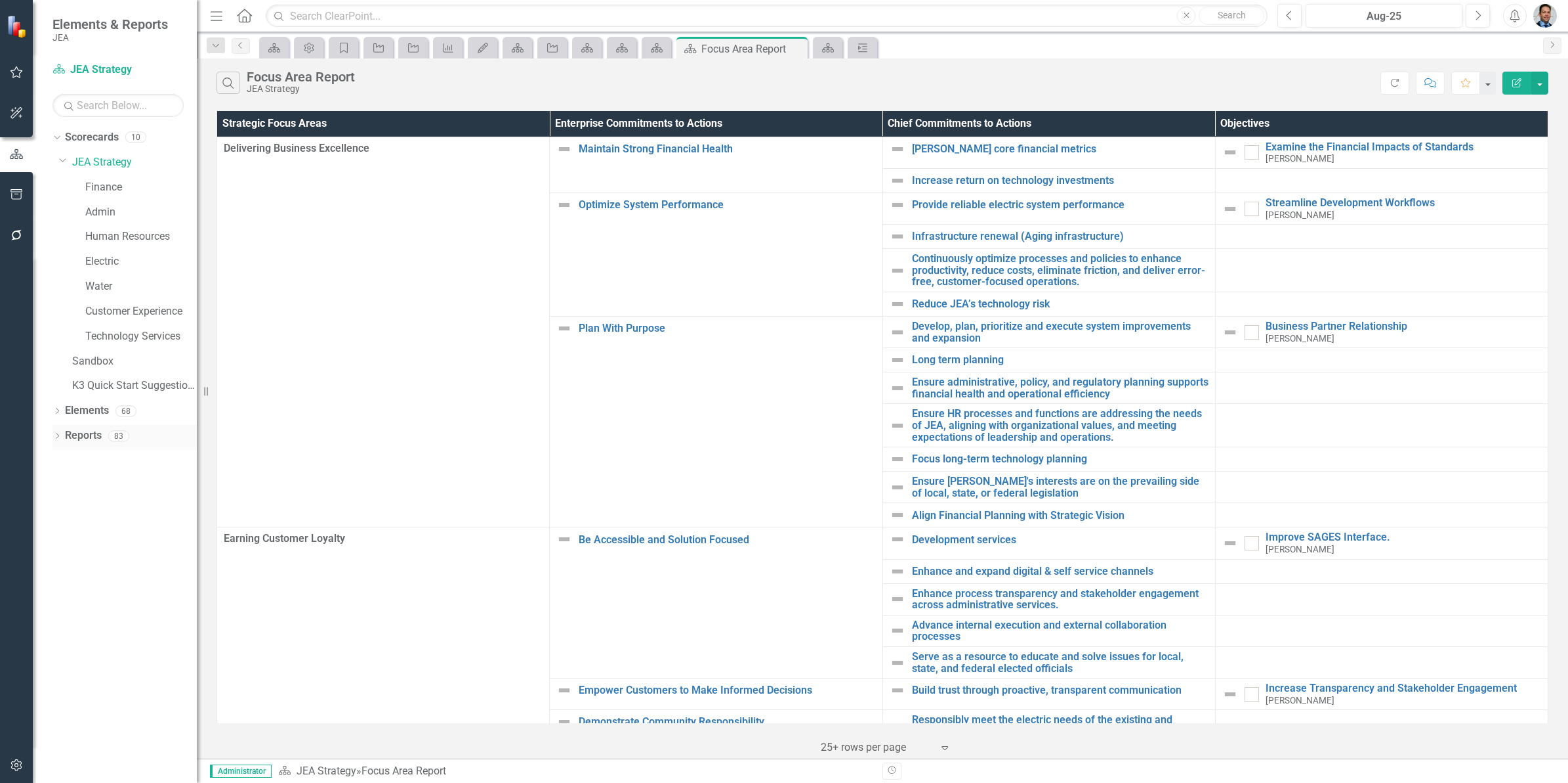
click at [80, 433] on link "Reports" at bounding box center [83, 435] width 37 height 15
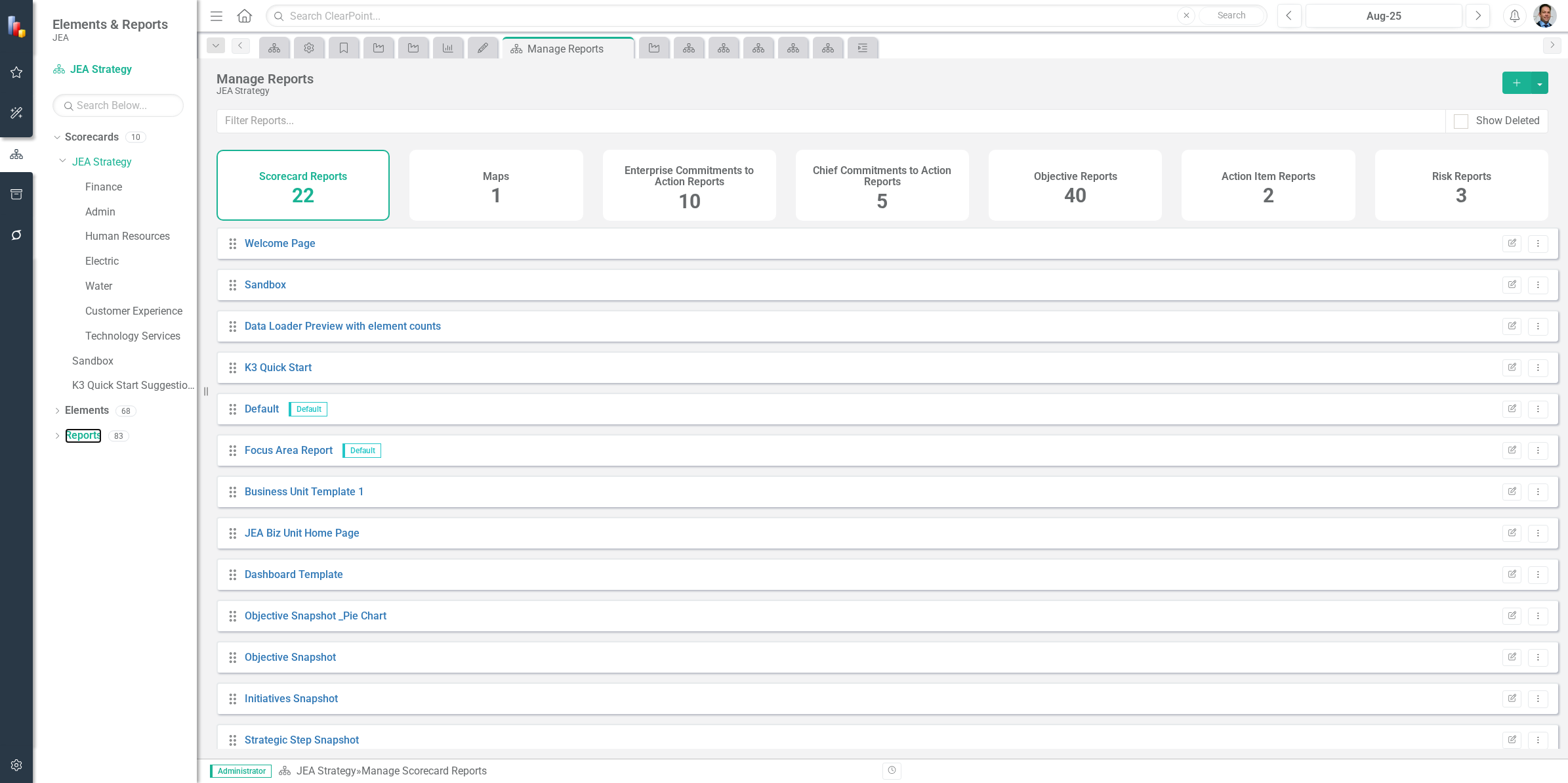
scroll to position [388, 0]
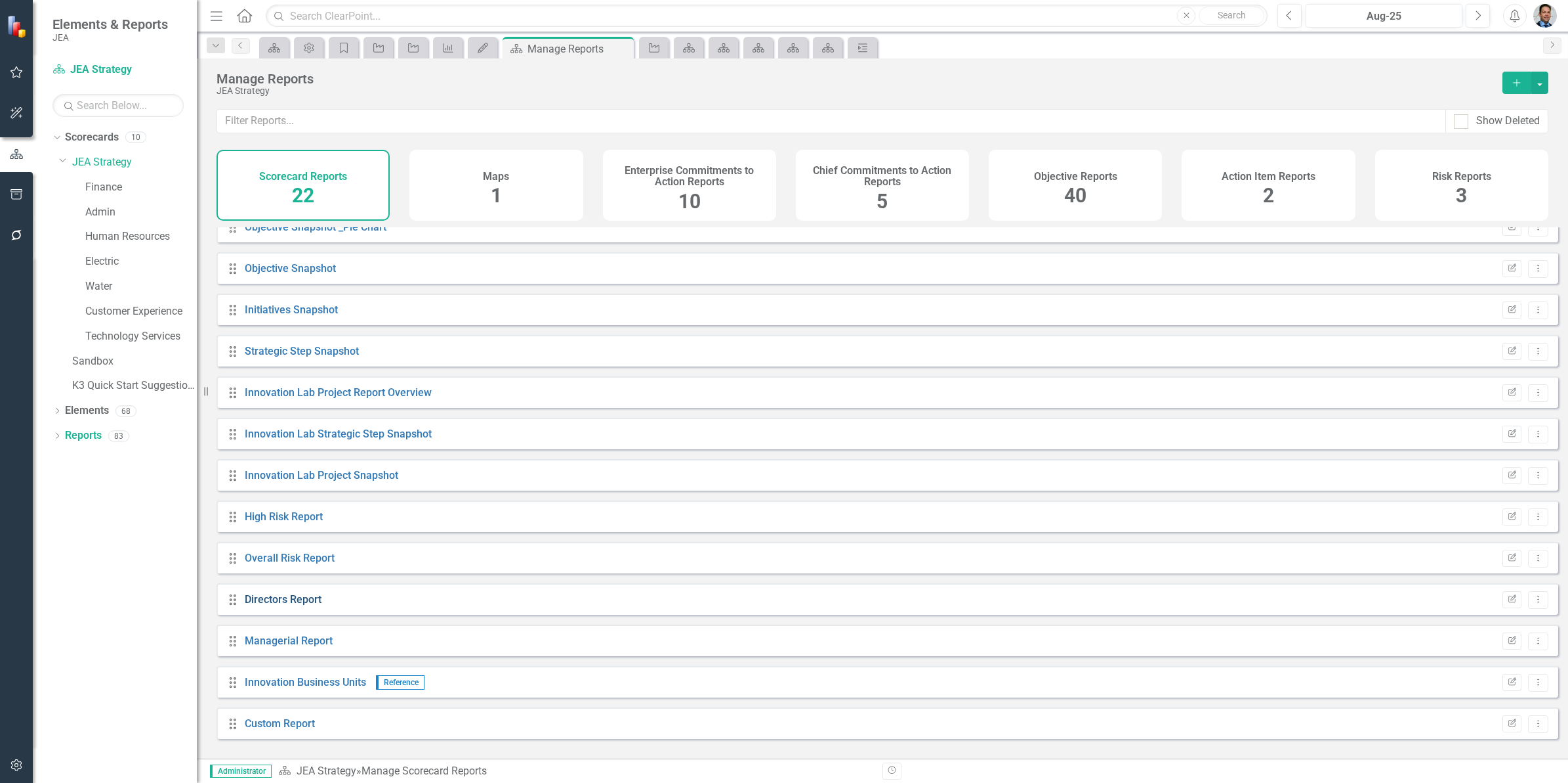
click at [277, 605] on link "Directors Report" at bounding box center [284, 599] width 77 height 12
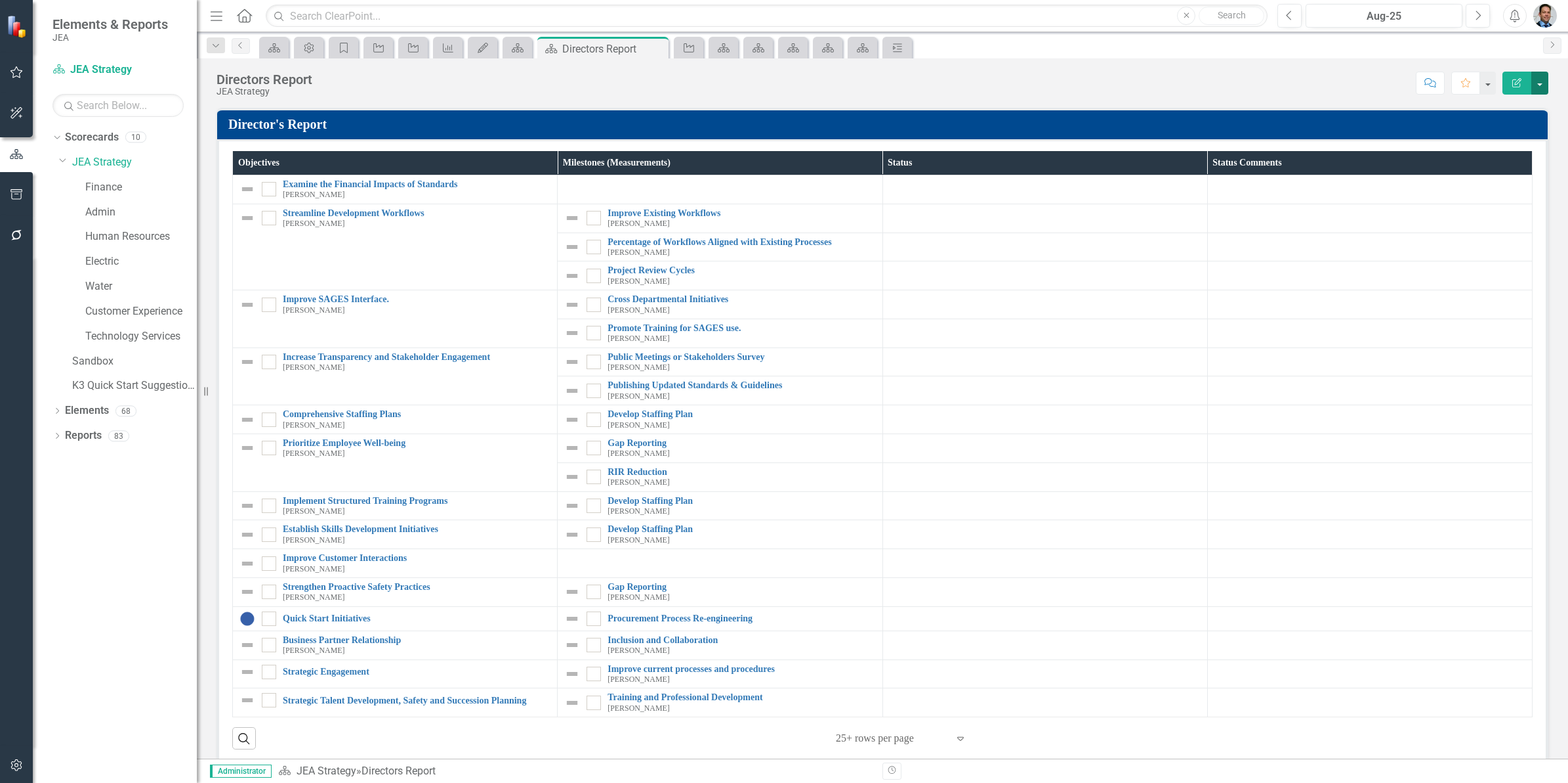
click at [1542, 87] on button "button" at bounding box center [1540, 83] width 17 height 23
click at [1484, 188] on link "PDF Export to PDF" at bounding box center [1494, 185] width 106 height 24
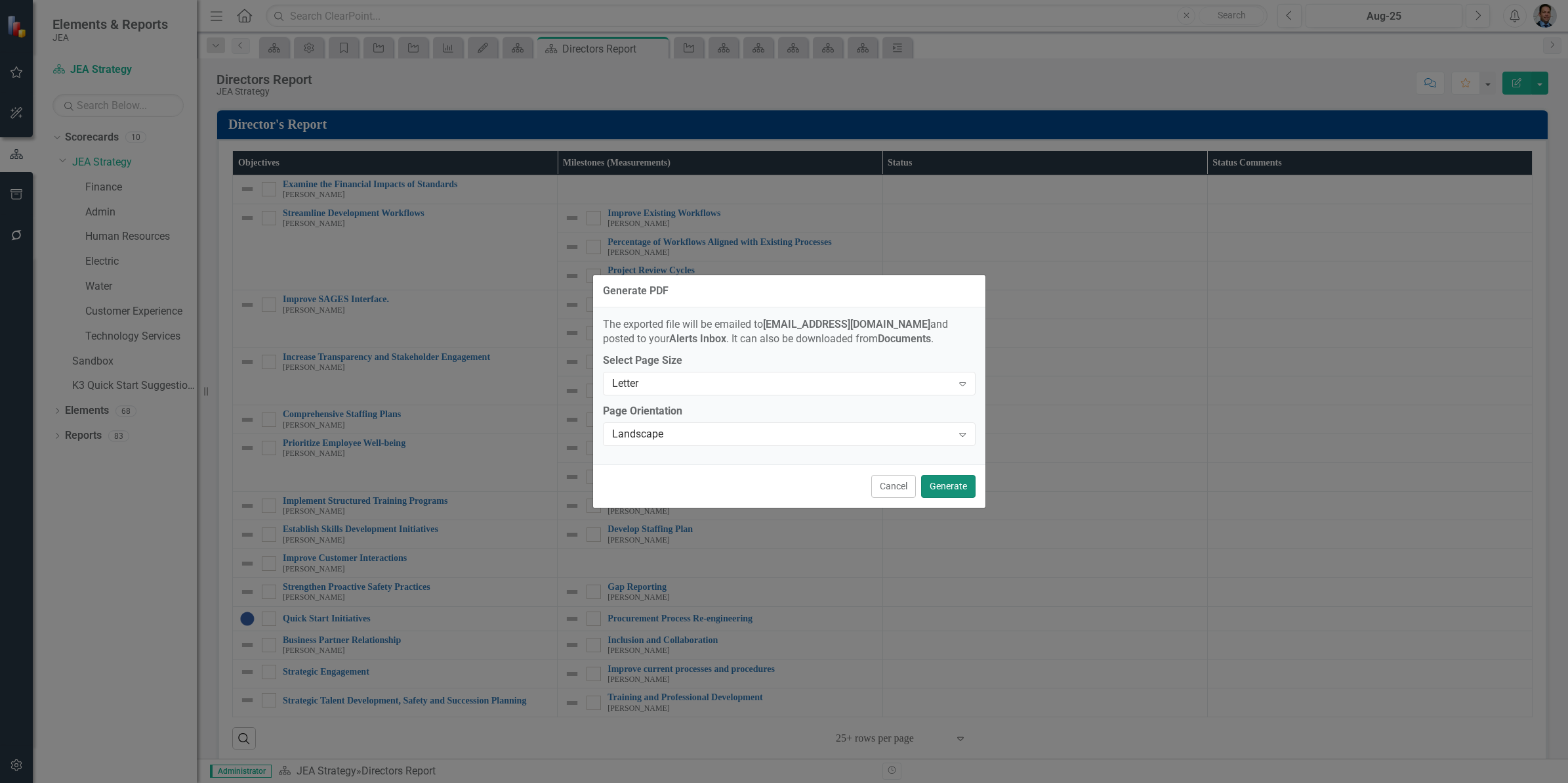
click at [943, 484] on button "Generate" at bounding box center [949, 486] width 54 height 23
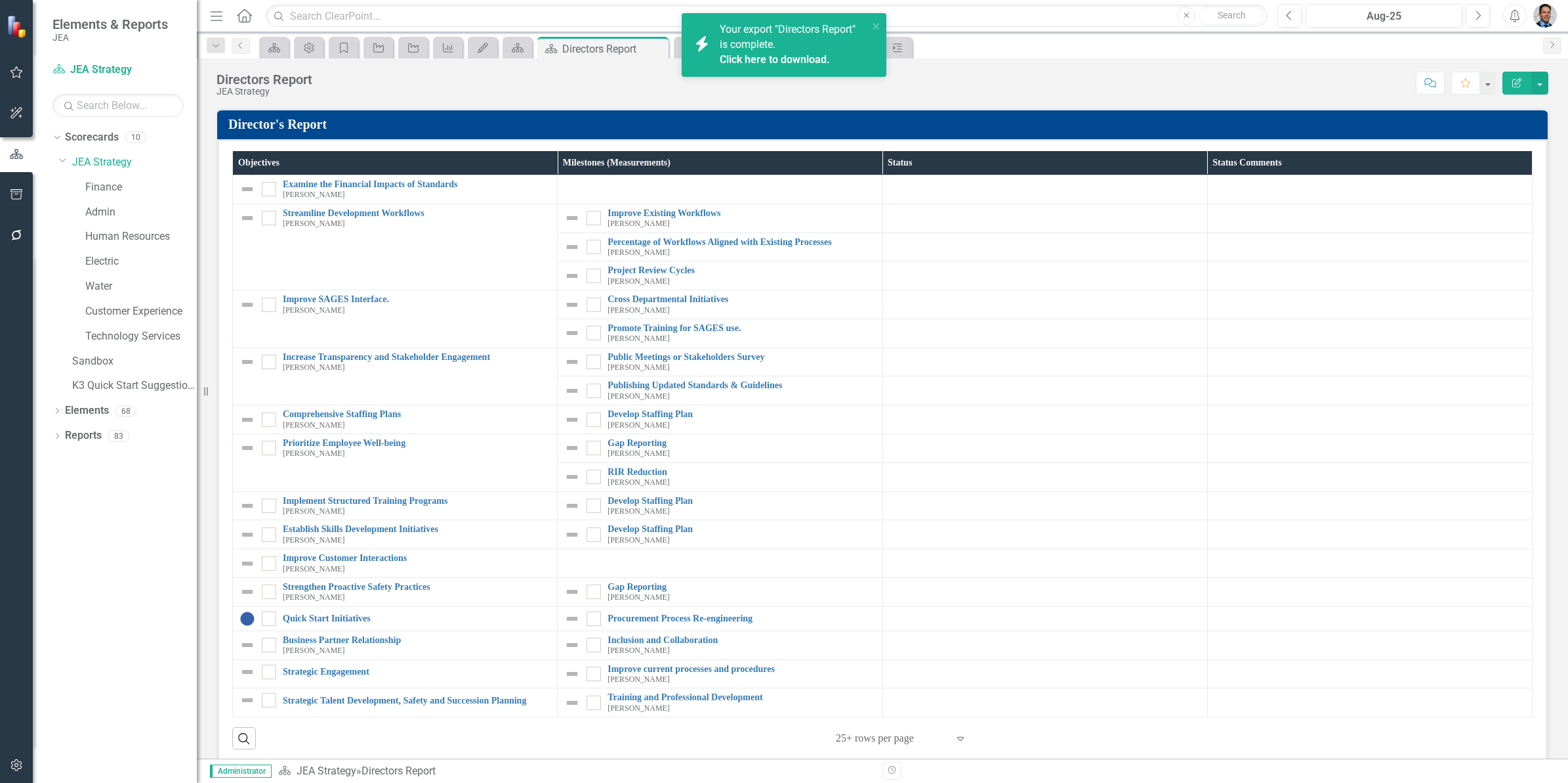
click at [726, 51] on div "Your export "Directors Report" is complete. Click here to download." at bounding box center [794, 45] width 148 height 45
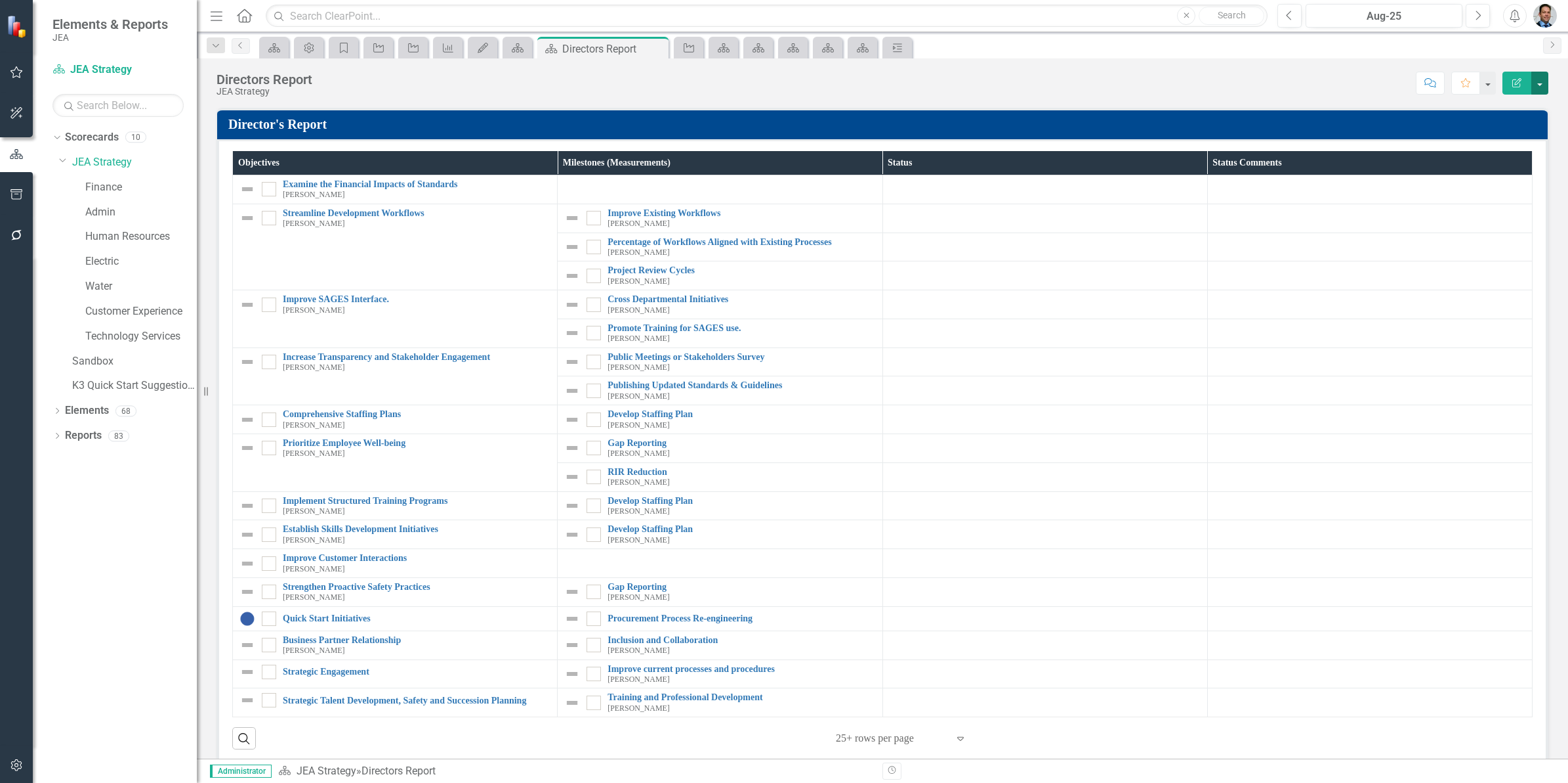
click at [1539, 77] on button "button" at bounding box center [1540, 83] width 17 height 23
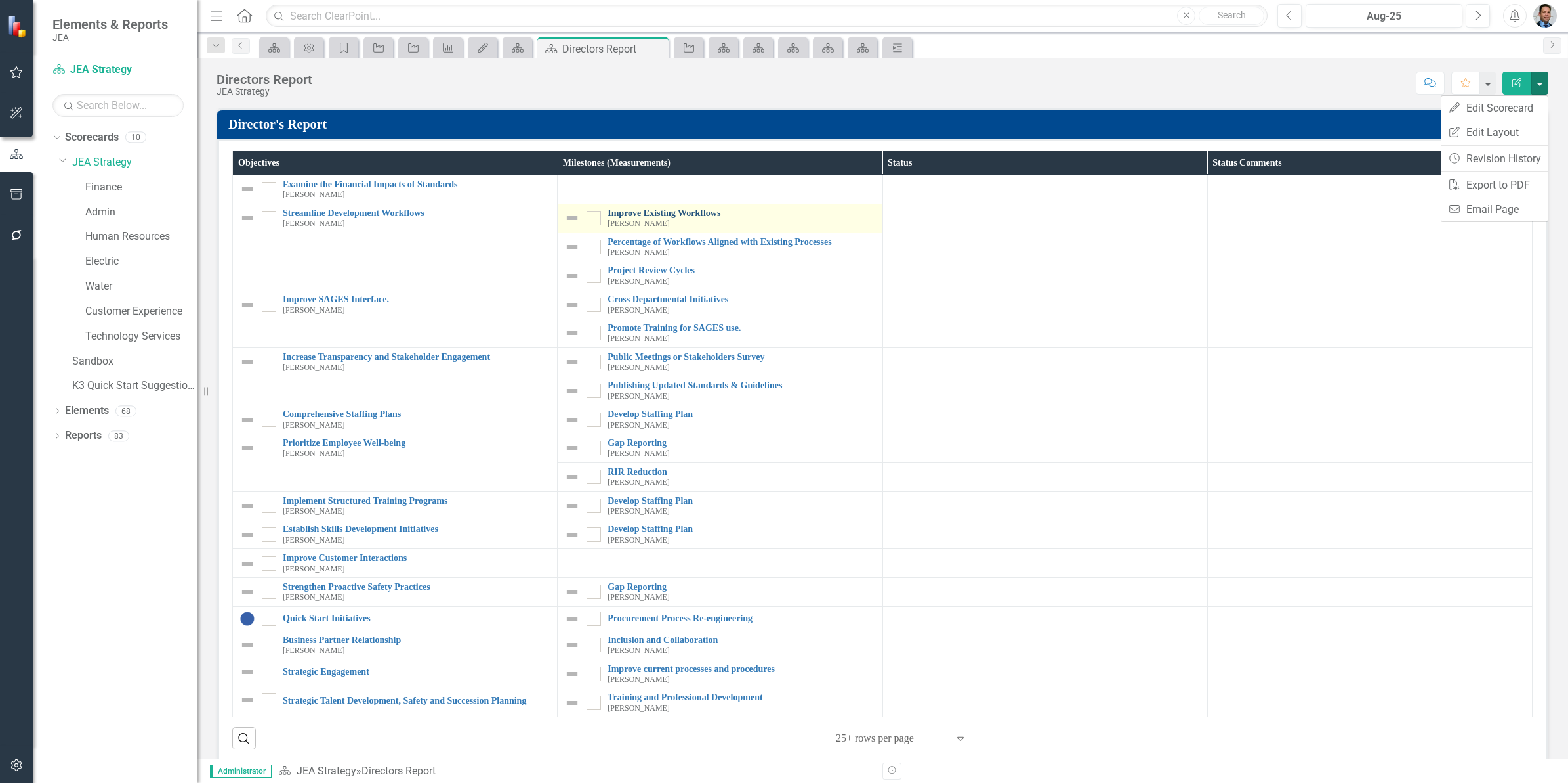
click at [642, 210] on link "Improve Existing Workflows" at bounding box center [741, 212] width 268 height 9
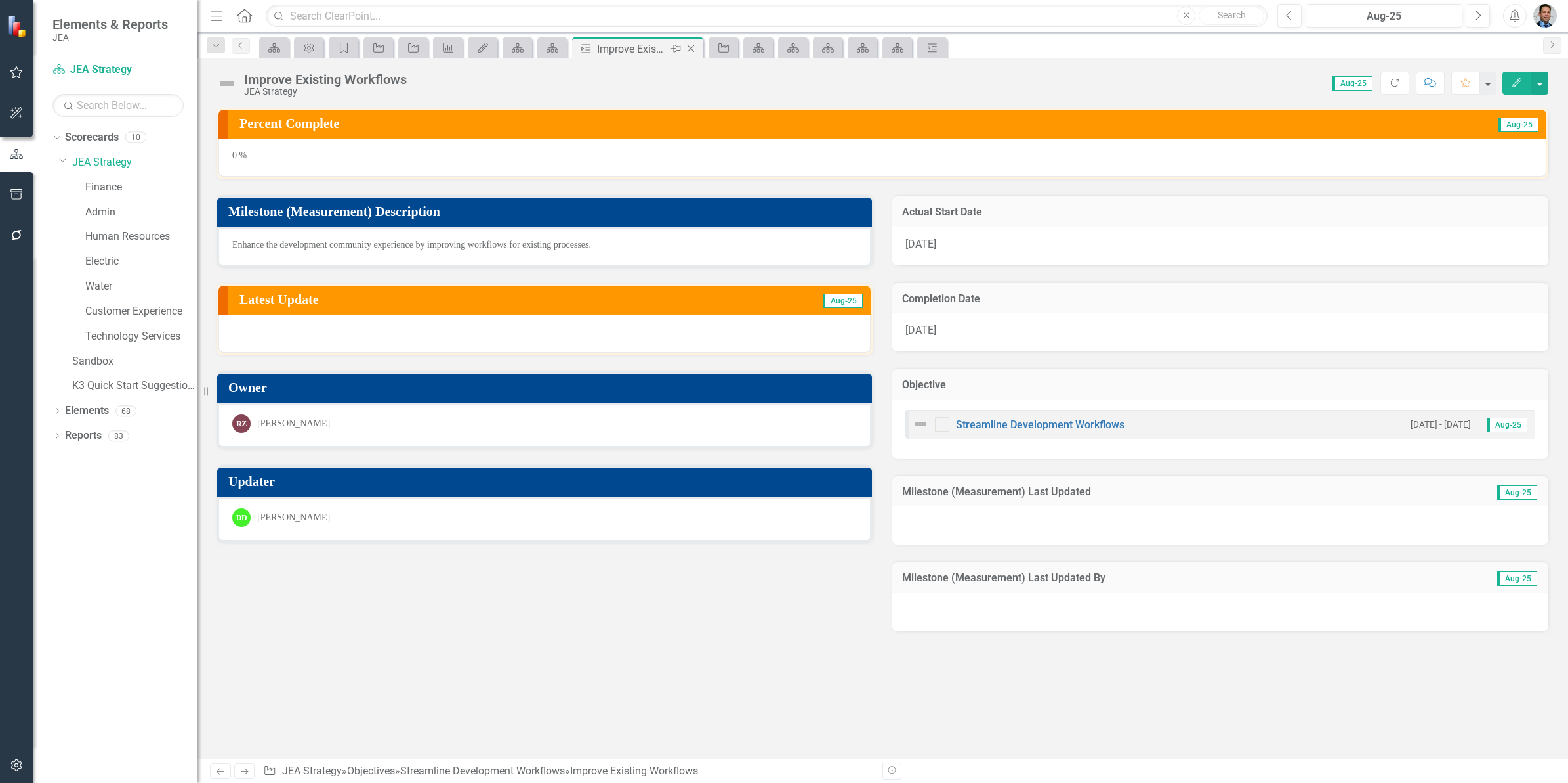
click at [691, 51] on icon "Close" at bounding box center [691, 48] width 13 height 10
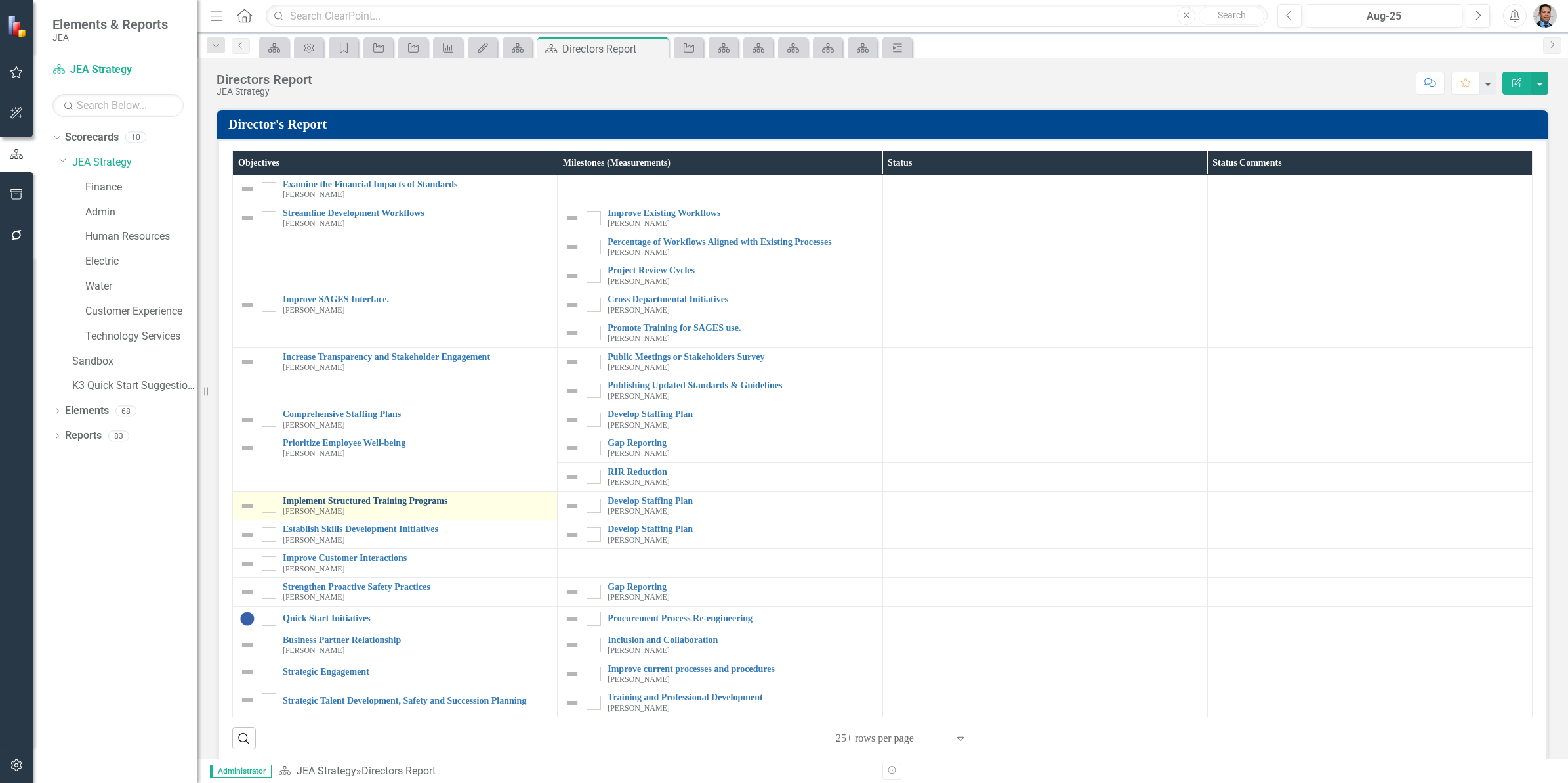
click at [323, 502] on link "Implement Structured Training Programs" at bounding box center [416, 500] width 268 height 9
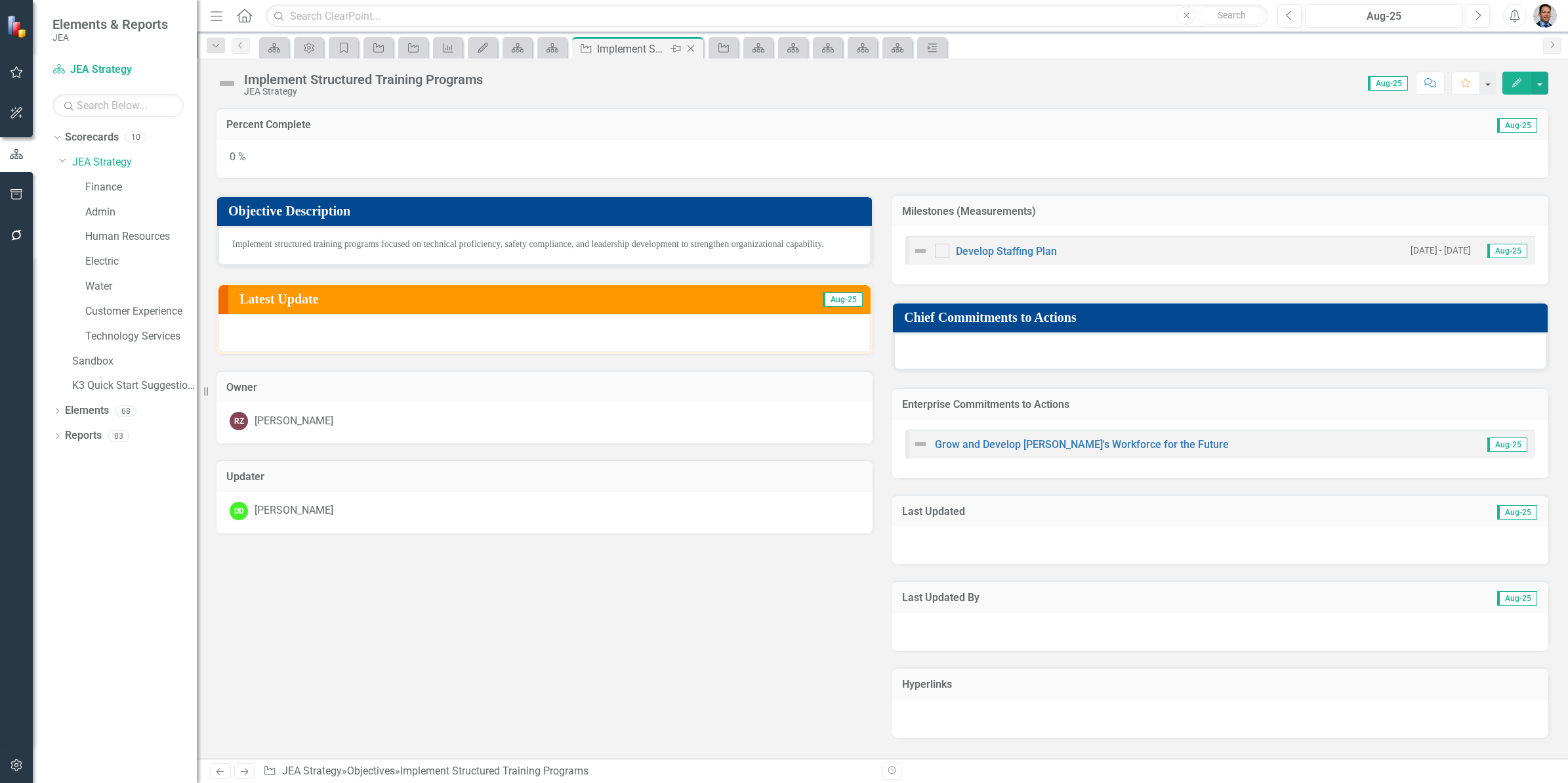
click at [687, 50] on icon "Close" at bounding box center [691, 48] width 13 height 10
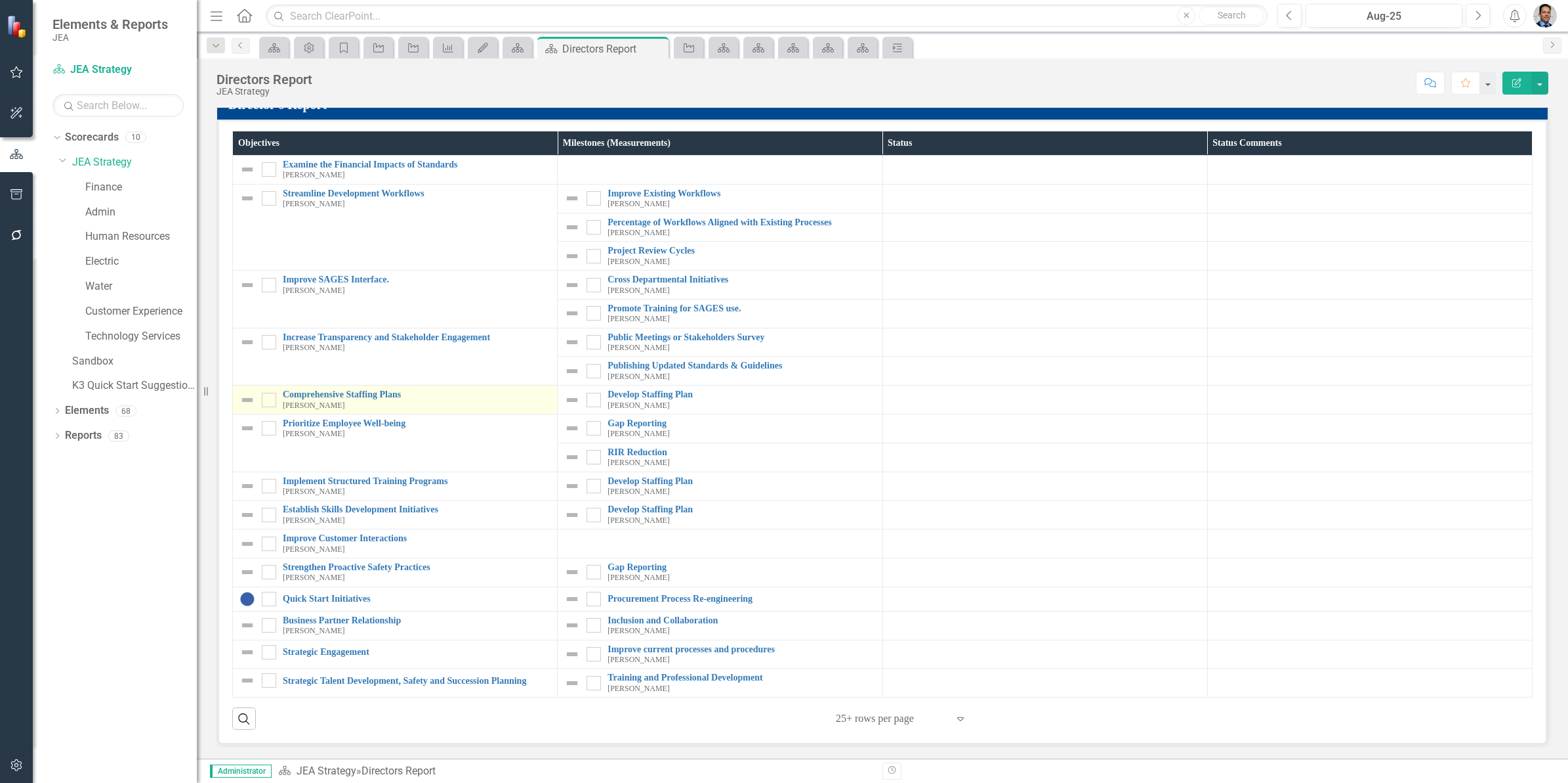
scroll to position [24, 0]
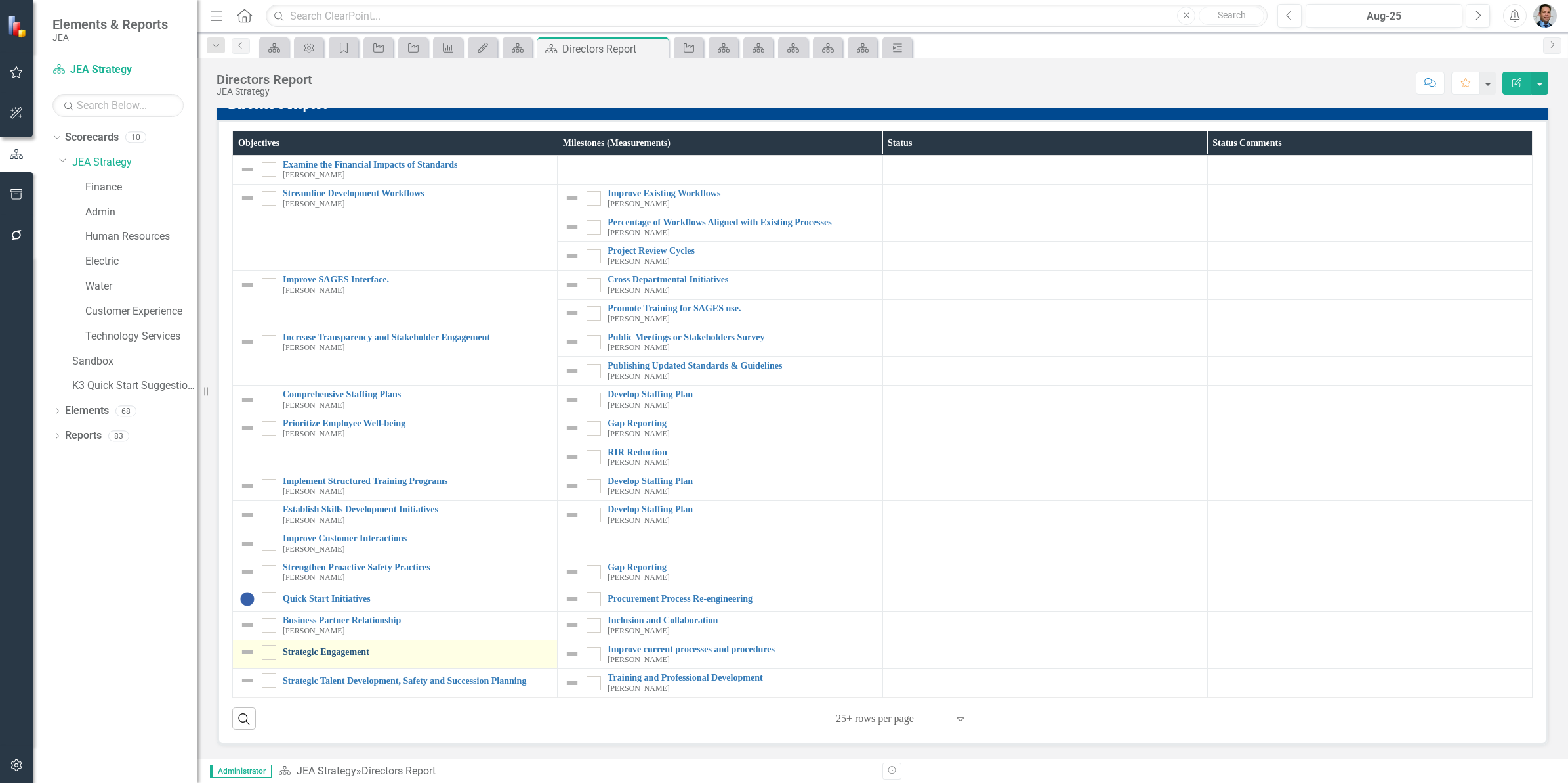
click at [351, 650] on link "Strategic Engagement" at bounding box center [416, 651] width 268 height 9
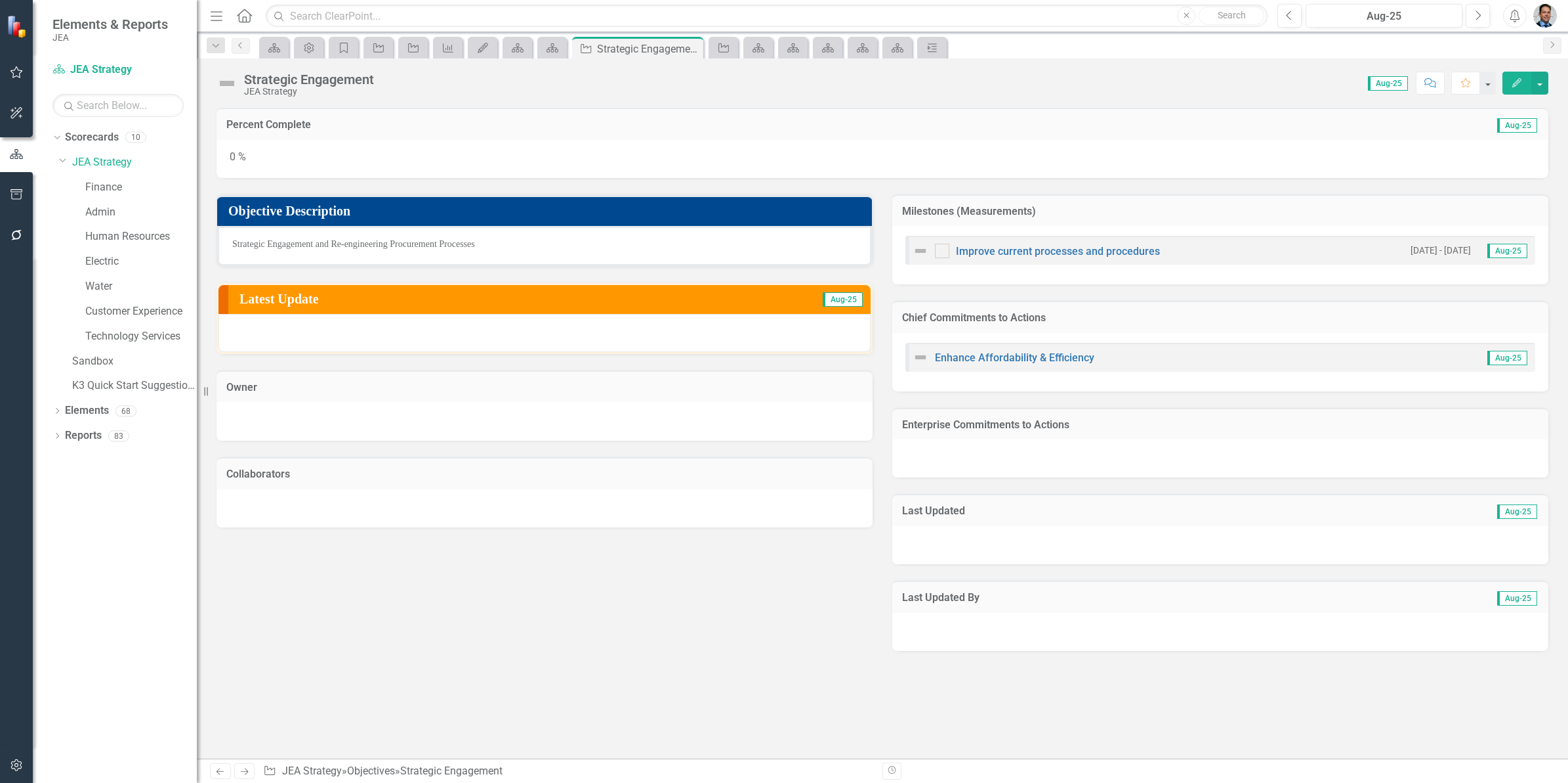
click at [477, 391] on td "Owner" at bounding box center [544, 388] width 636 height 17
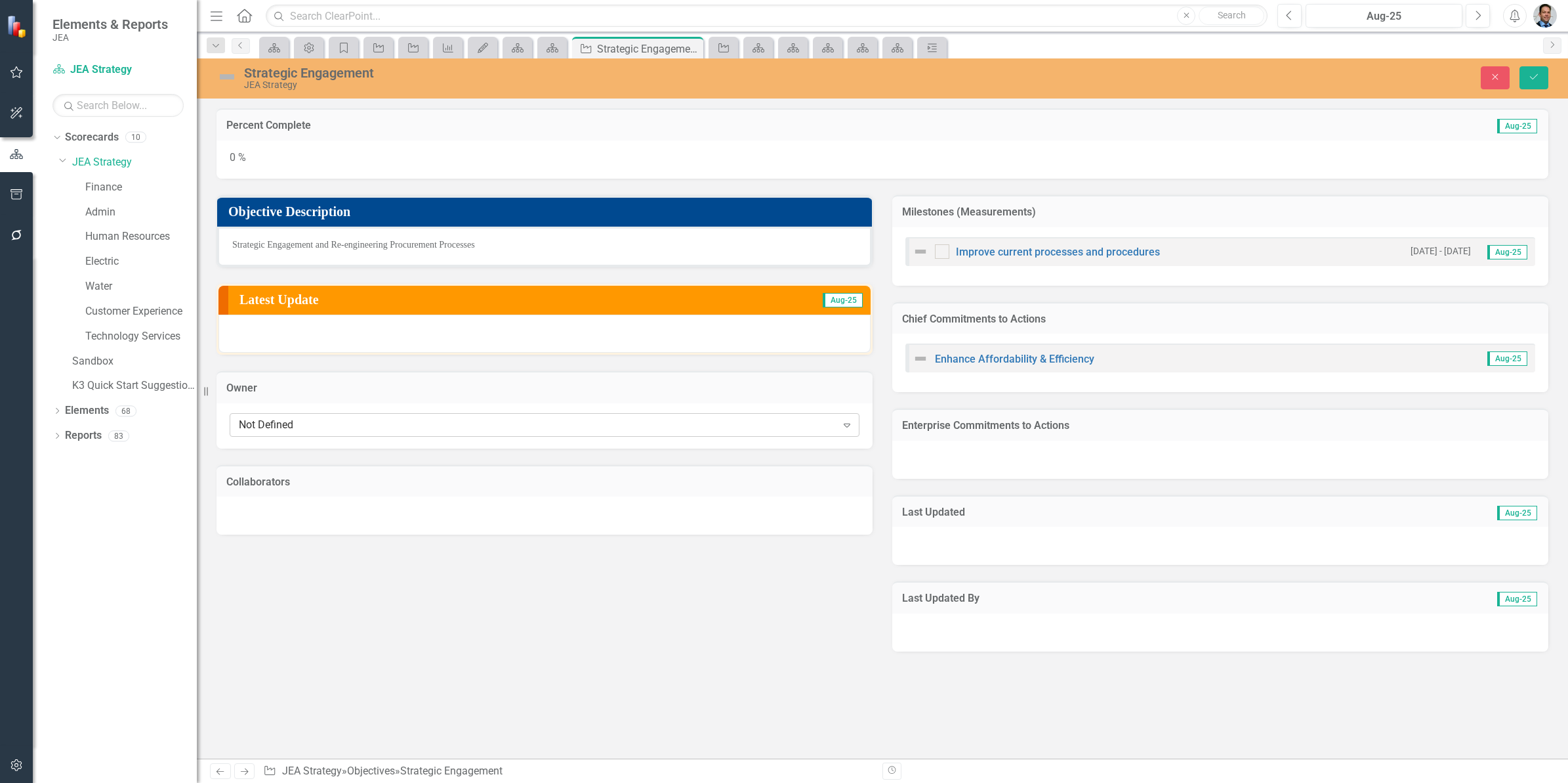
click at [476, 416] on div "Not Defined" at bounding box center [537, 424] width 598 height 15
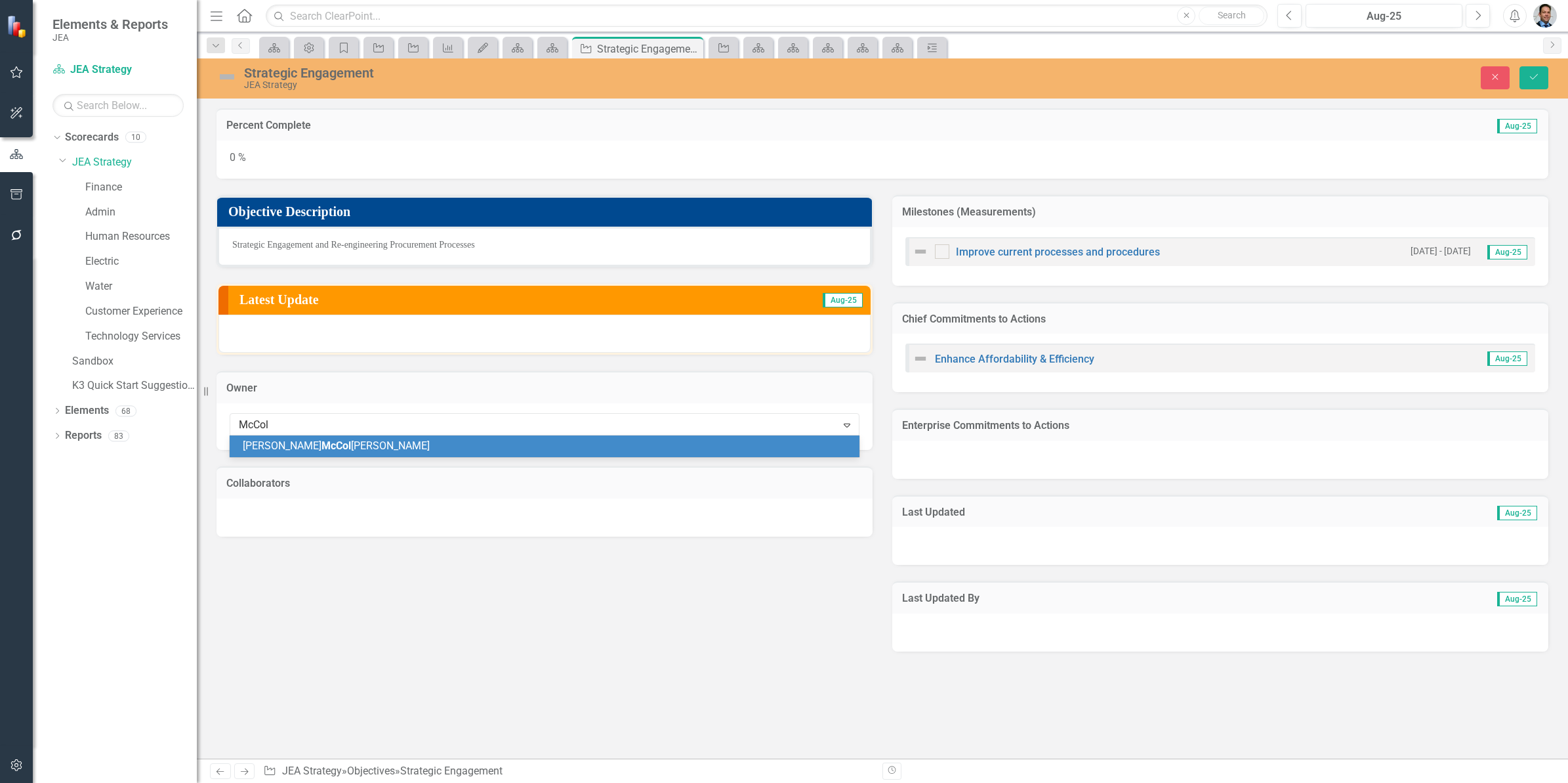
type input "[PERSON_NAME]"
click at [461, 441] on div "[PERSON_NAME] um" at bounding box center [547, 446] width 609 height 15
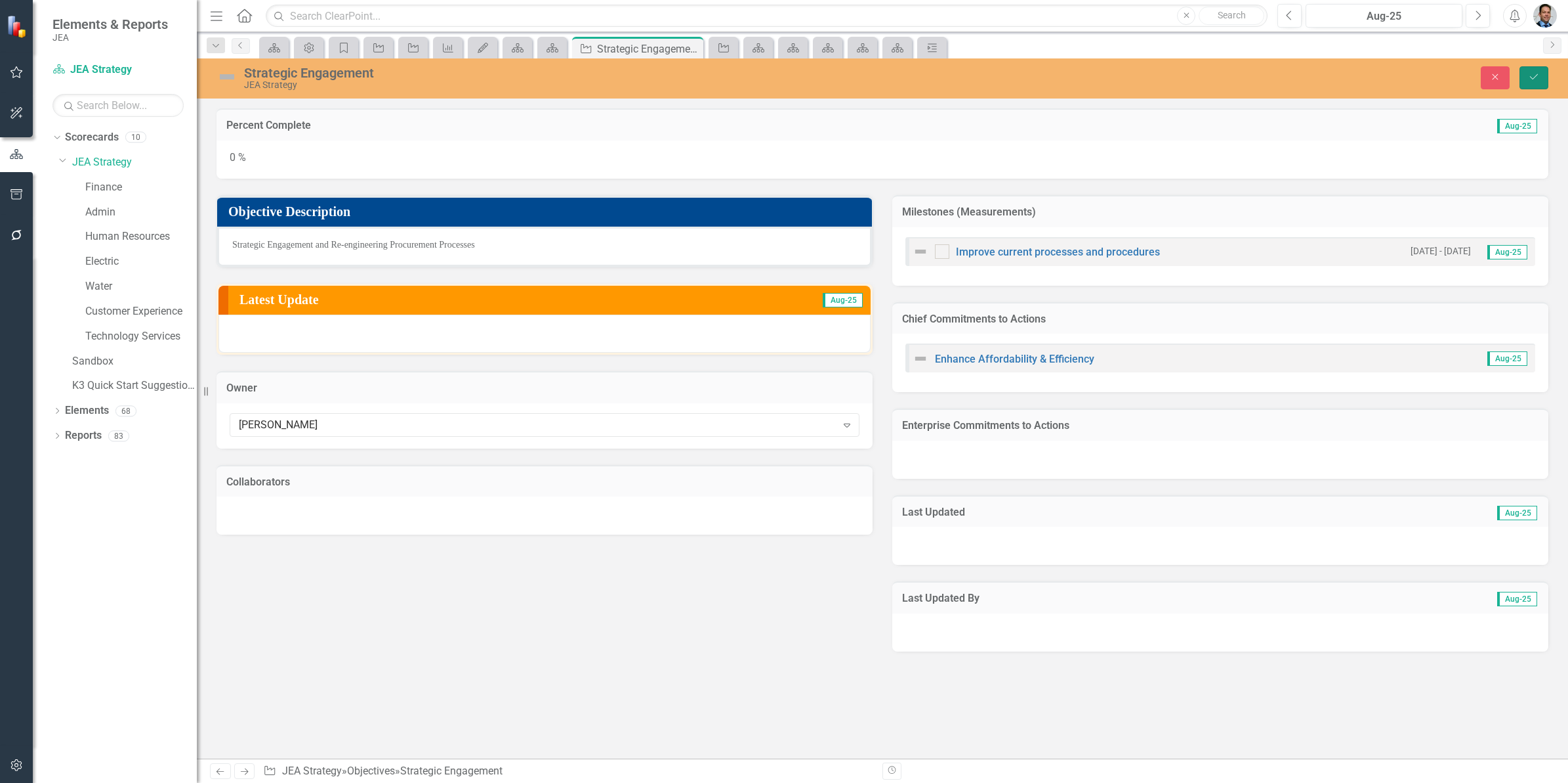
click at [1540, 84] on button "Save" at bounding box center [1534, 78] width 29 height 23
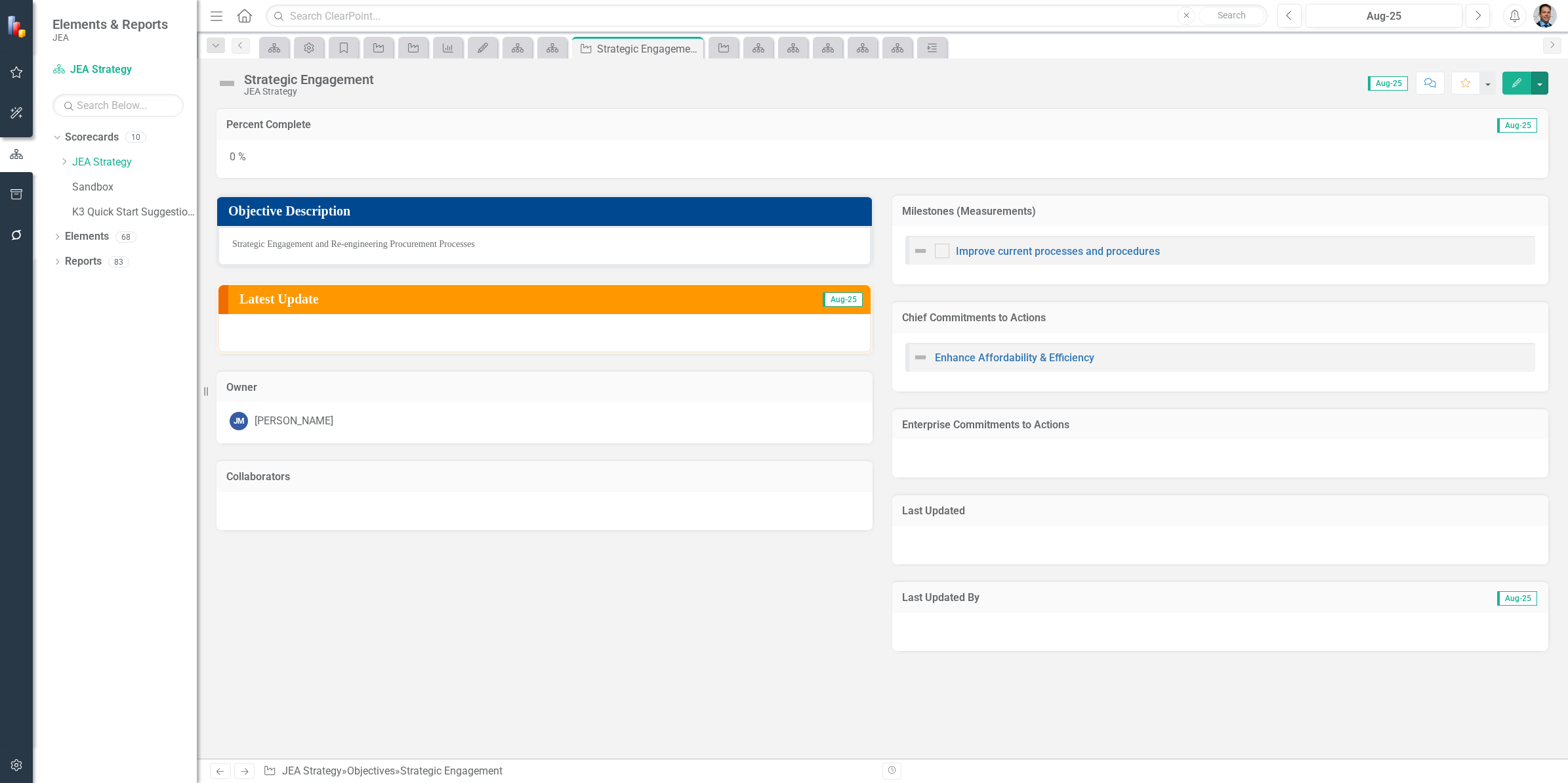
click at [1540, 84] on button "button" at bounding box center [1540, 83] width 17 height 23
click at [1444, 130] on link "Edit Report Edit Layout" at bounding box center [1468, 133] width 160 height 24
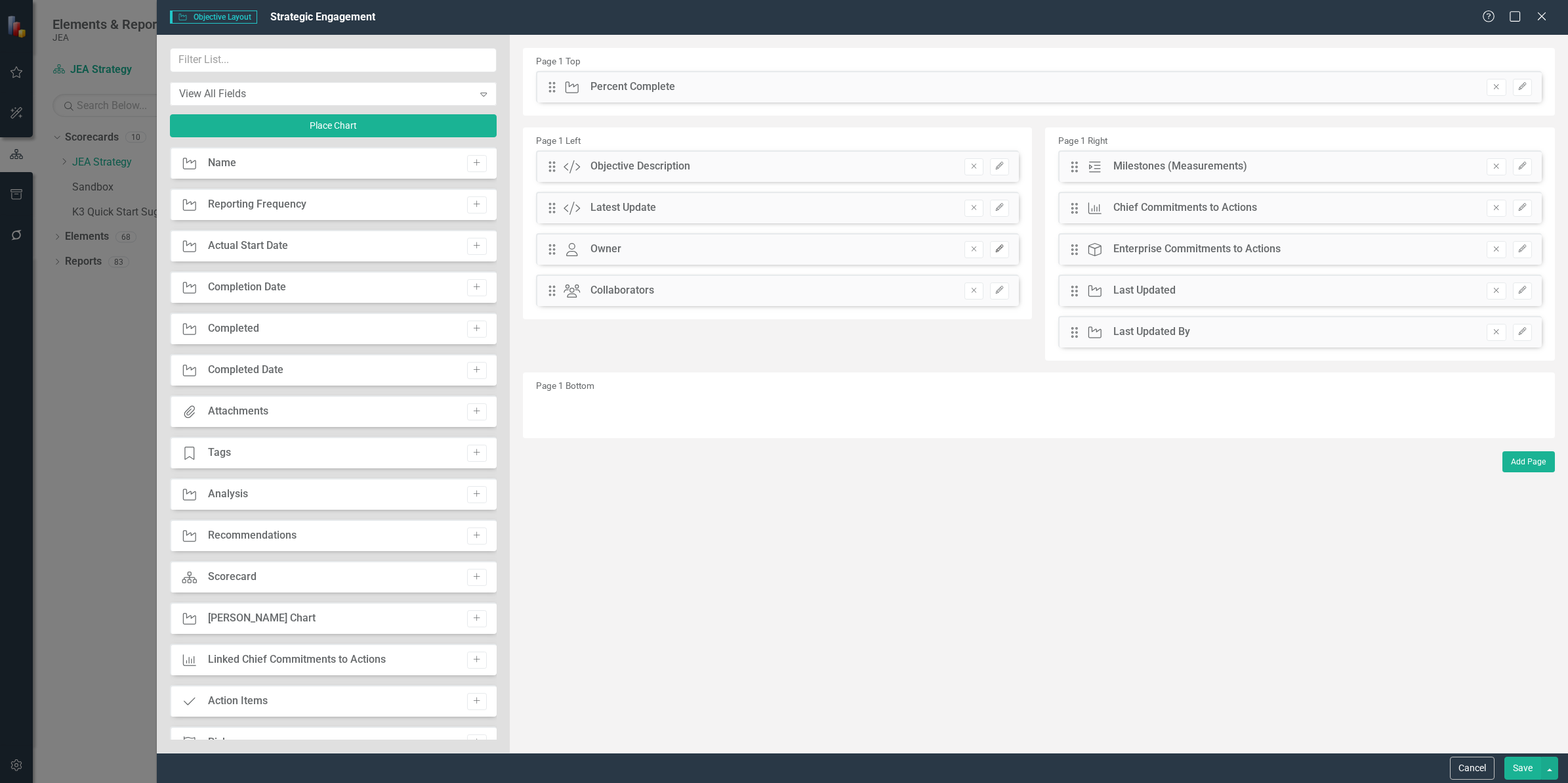
click at [1005, 250] on button "Edit" at bounding box center [1000, 249] width 19 height 17
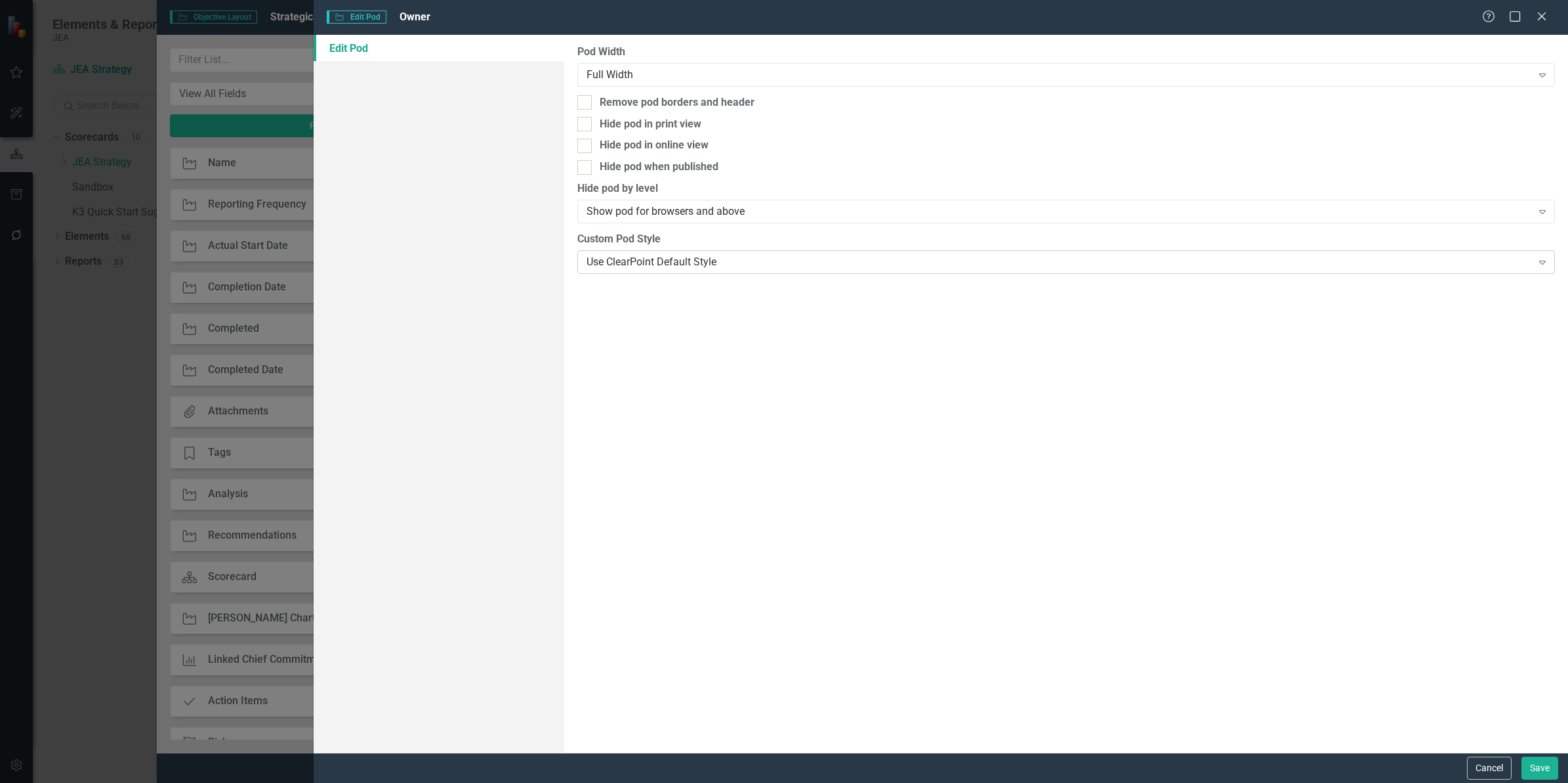
click at [679, 259] on div "Use ClearPoint Default Style" at bounding box center [1059, 261] width 945 height 15
click at [1539, 761] on button "Save" at bounding box center [1540, 768] width 37 height 23
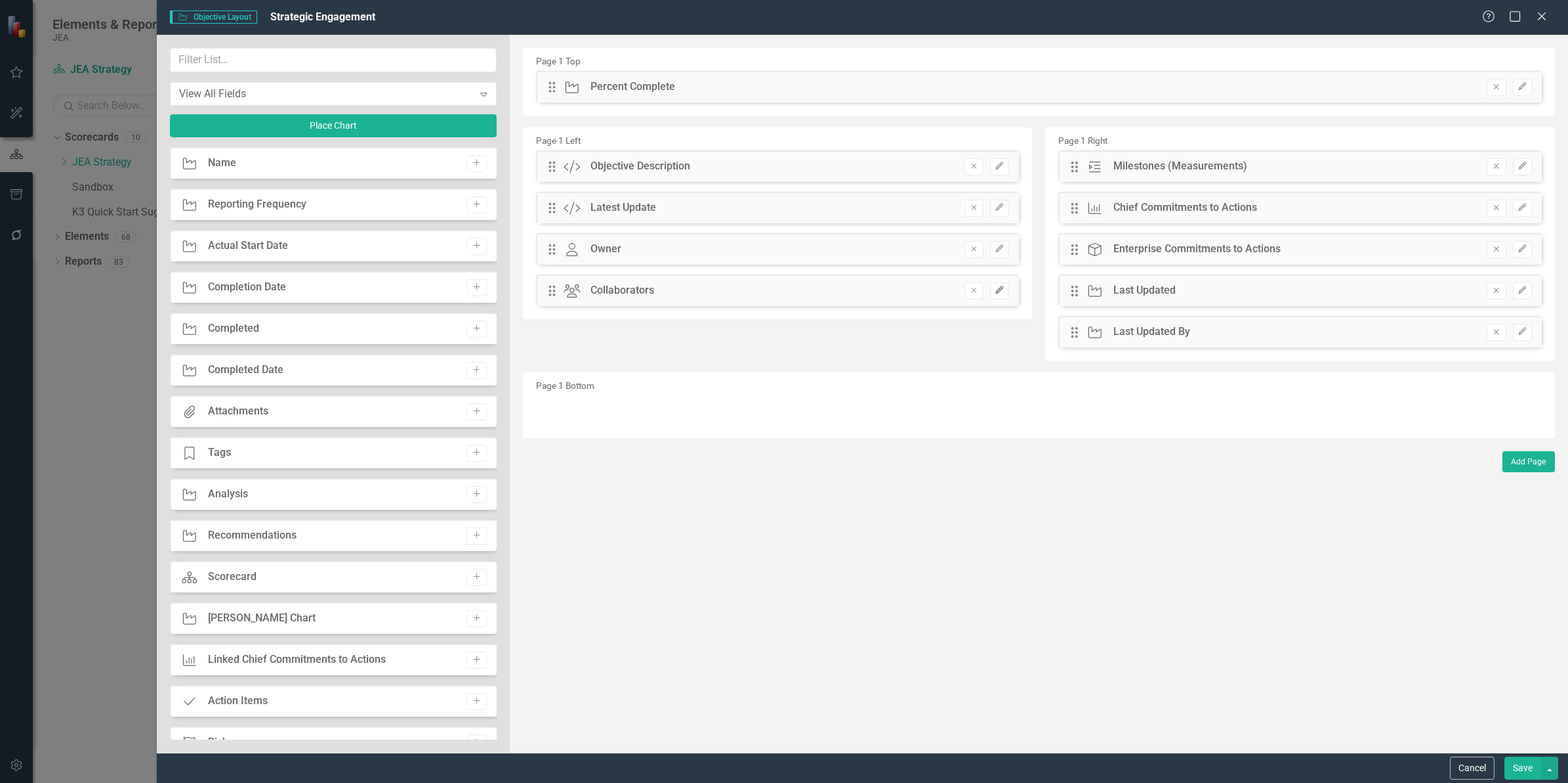
click at [1002, 289] on icon "Edit" at bounding box center [1000, 290] width 9 height 8
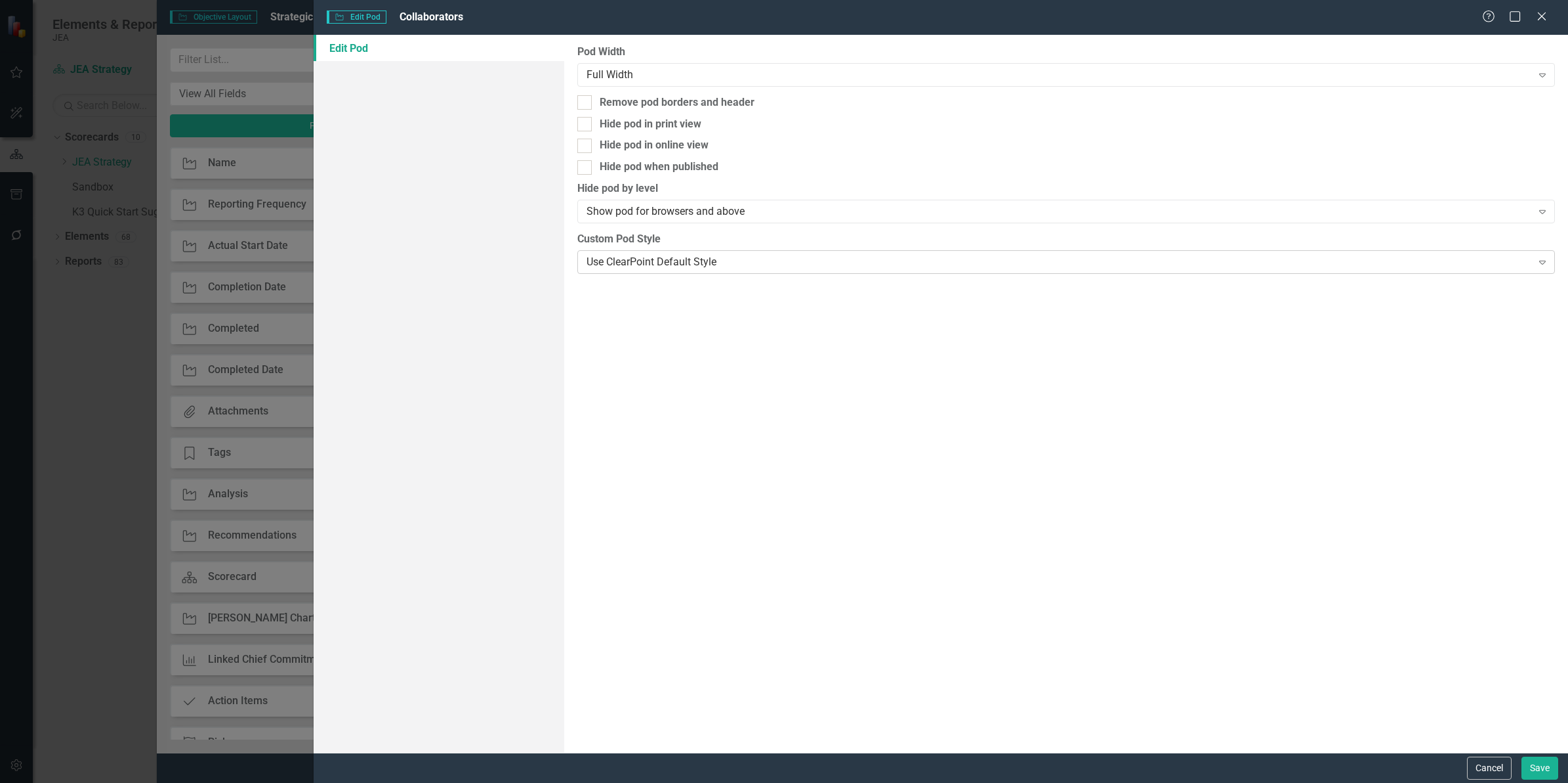
click at [991, 264] on div "Use ClearPoint Default Style" at bounding box center [1059, 261] width 945 height 15
click at [1537, 770] on button "Save" at bounding box center [1540, 768] width 37 height 23
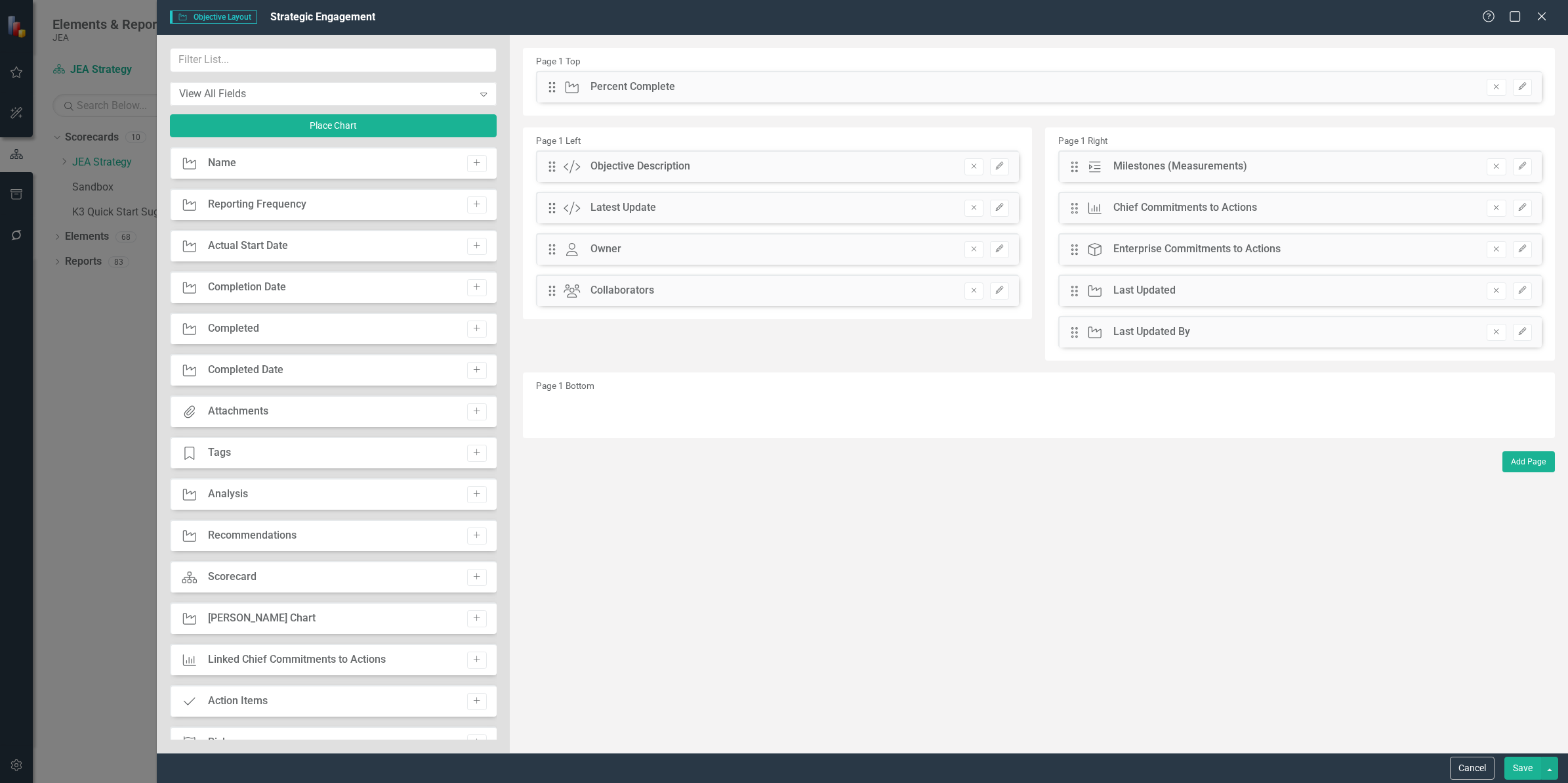
click at [1519, 770] on button "Save" at bounding box center [1522, 768] width 37 height 23
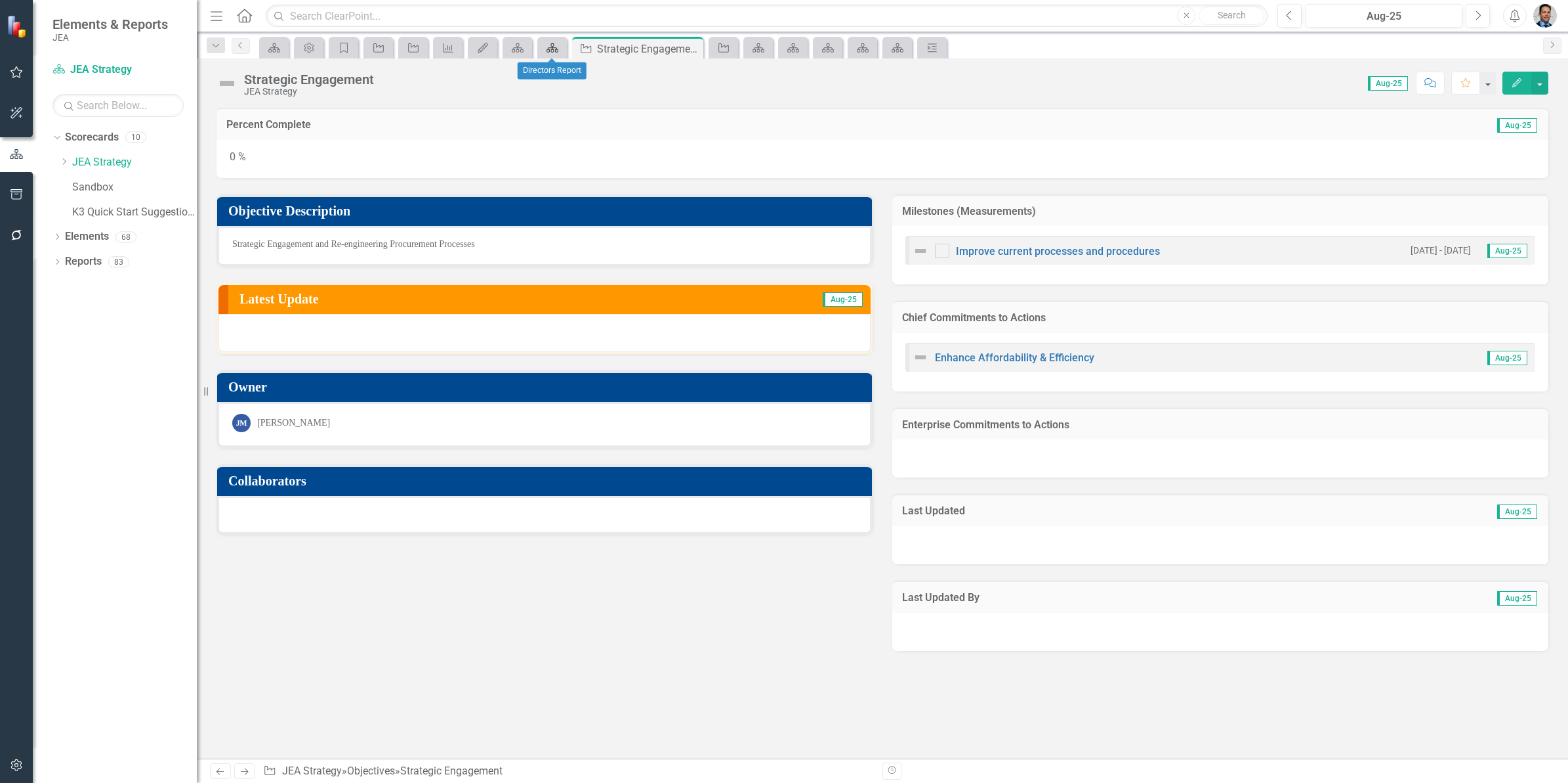
click at [552, 50] on icon "Scorecard" at bounding box center [552, 47] width 13 height 10
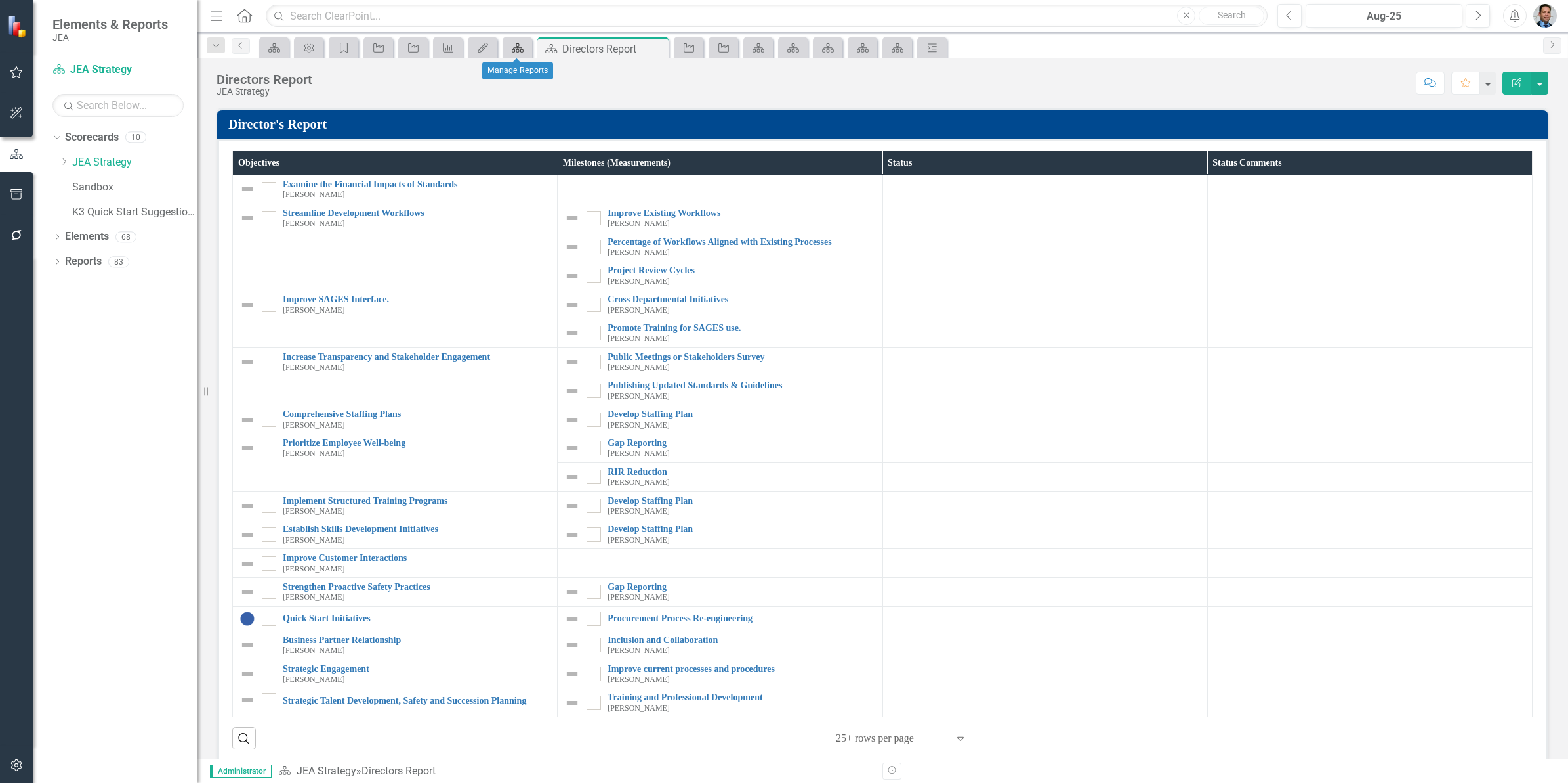
click at [521, 47] on icon at bounding box center [518, 48] width 12 height 9
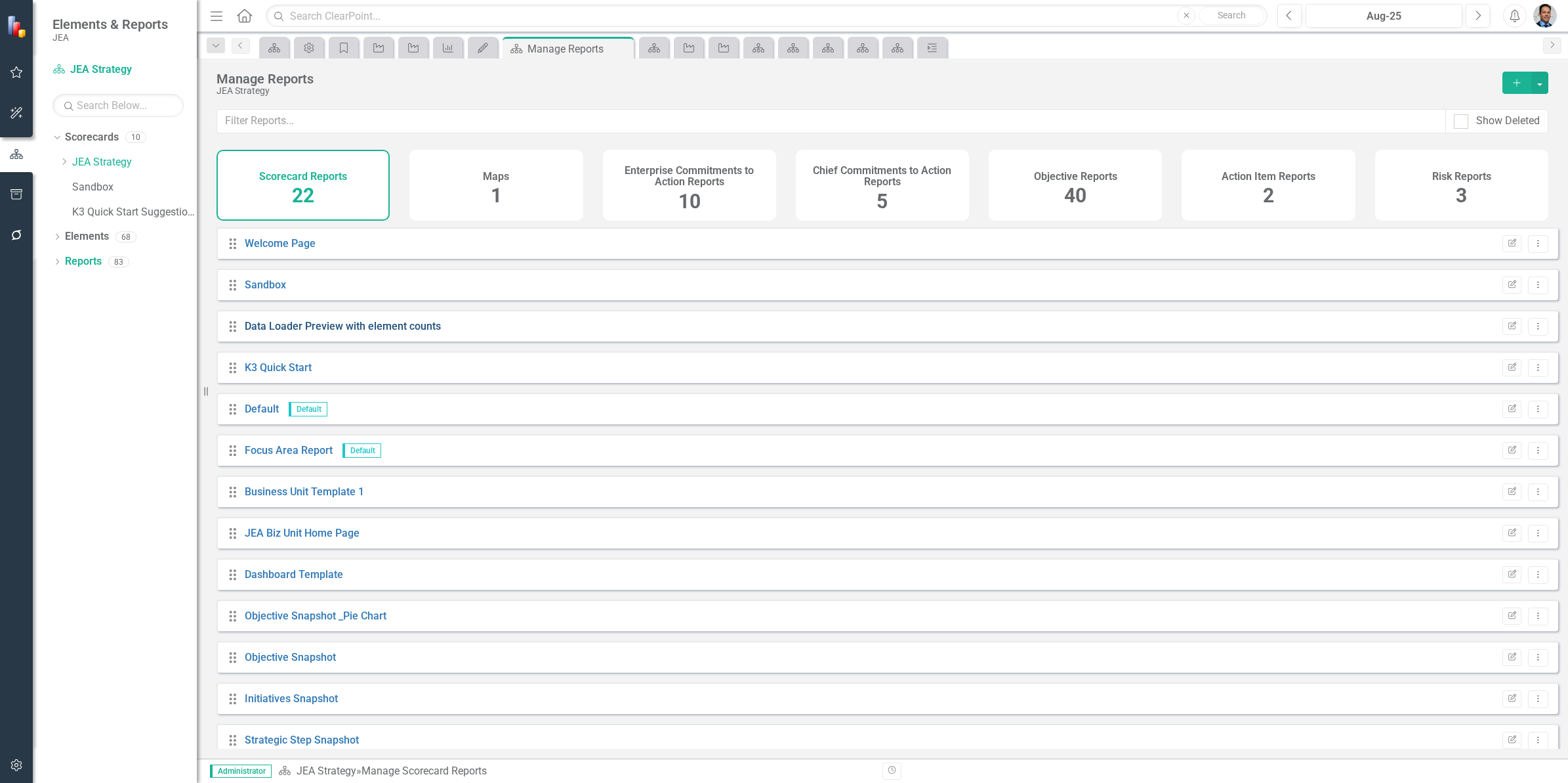
click at [326, 332] on link "Data Loader Preview with element counts" at bounding box center [343, 325] width 196 height 12
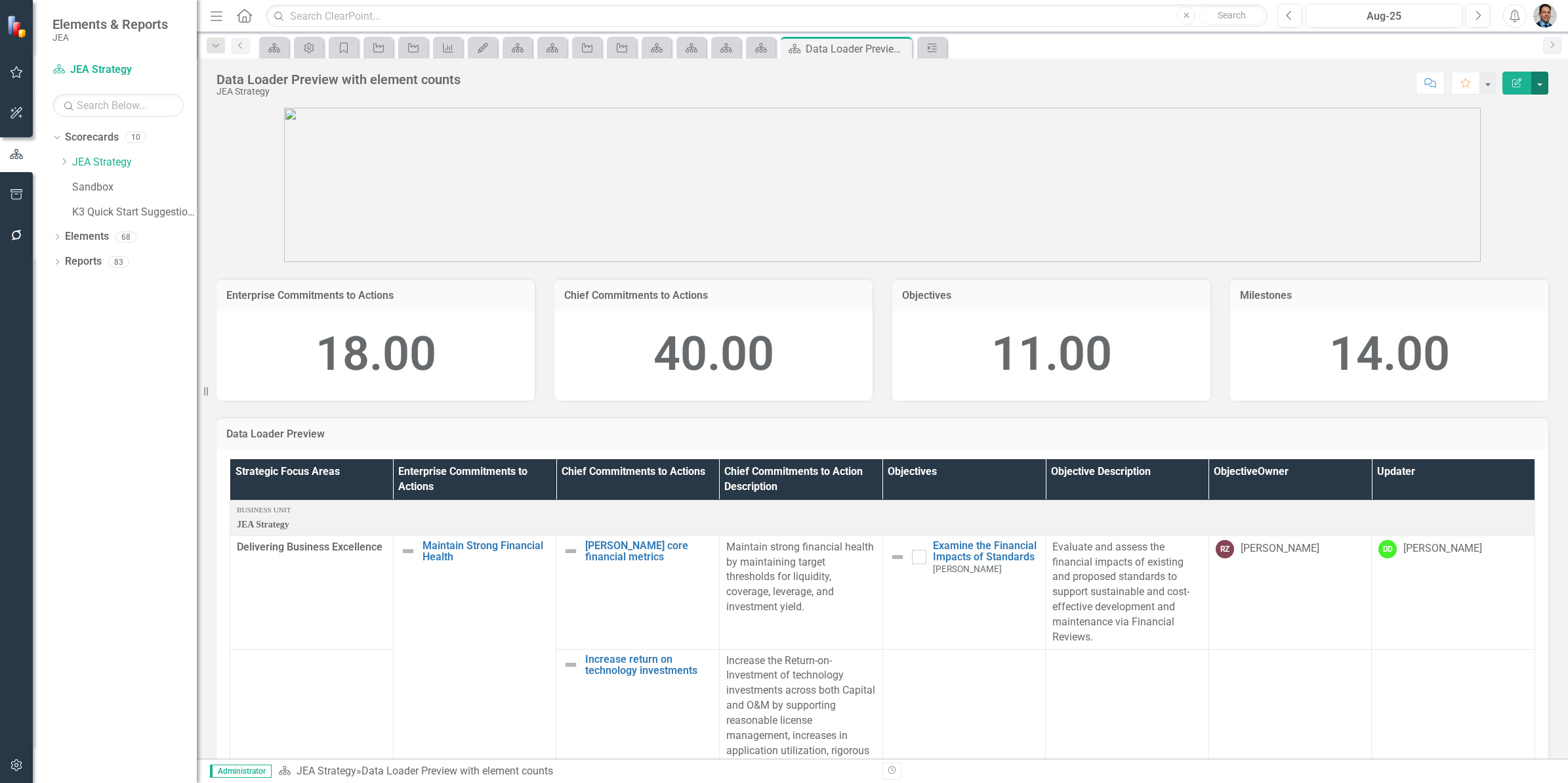
click at [1540, 87] on button "button" at bounding box center [1540, 83] width 17 height 23
click at [1491, 102] on link "Edit Edit Scorecard" at bounding box center [1494, 108] width 106 height 24
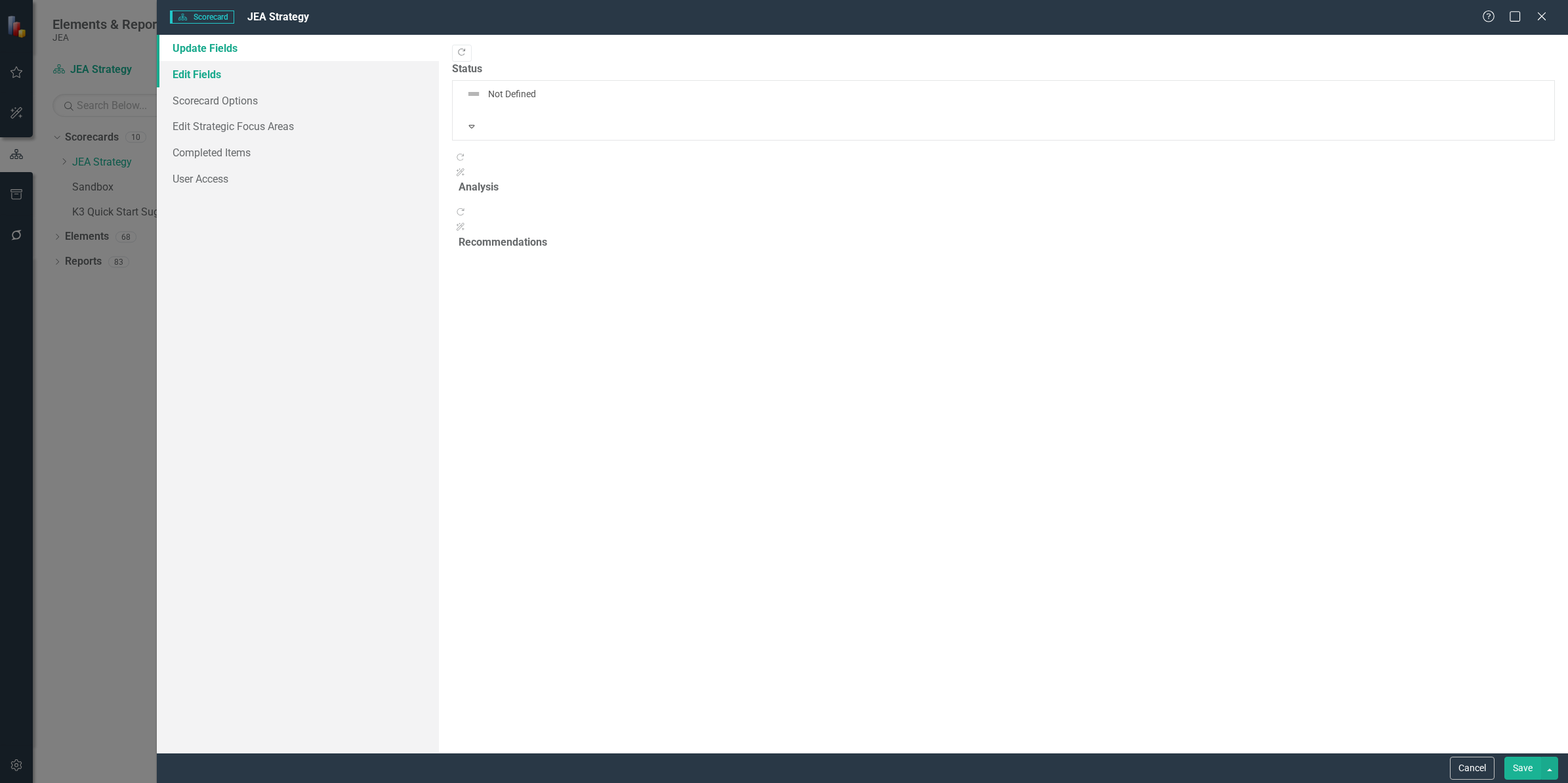
click at [179, 72] on link "Edit Fields" at bounding box center [298, 74] width 282 height 26
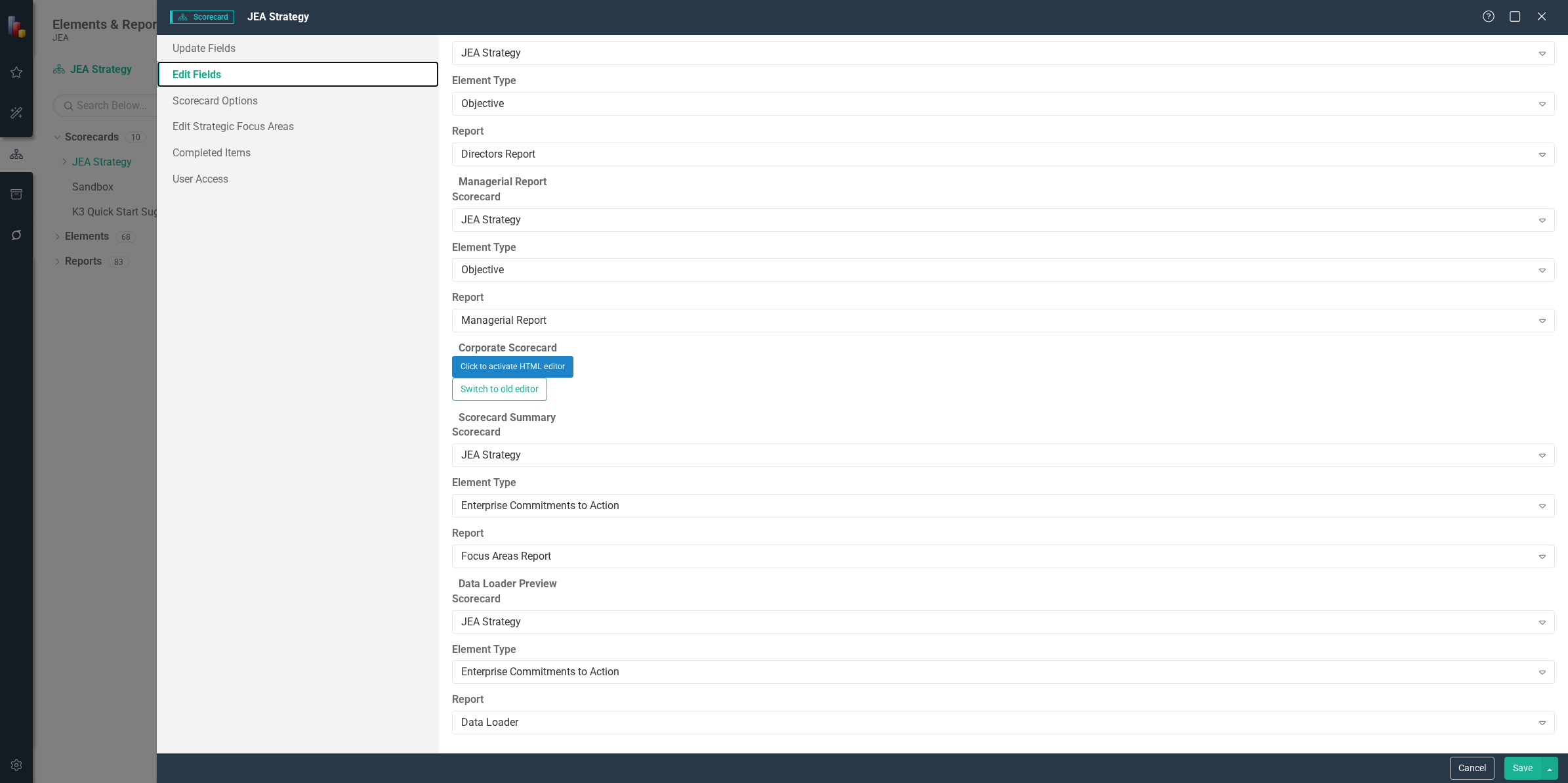
scroll to position [2544, 0]
click at [263, 123] on link "Edit Strategic Focus Areas" at bounding box center [298, 126] width 282 height 26
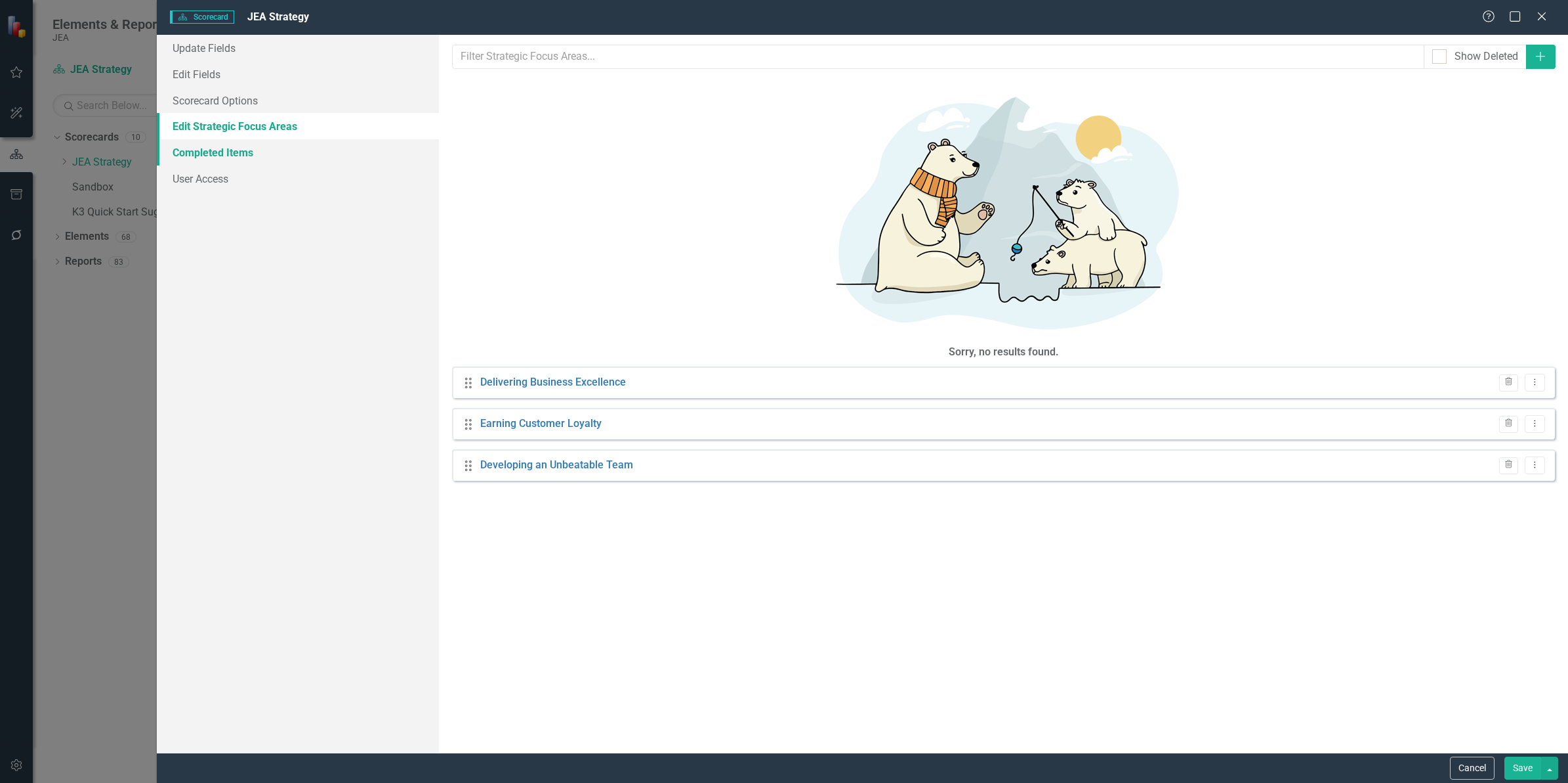
click at [251, 151] on link "Completed Items" at bounding box center [298, 152] width 282 height 26
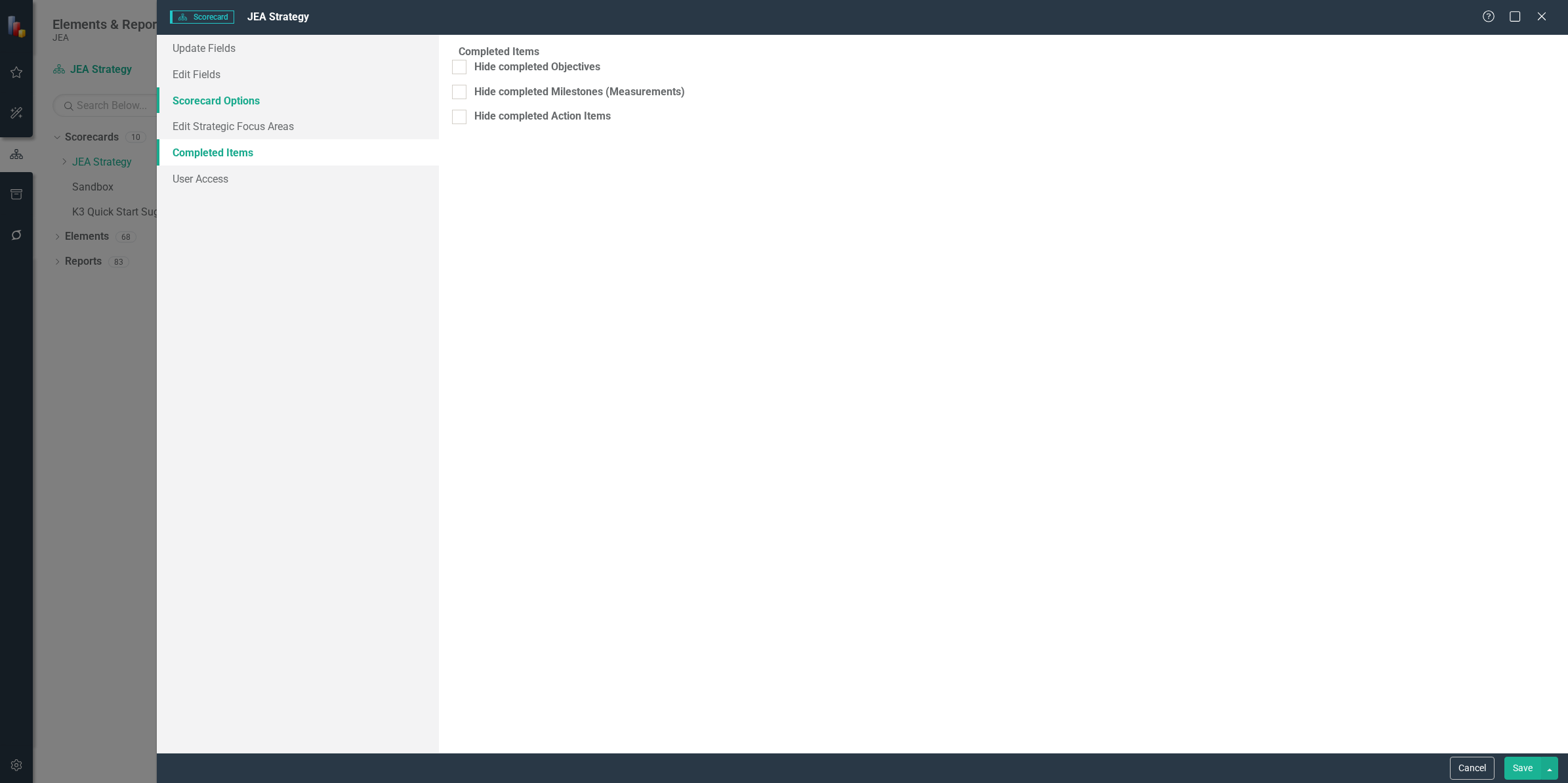
click at [260, 103] on link "Scorecard Options" at bounding box center [298, 101] width 282 height 26
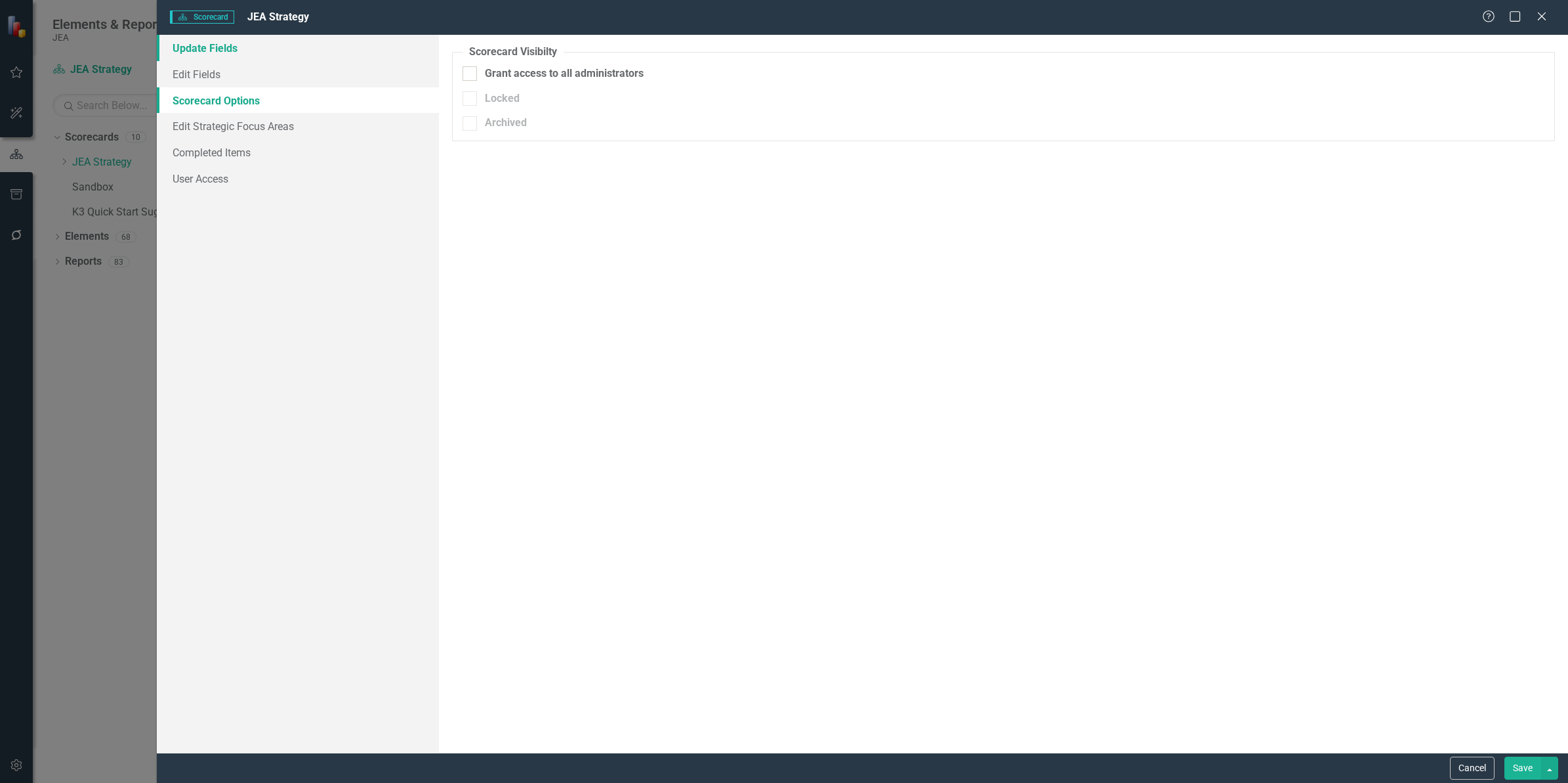
click at [257, 54] on link "Update Fields" at bounding box center [298, 48] width 282 height 26
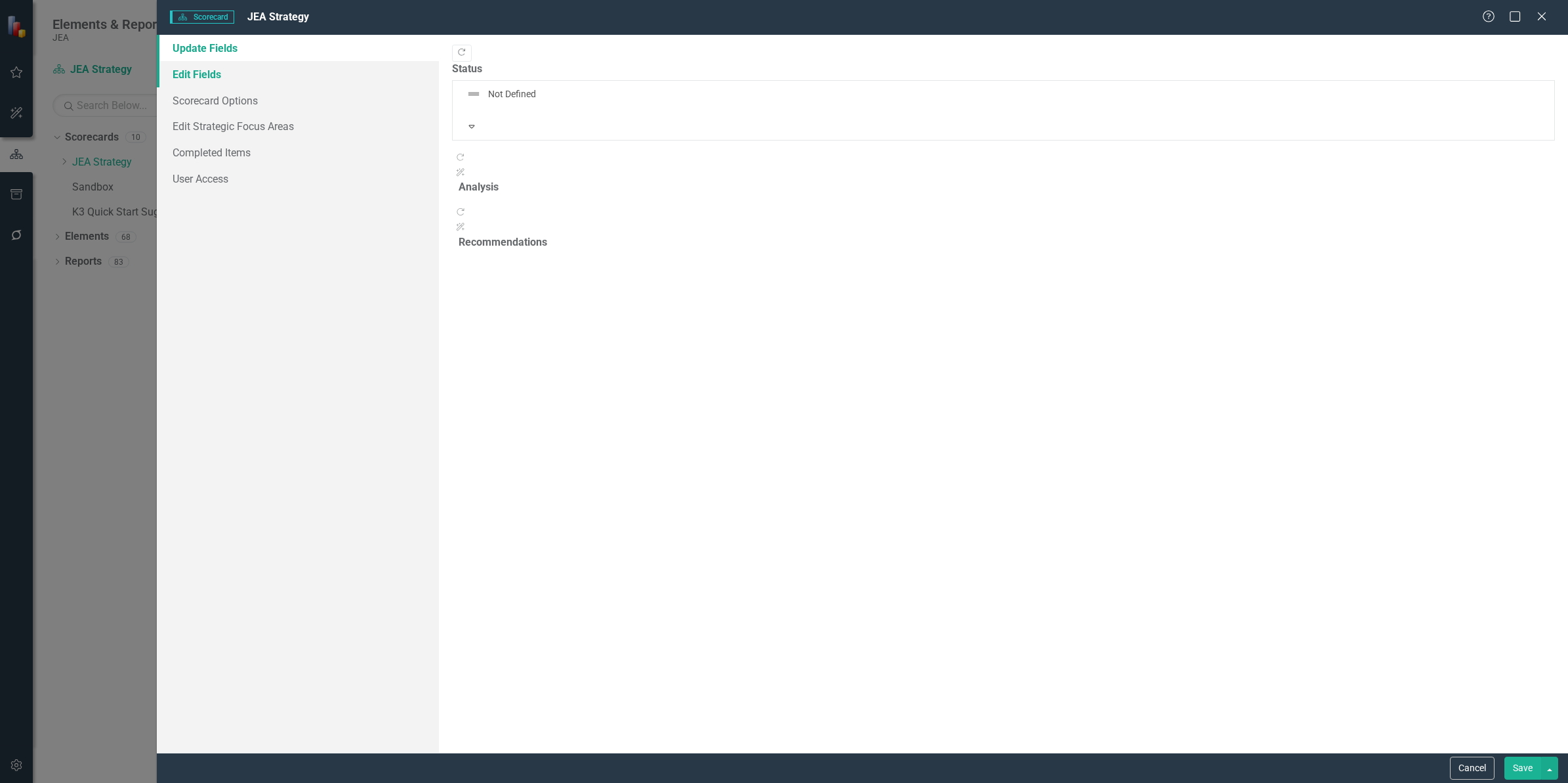
click at [179, 69] on link "Edit Fields" at bounding box center [298, 74] width 282 height 26
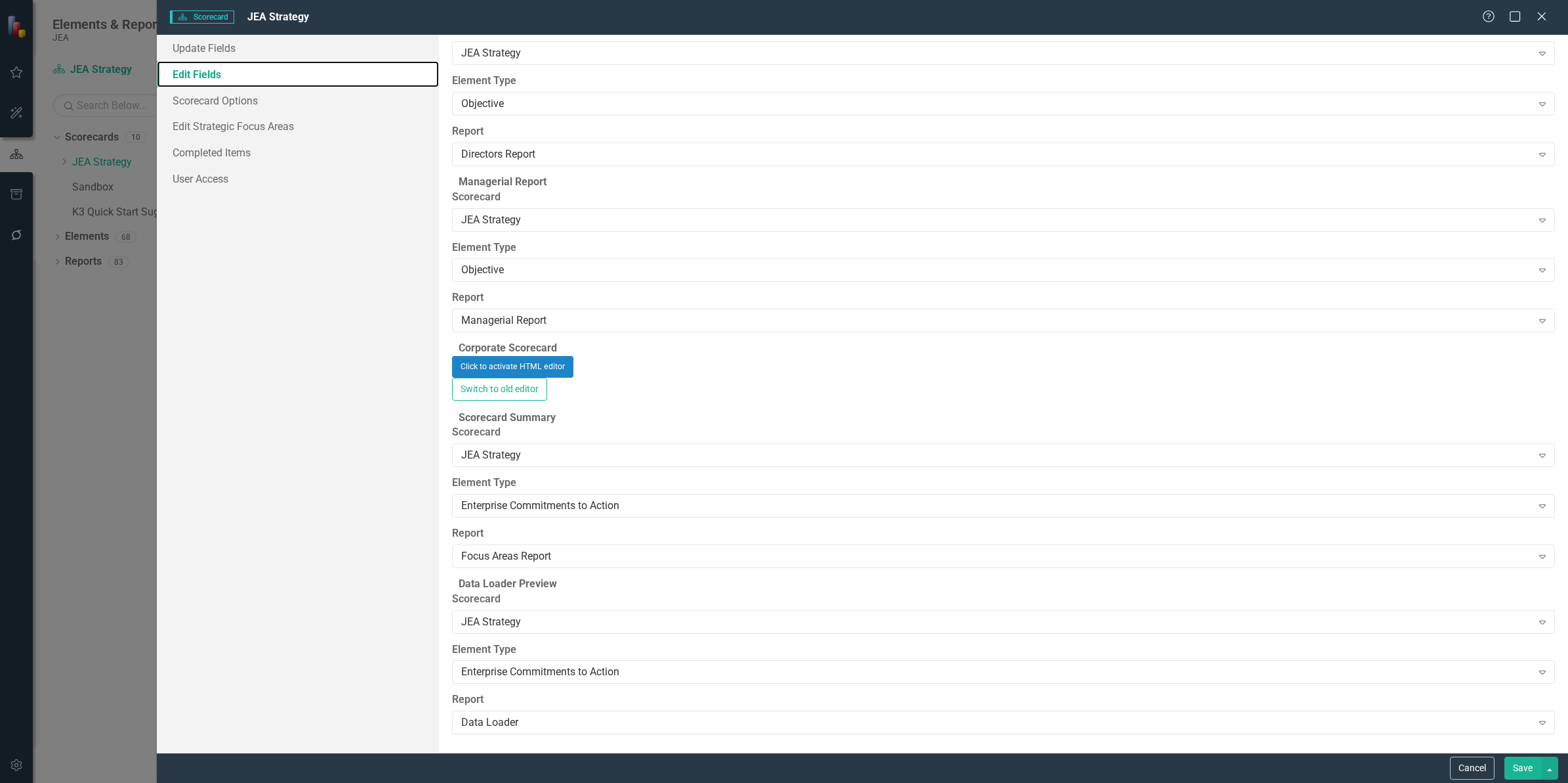
scroll to position [4736, 0]
click at [1539, 14] on icon at bounding box center [1542, 16] width 9 height 9
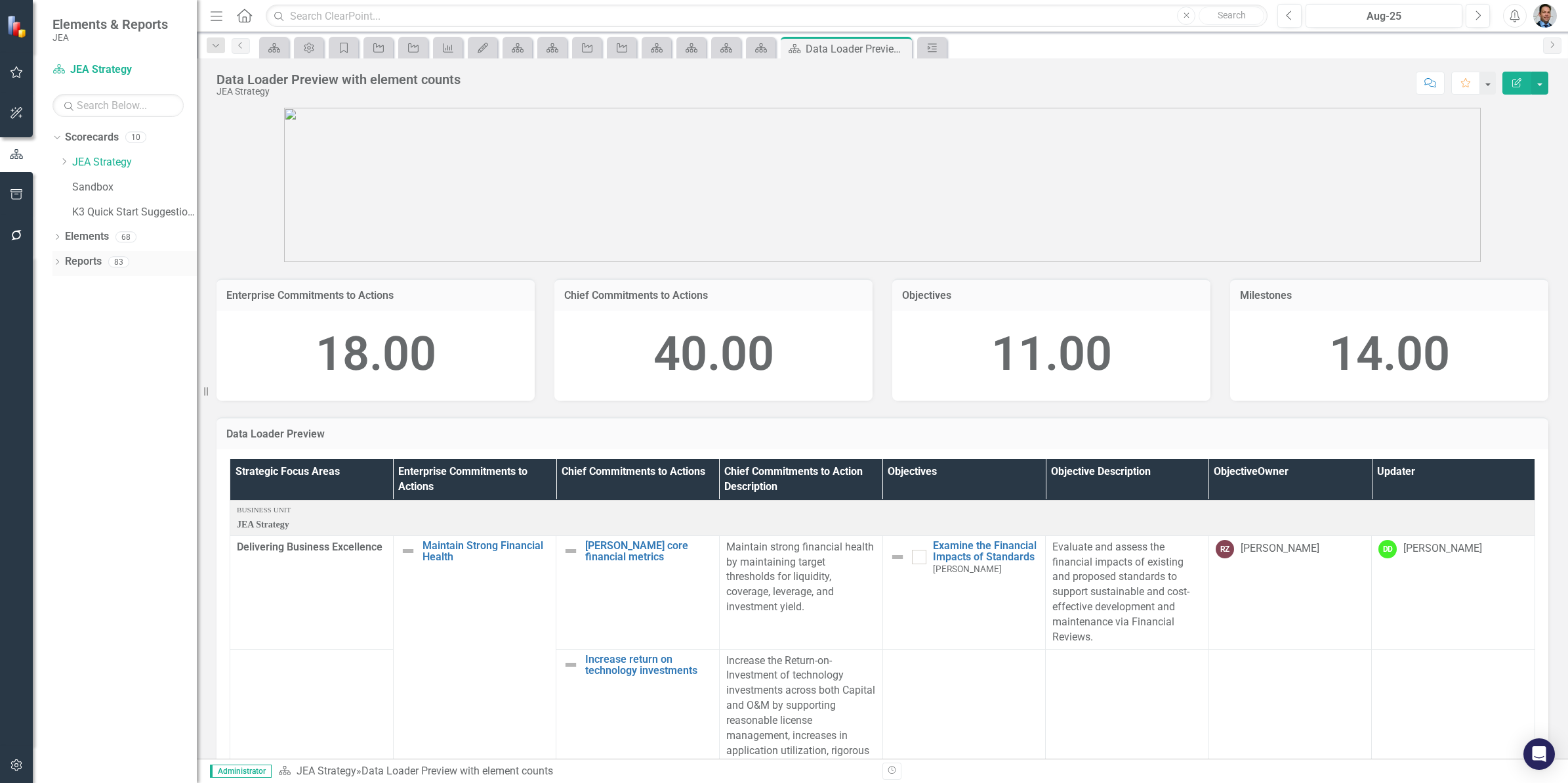
click at [67, 262] on link "Reports" at bounding box center [83, 261] width 37 height 15
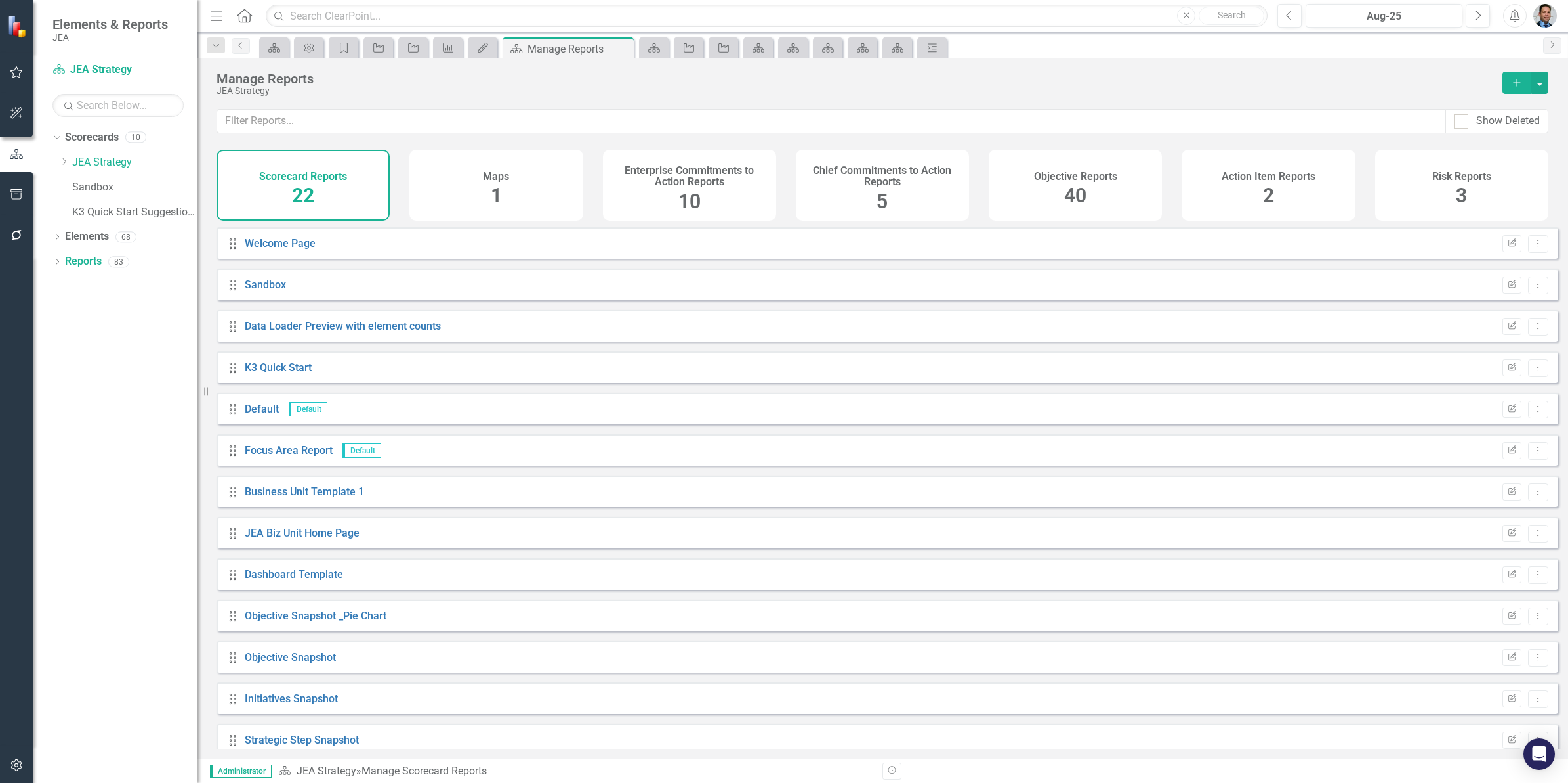
click at [341, 341] on div "Drag Data Loader Preview with element counts Edit Report Dropdown Menu" at bounding box center [887, 326] width 1342 height 32
click at [348, 332] on link "Data Loader Preview with element counts" at bounding box center [343, 325] width 196 height 12
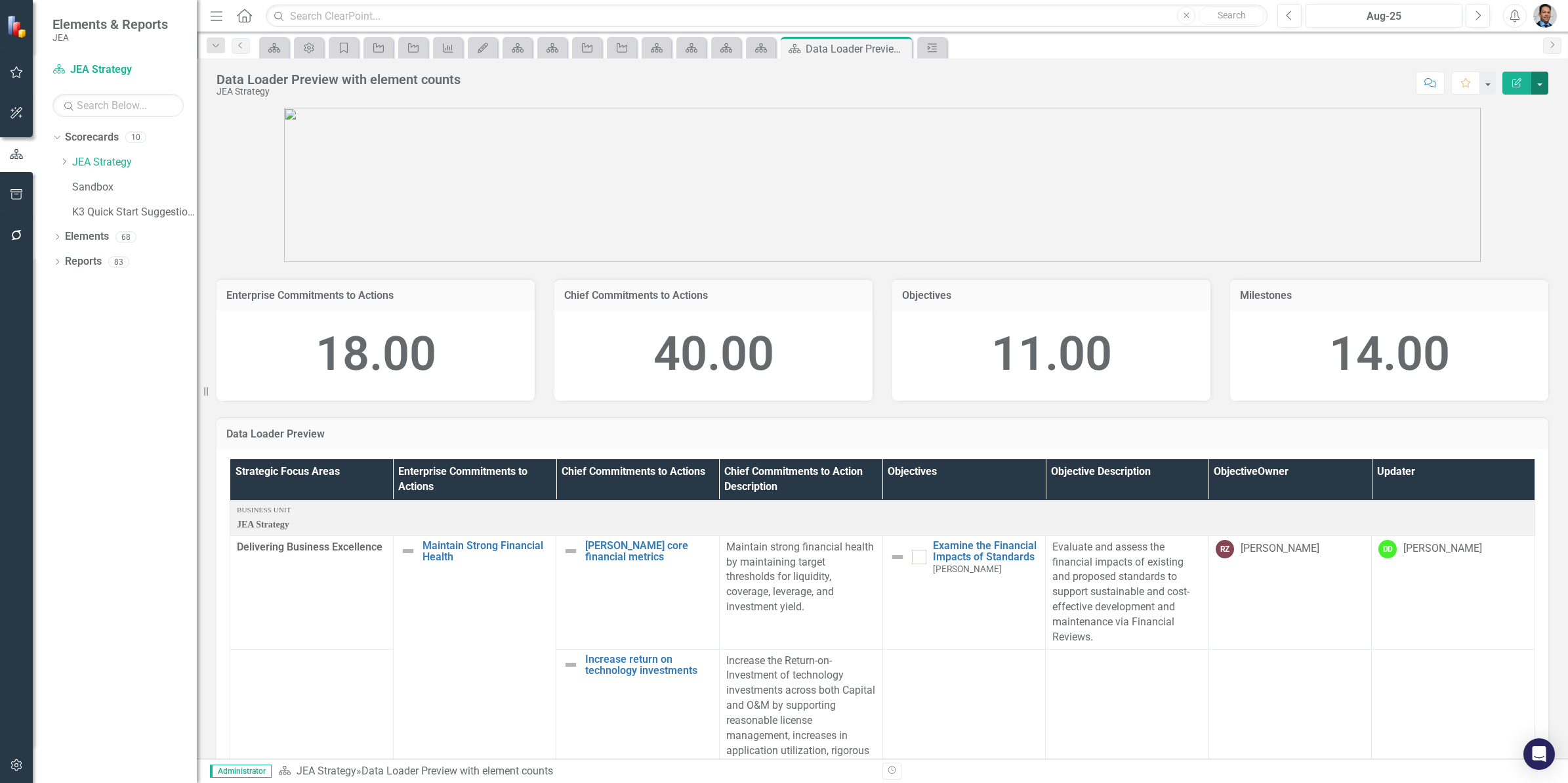
click at [1537, 83] on button "button" at bounding box center [1540, 83] width 17 height 23
click at [1493, 132] on link "Edit Report Edit Layout" at bounding box center [1494, 133] width 106 height 24
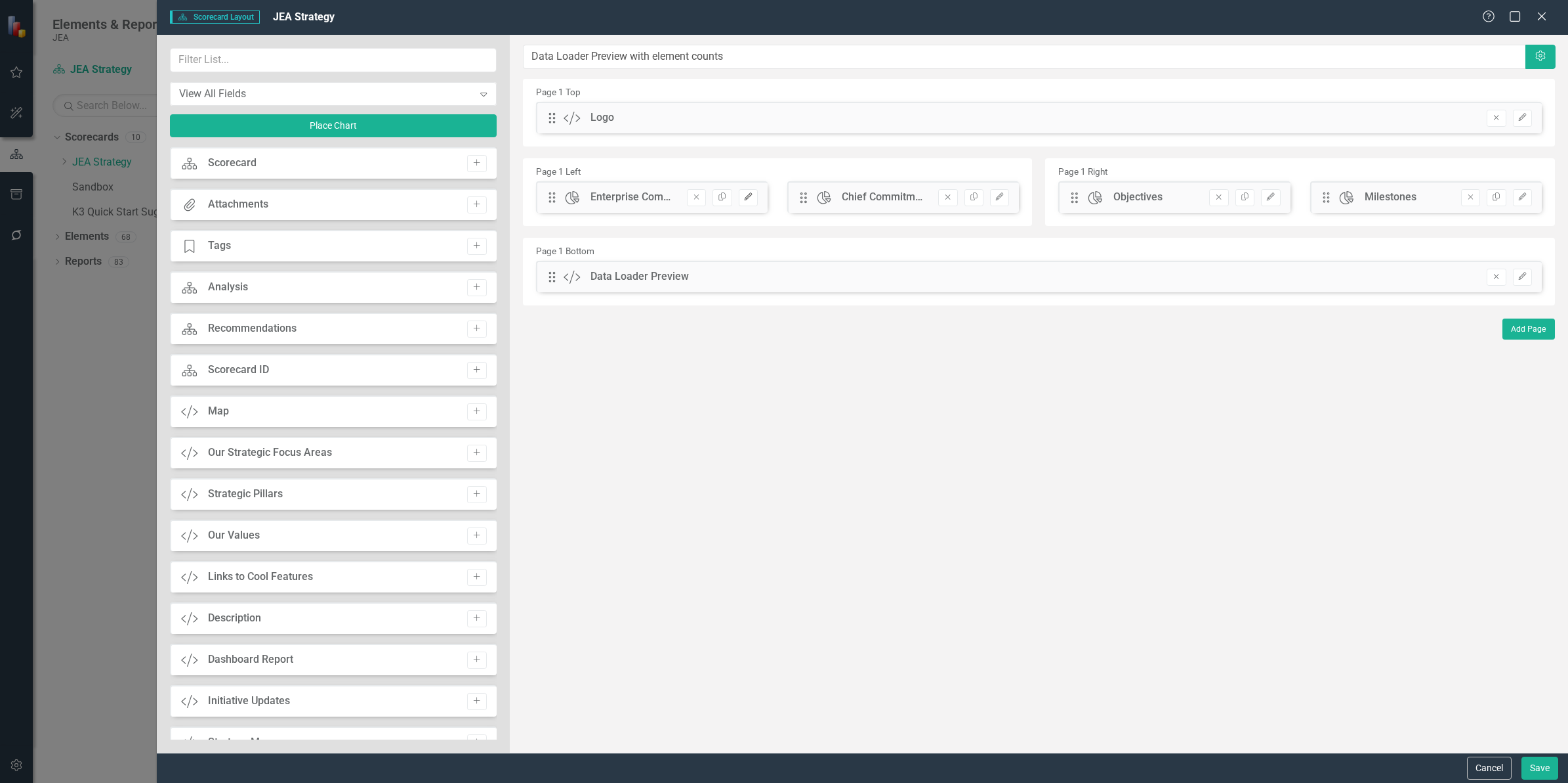
click at [753, 201] on icon "Edit" at bounding box center [748, 196] width 9 height 8
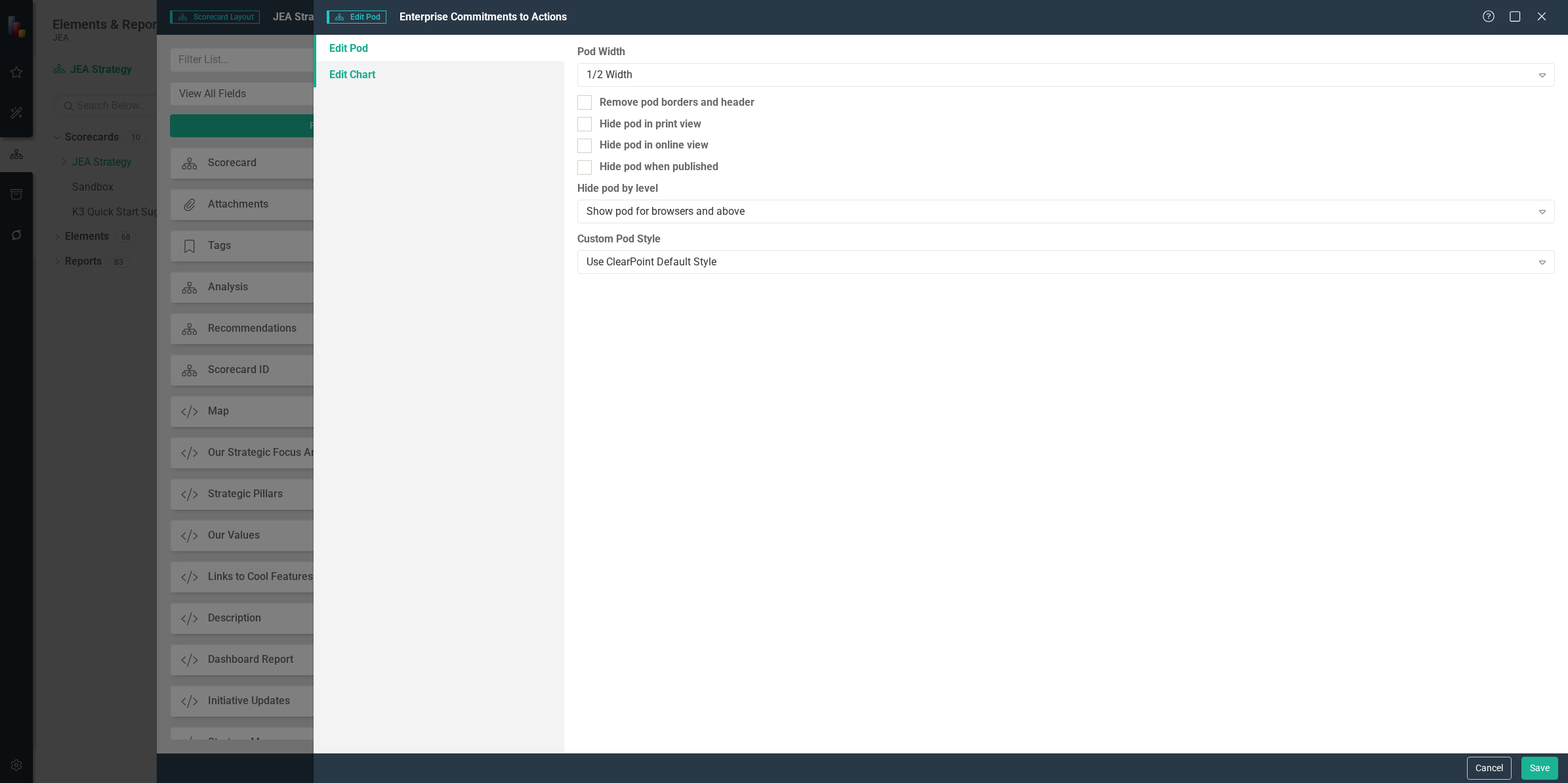
click at [363, 77] on link "Edit Chart" at bounding box center [439, 74] width 251 height 26
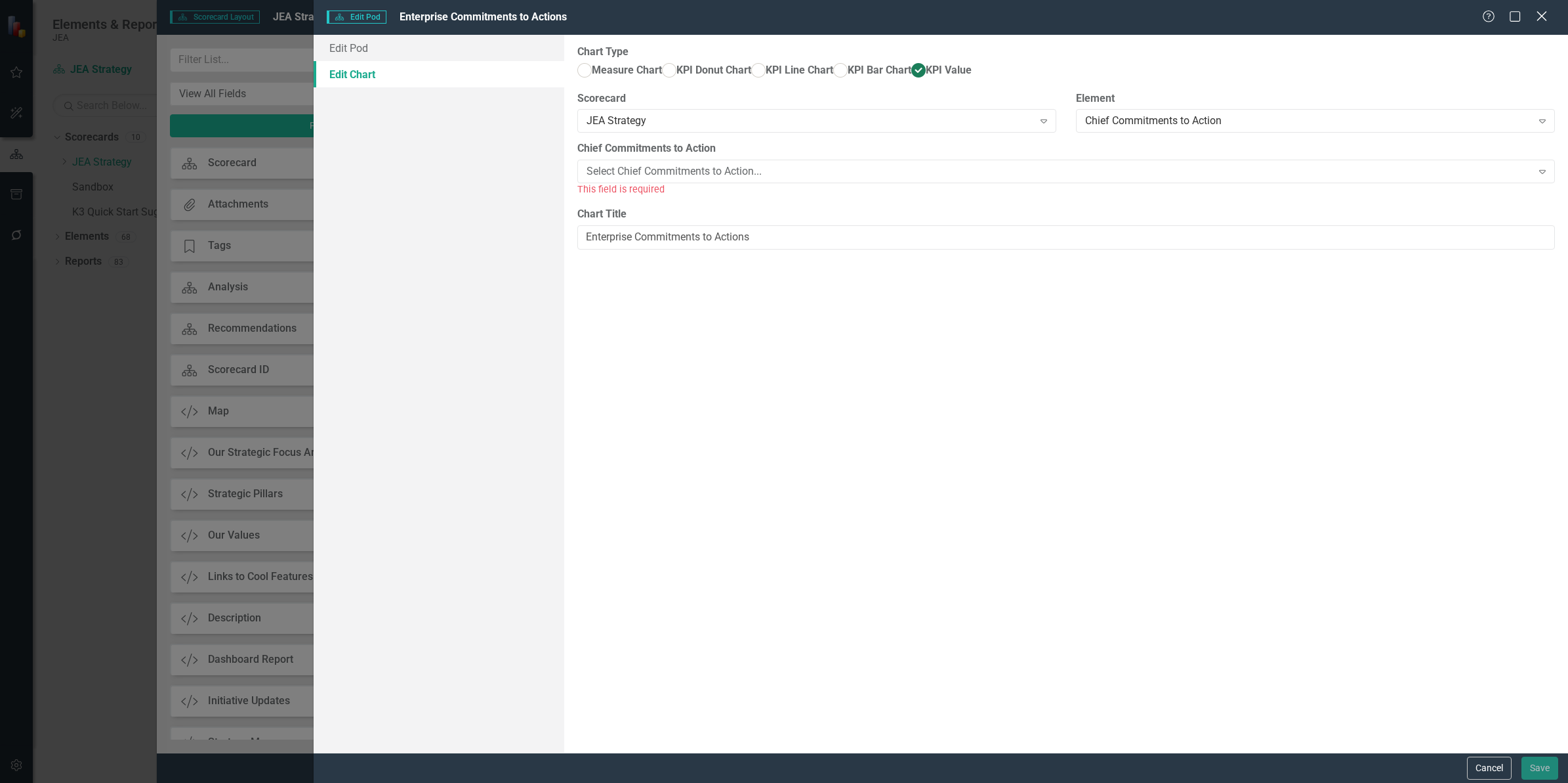
click at [1545, 16] on icon "Close" at bounding box center [1541, 15] width 16 height 12
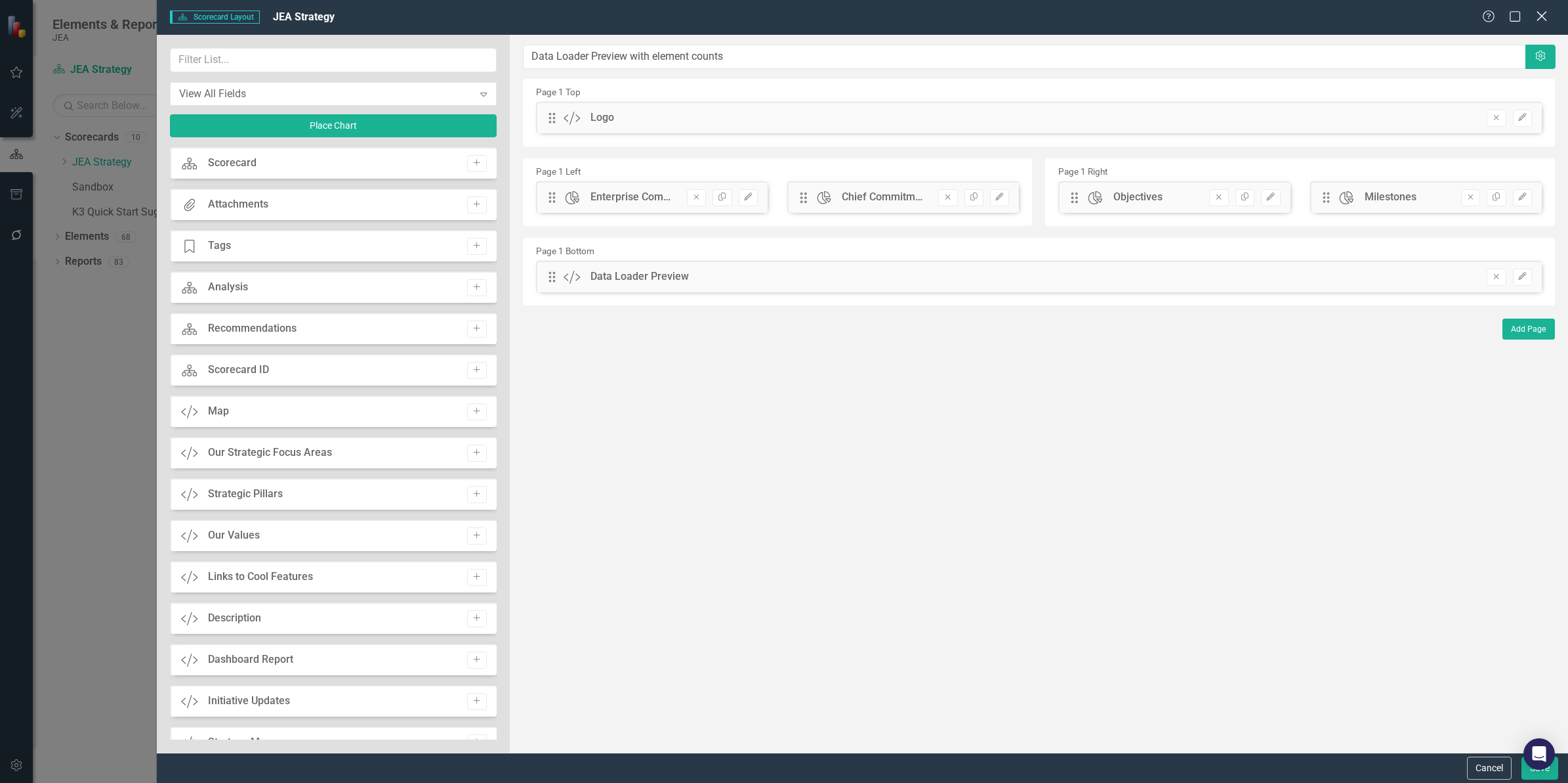
click at [1545, 22] on icon "Close" at bounding box center [1541, 15] width 16 height 12
